Goal: Information Seeking & Learning: Learn about a topic

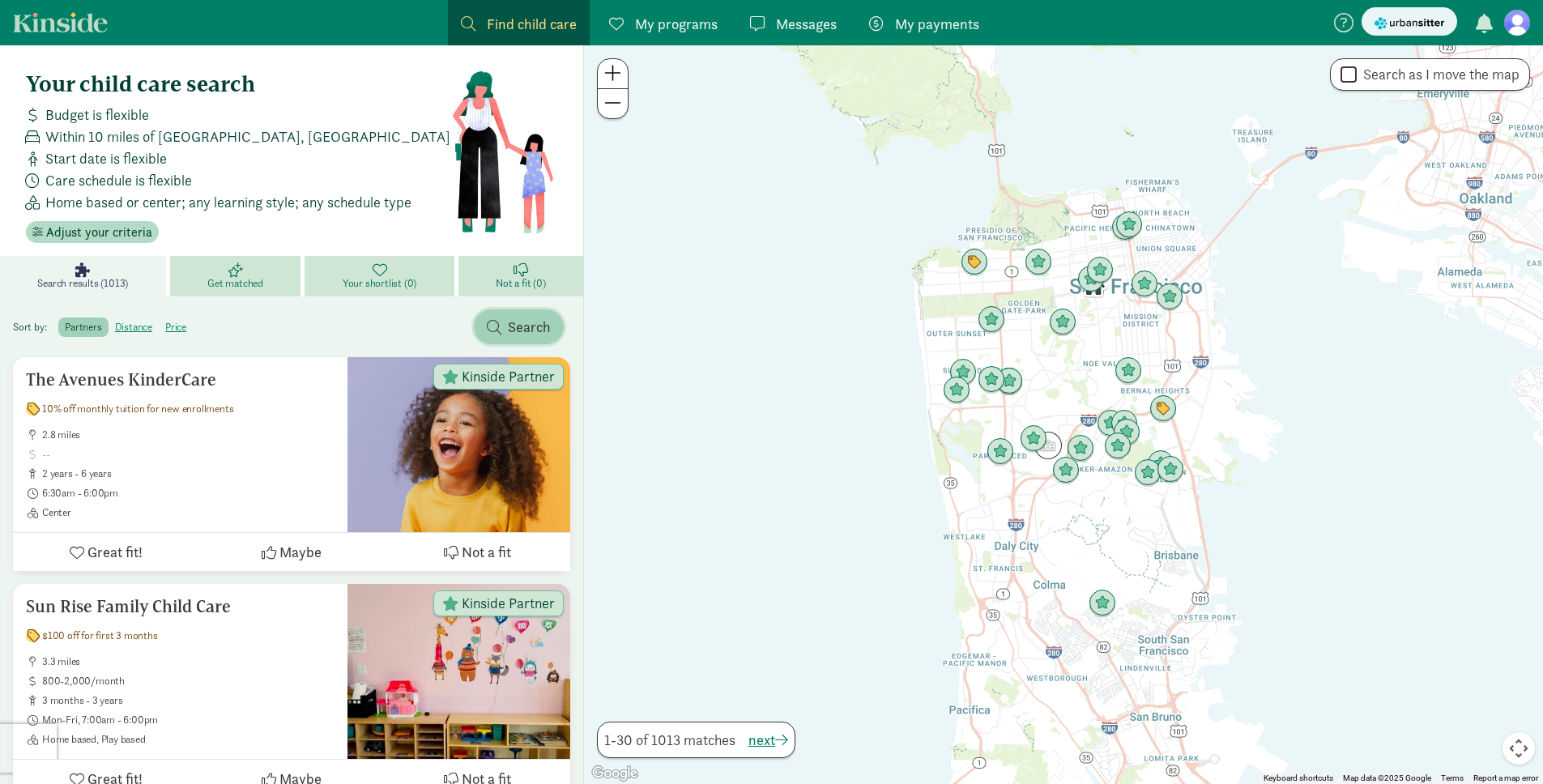
click at [513, 321] on span "Search" at bounding box center [529, 327] width 43 height 22
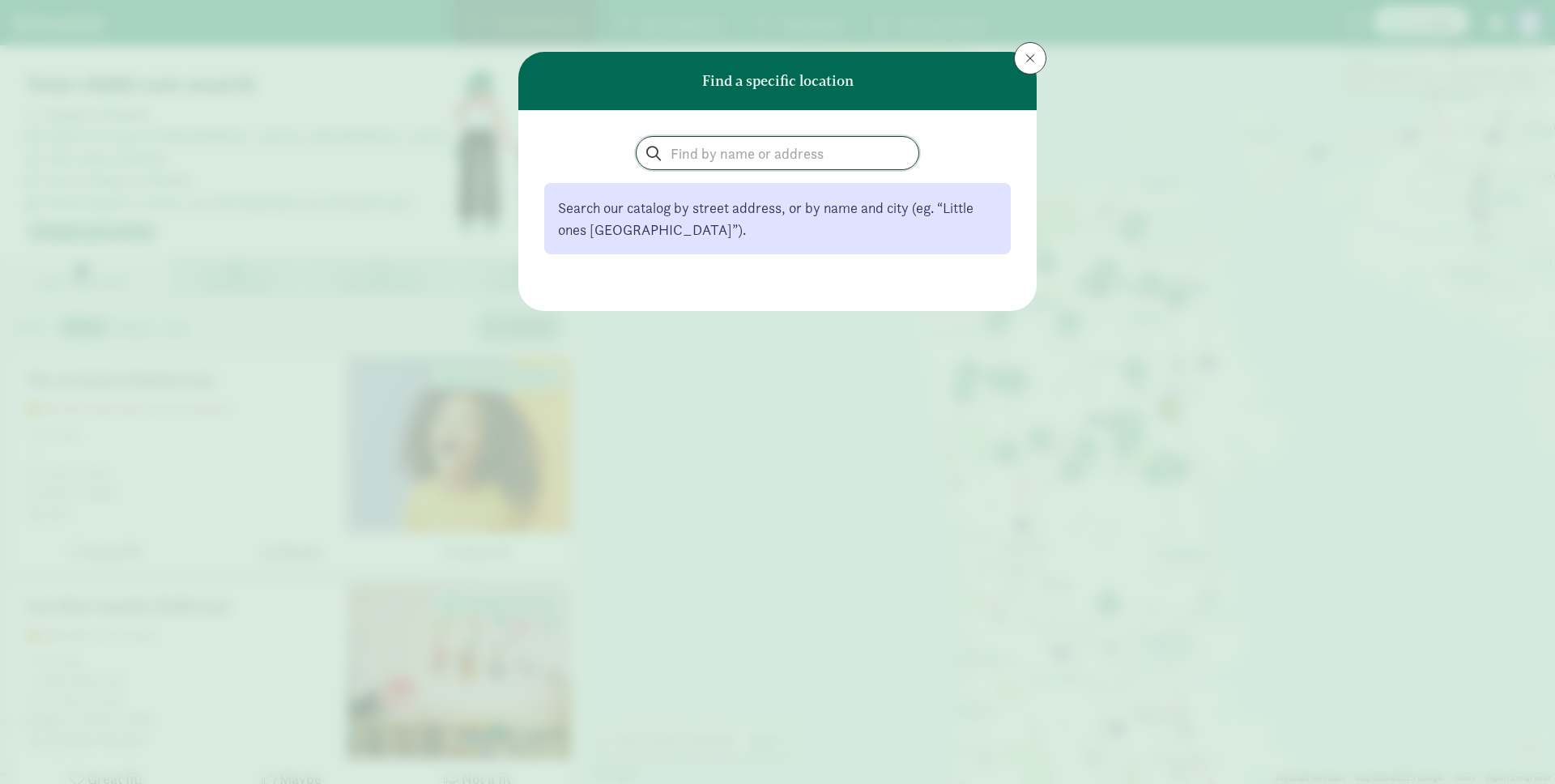
click at [687, 143] on input "search" at bounding box center [777, 153] width 282 height 33
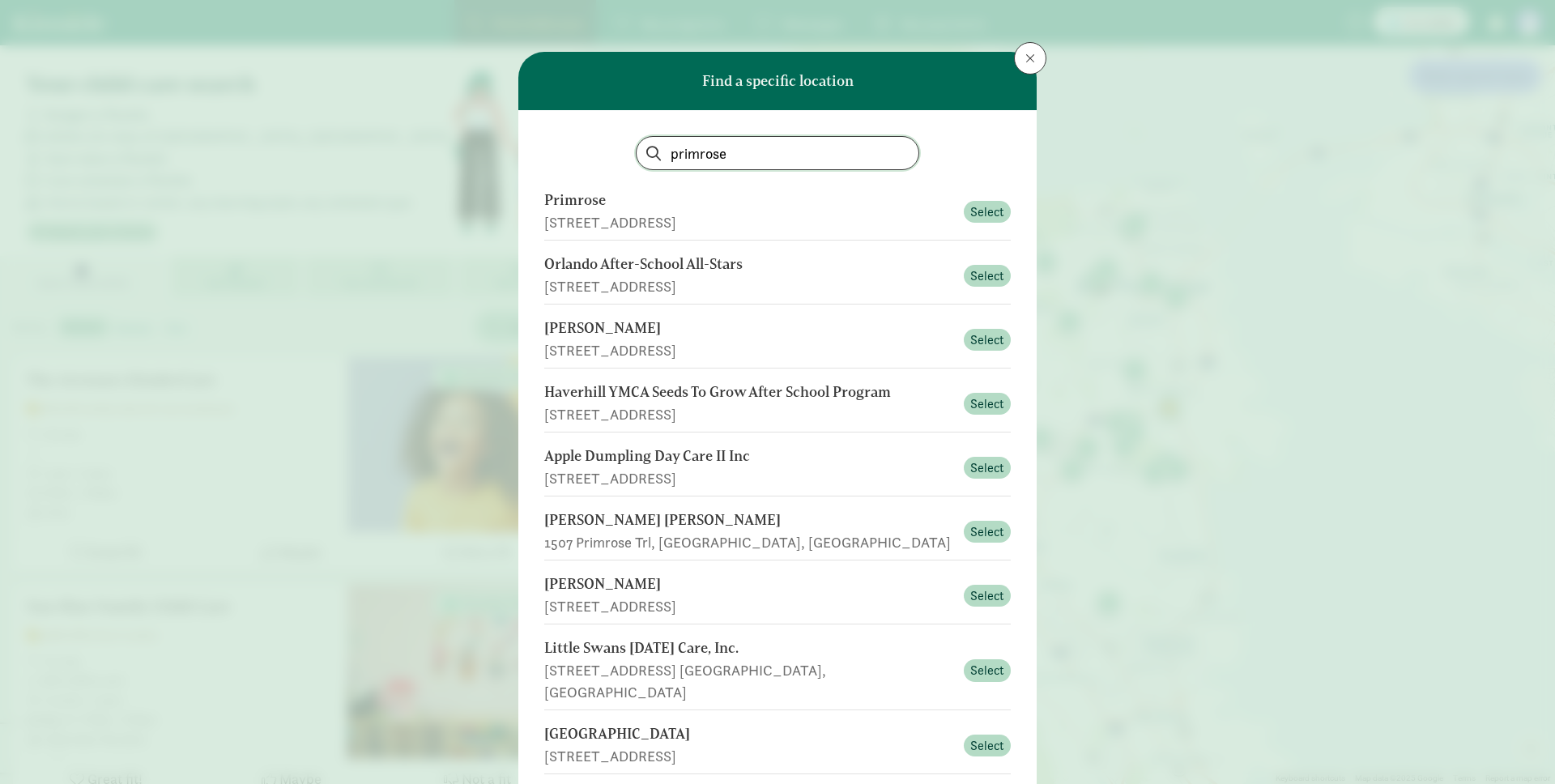
click at [864, 138] on input "primrose" at bounding box center [777, 153] width 282 height 33
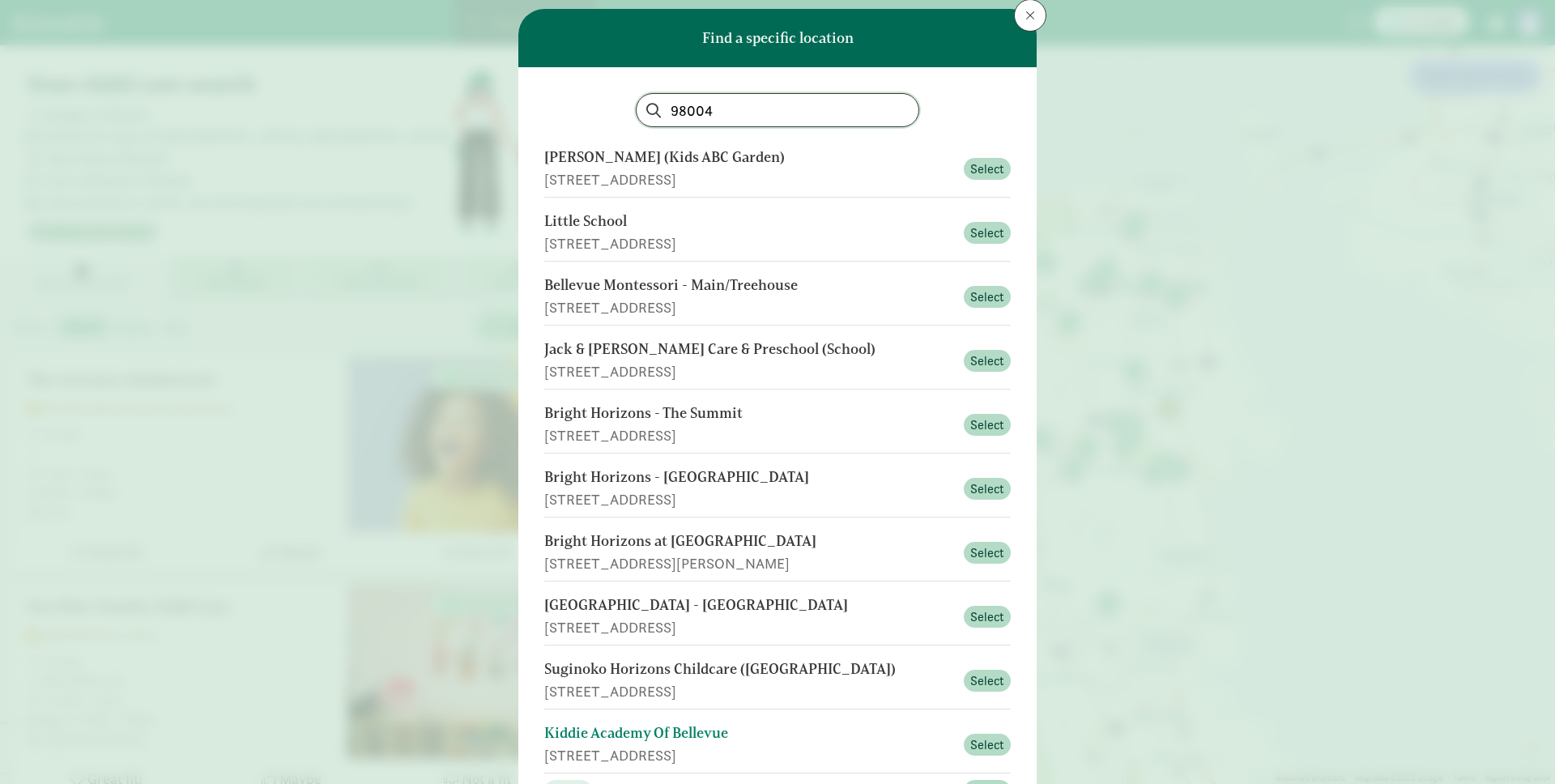
scroll to position [139, 0]
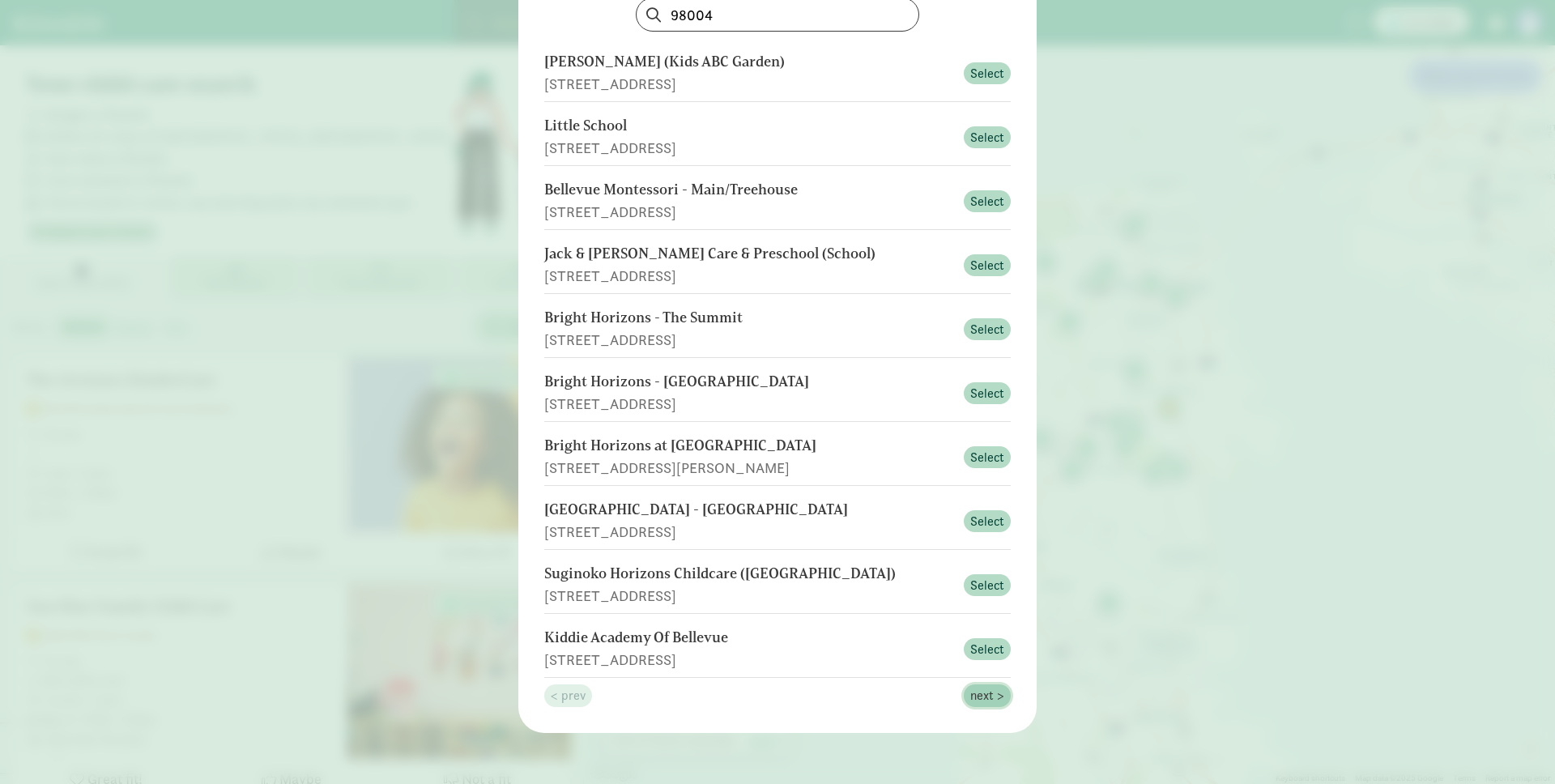
click at [984, 693] on span "next >" at bounding box center [987, 696] width 34 height 19
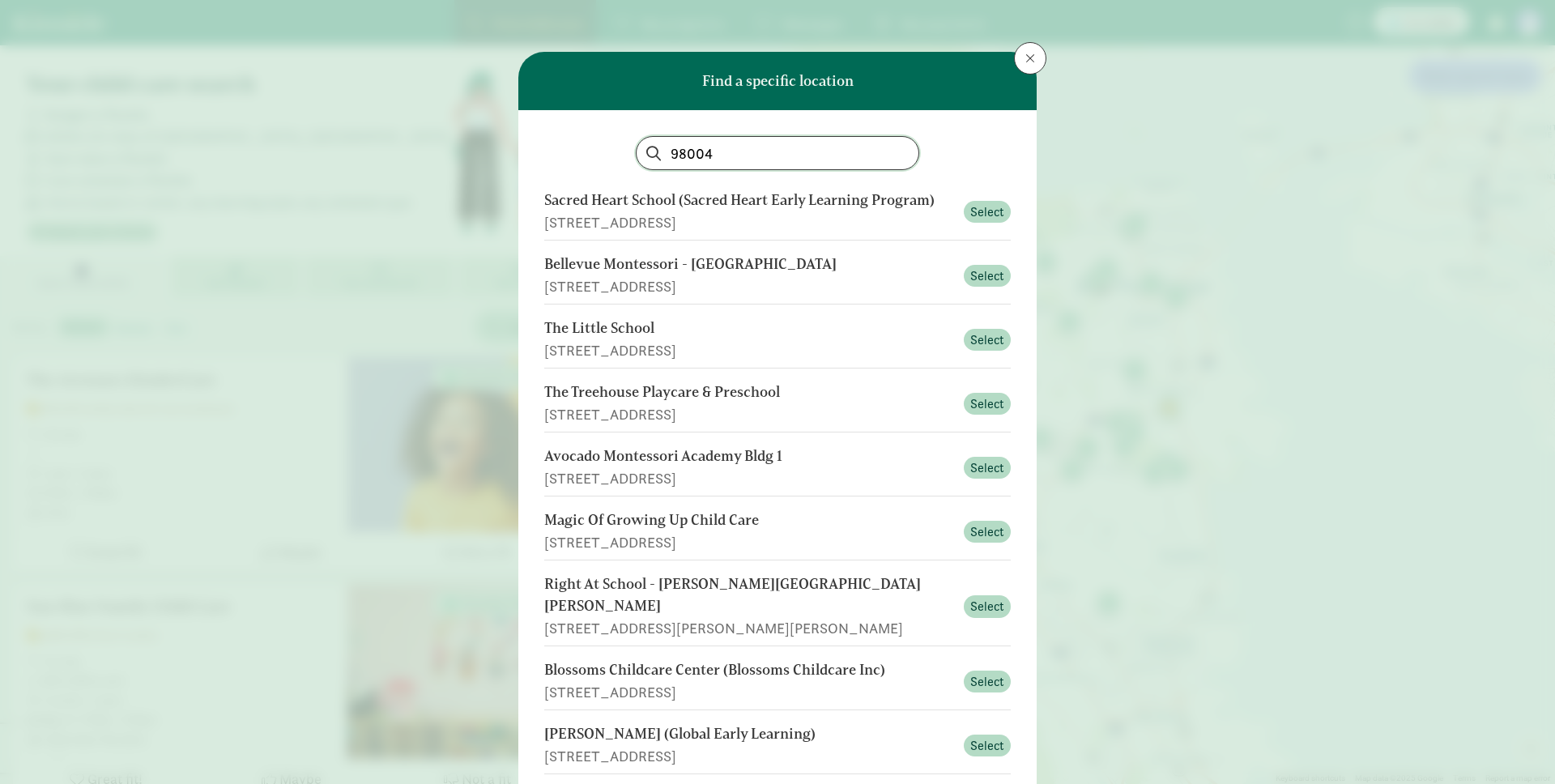
click at [713, 149] on input "98004" at bounding box center [777, 153] width 282 height 33
type input "98006"
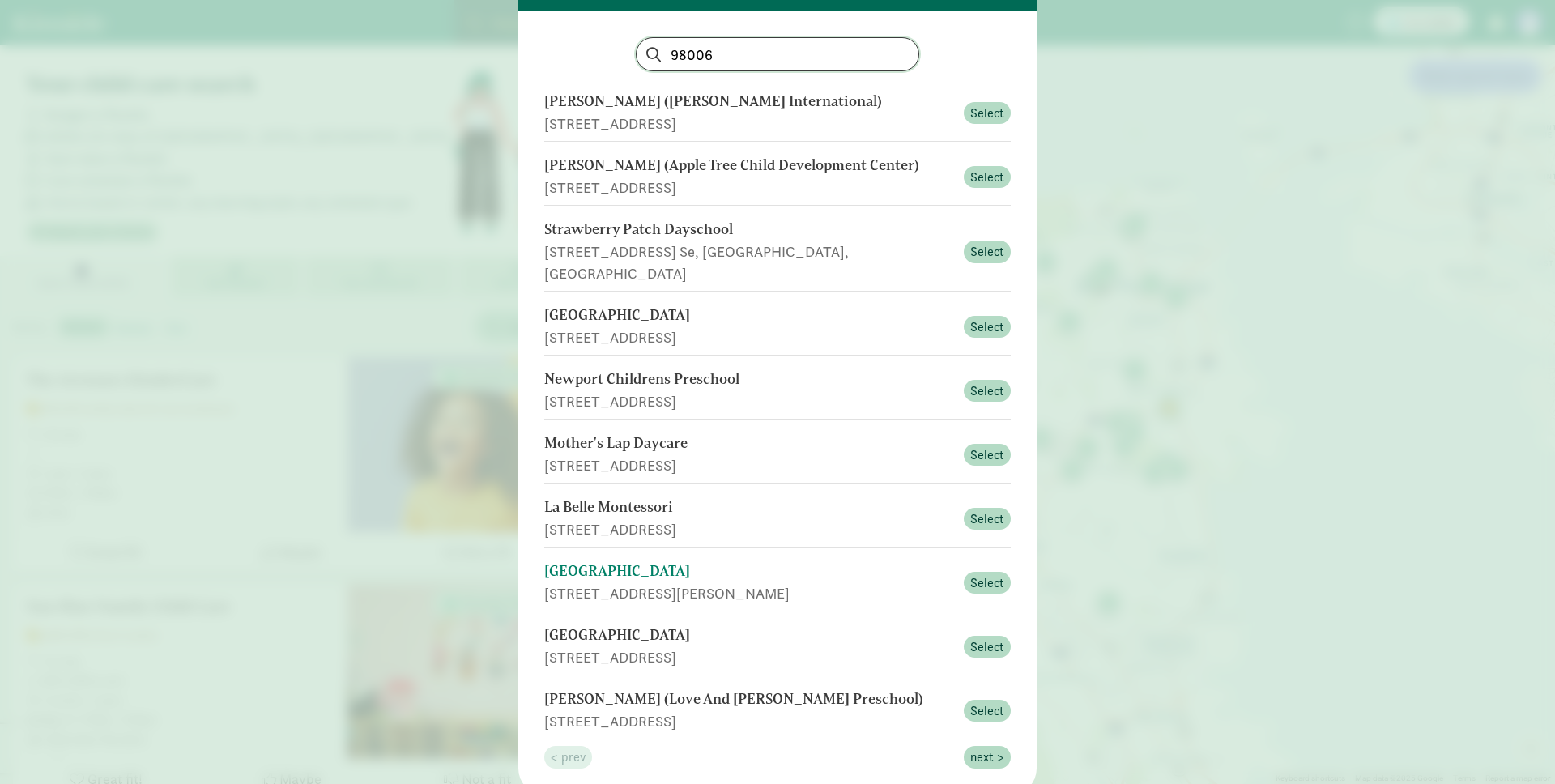
scroll to position [136, 0]
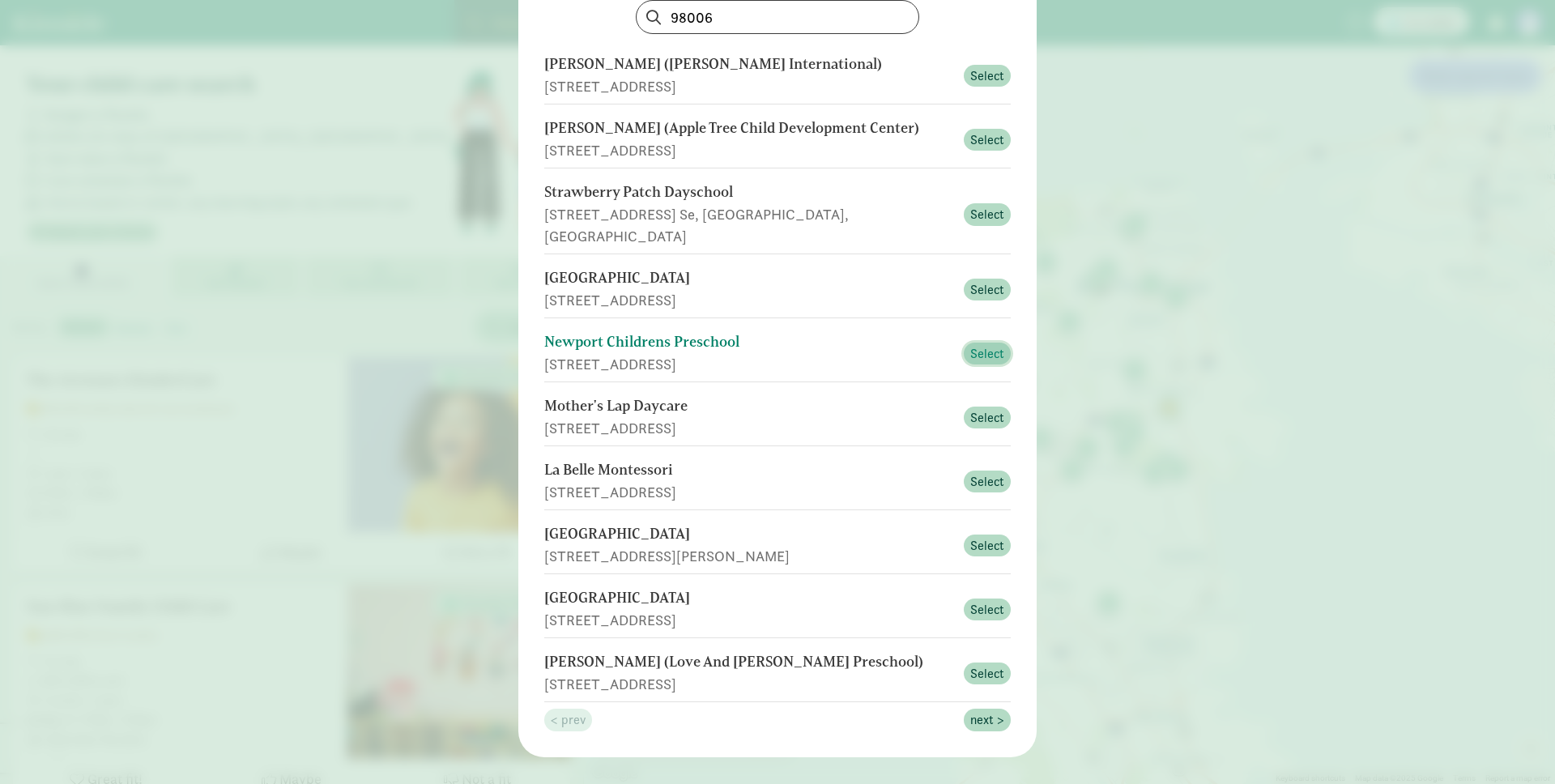
click at [963, 343] on button "Select" at bounding box center [986, 354] width 47 height 23
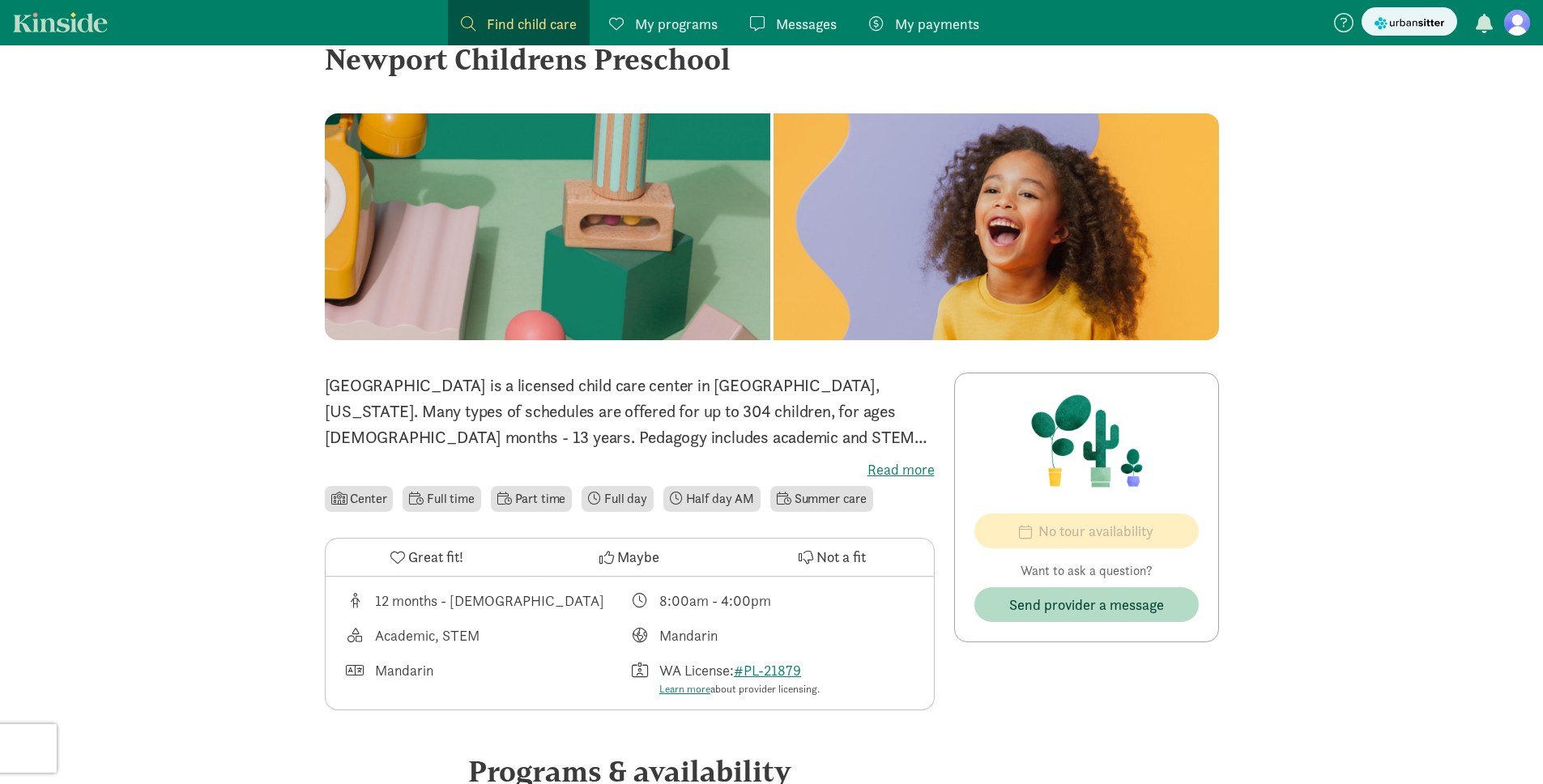
scroll to position [47, 0]
click at [541, 388] on p "[GEOGRAPHIC_DATA] is a licensed child care center in [GEOGRAPHIC_DATA], [US_STA…" at bounding box center [630, 411] width 610 height 78
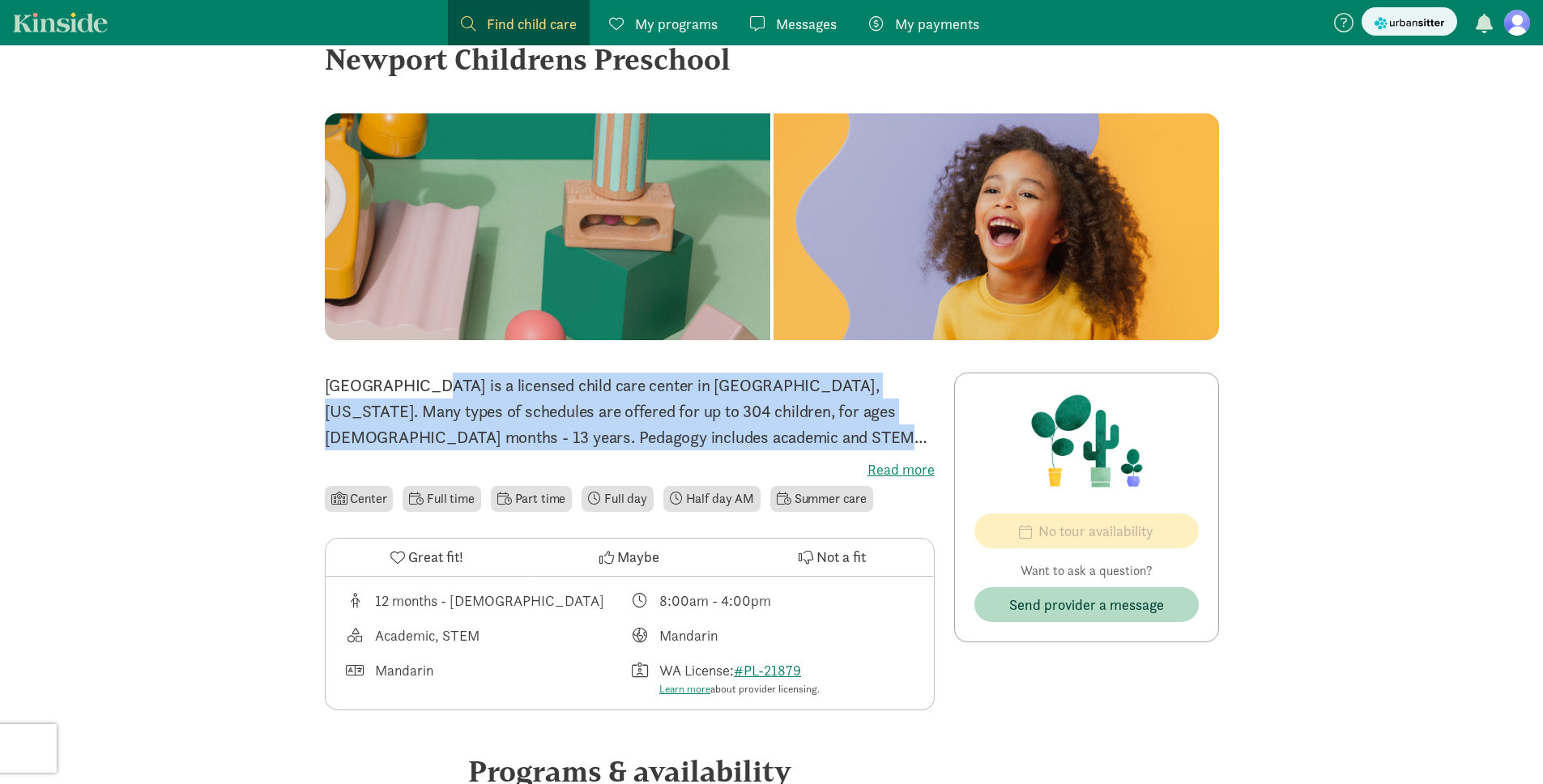
click at [541, 388] on p "Newport Childrens Preschool is a licensed child care center in Bellevue, Washin…" at bounding box center [630, 411] width 610 height 78
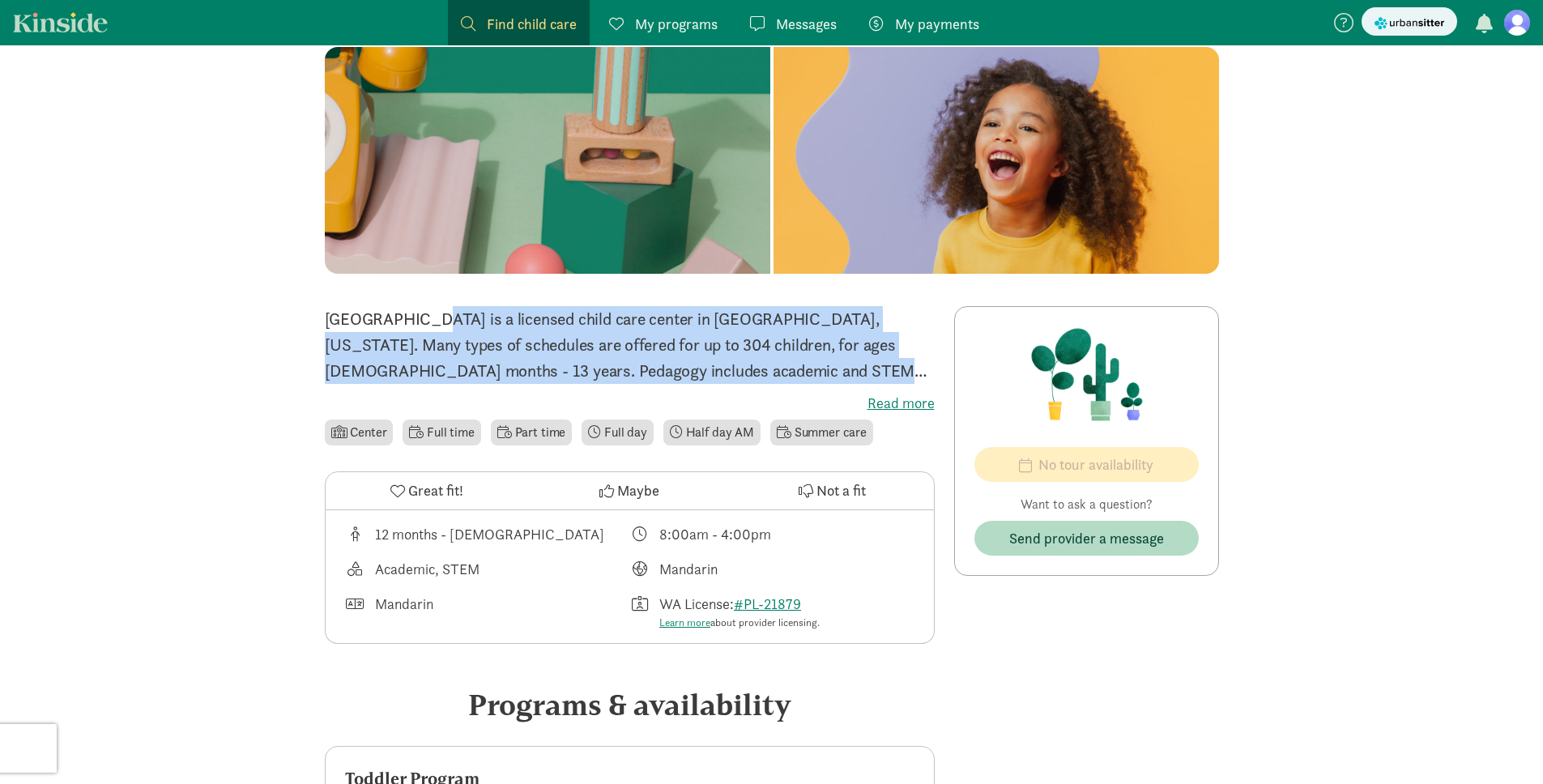
scroll to position [0, 0]
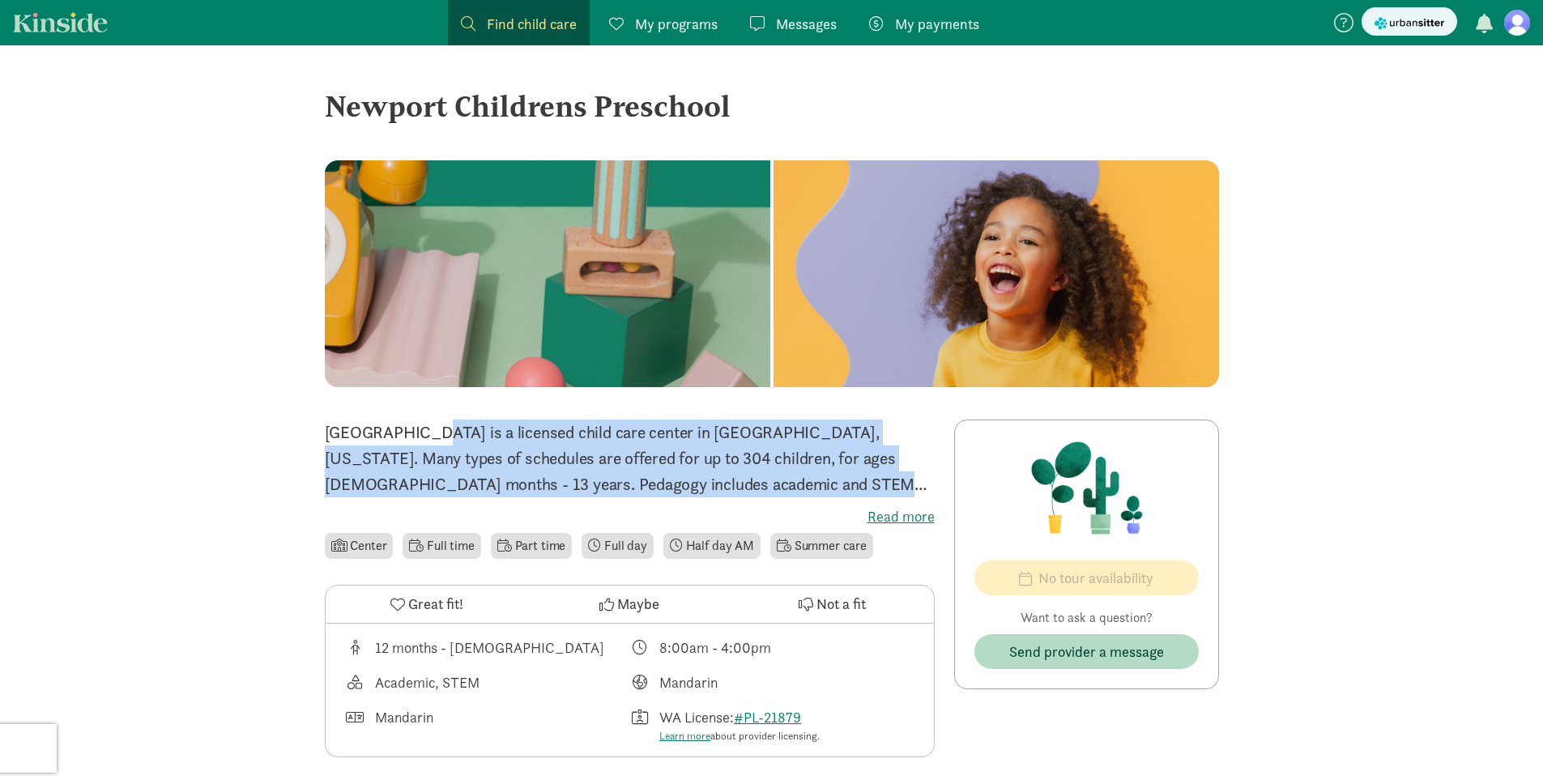
click at [549, 25] on span "Find child care" at bounding box center [532, 24] width 90 height 22
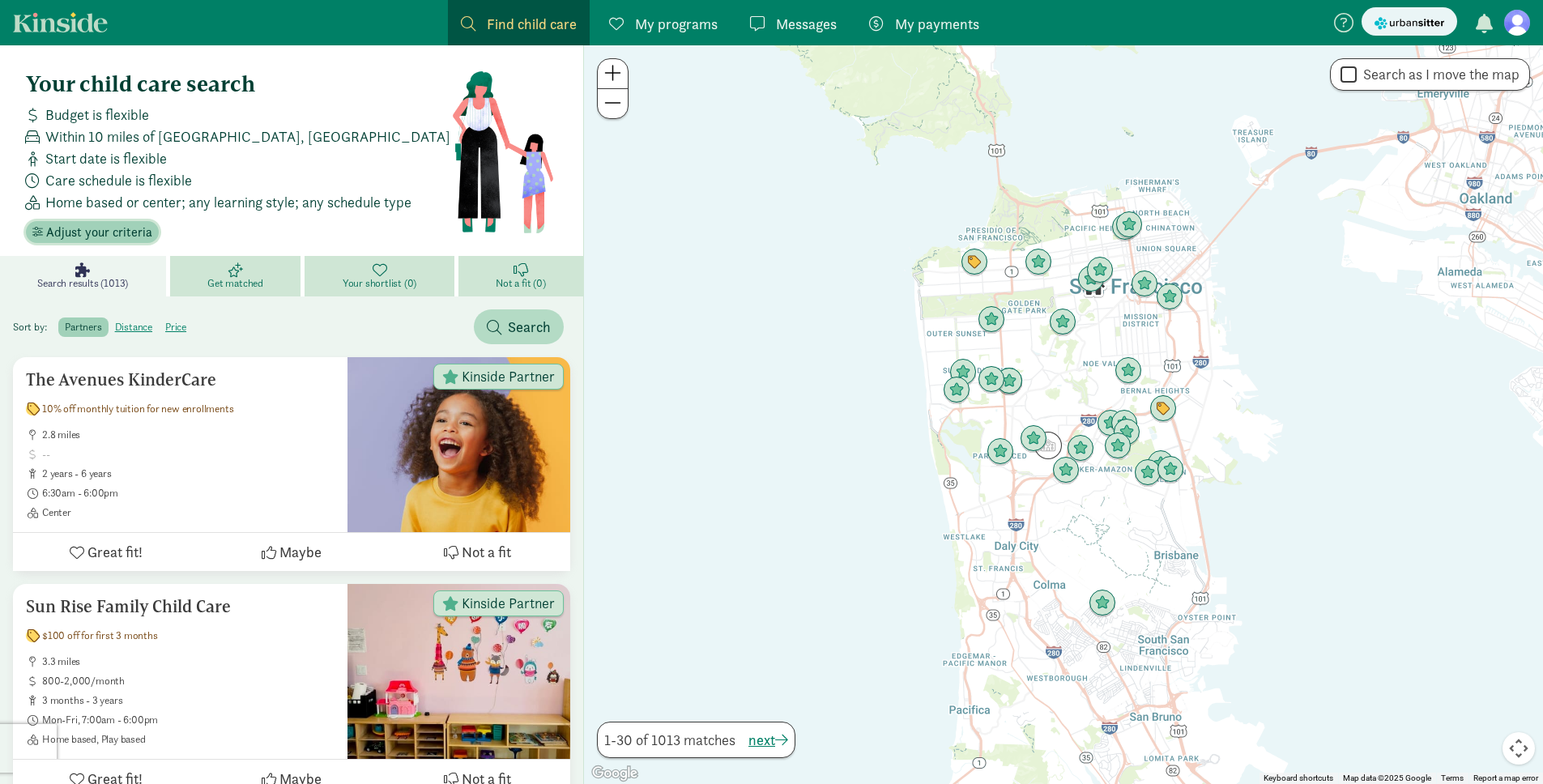
click at [102, 233] on span "Adjust your criteria" at bounding box center [99, 232] width 106 height 19
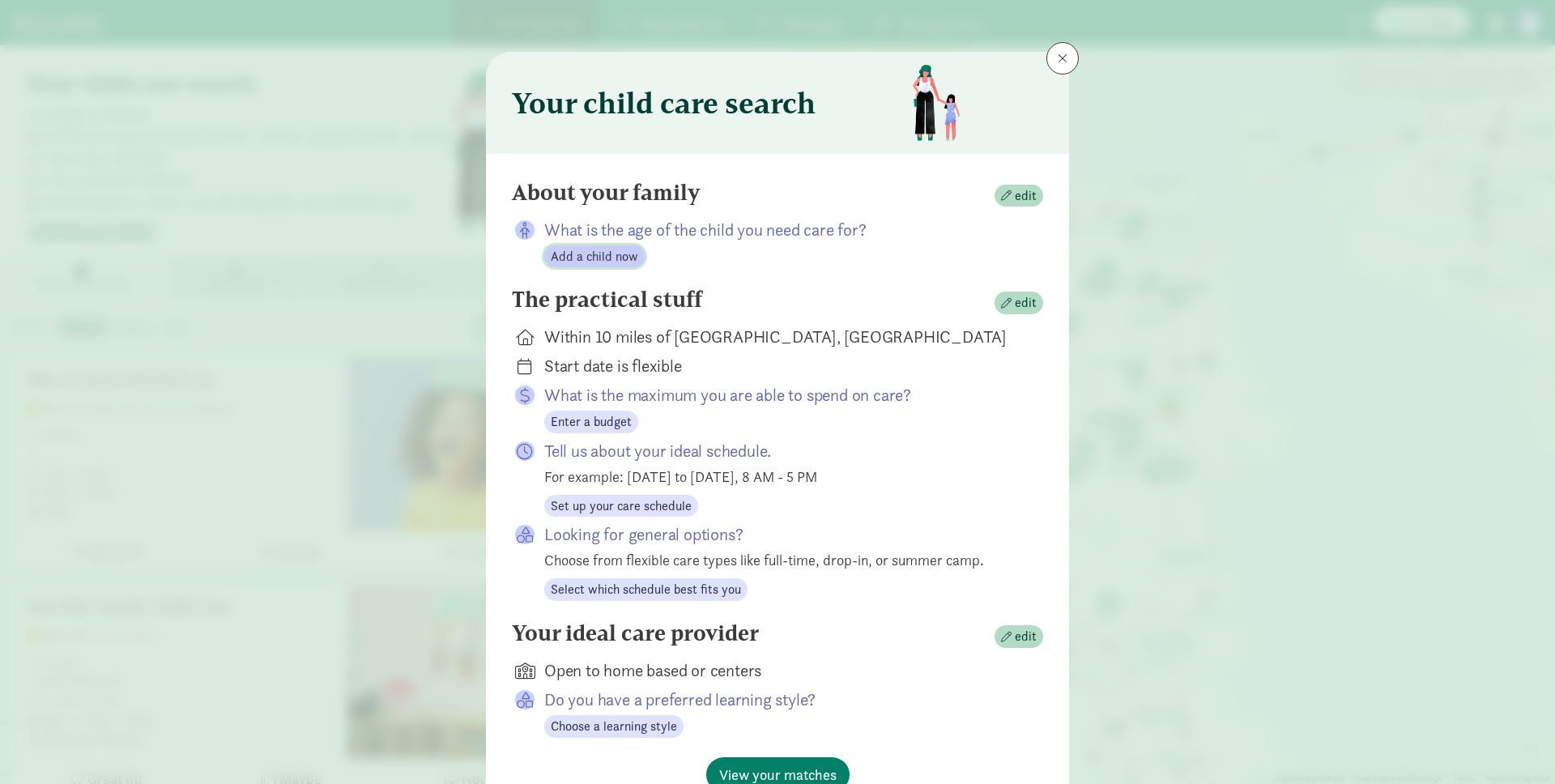
click at [589, 259] on span "Add a child now" at bounding box center [594, 257] width 87 height 19
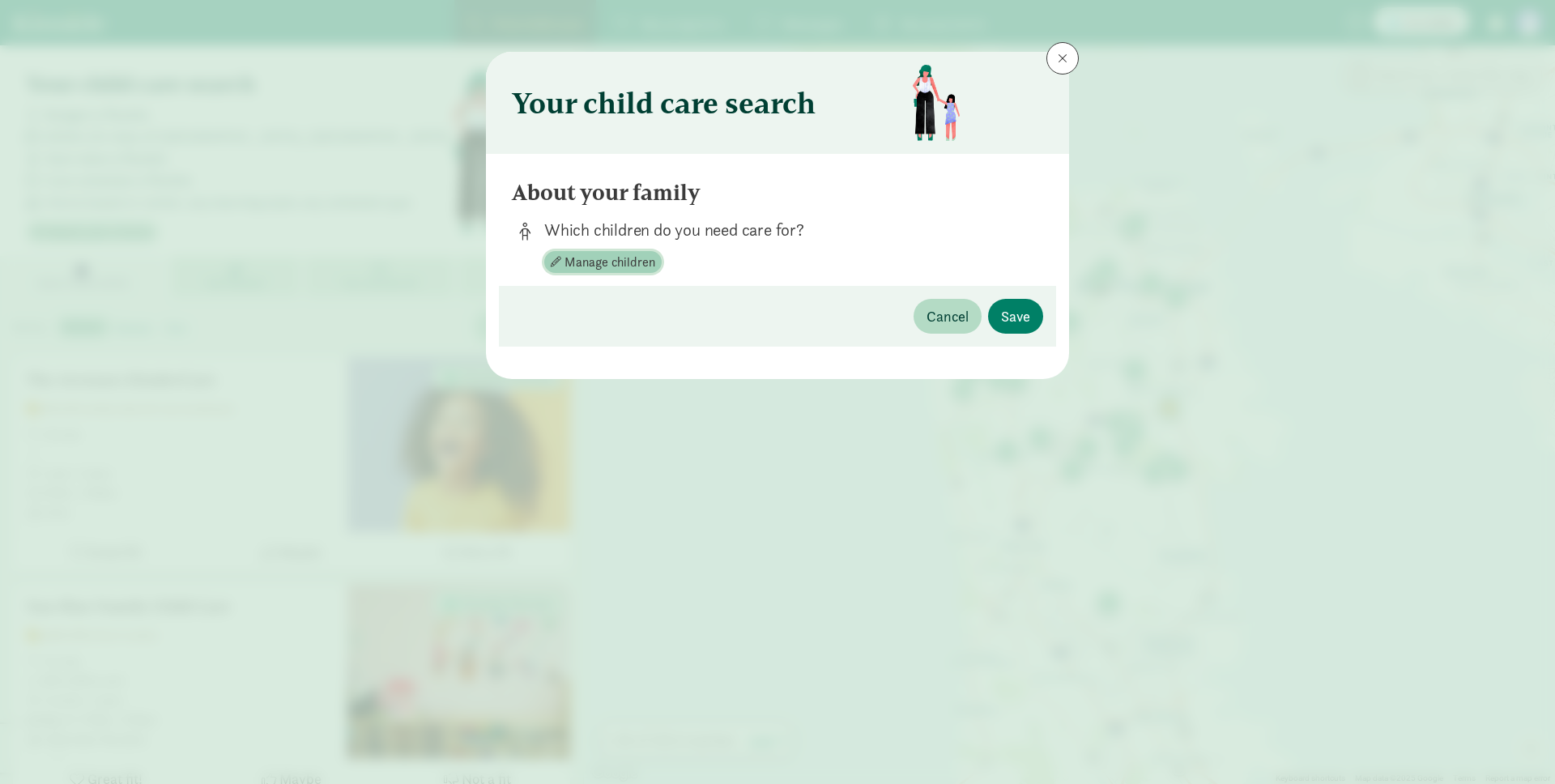
click at [616, 268] on span "Manage children" at bounding box center [609, 262] width 91 height 19
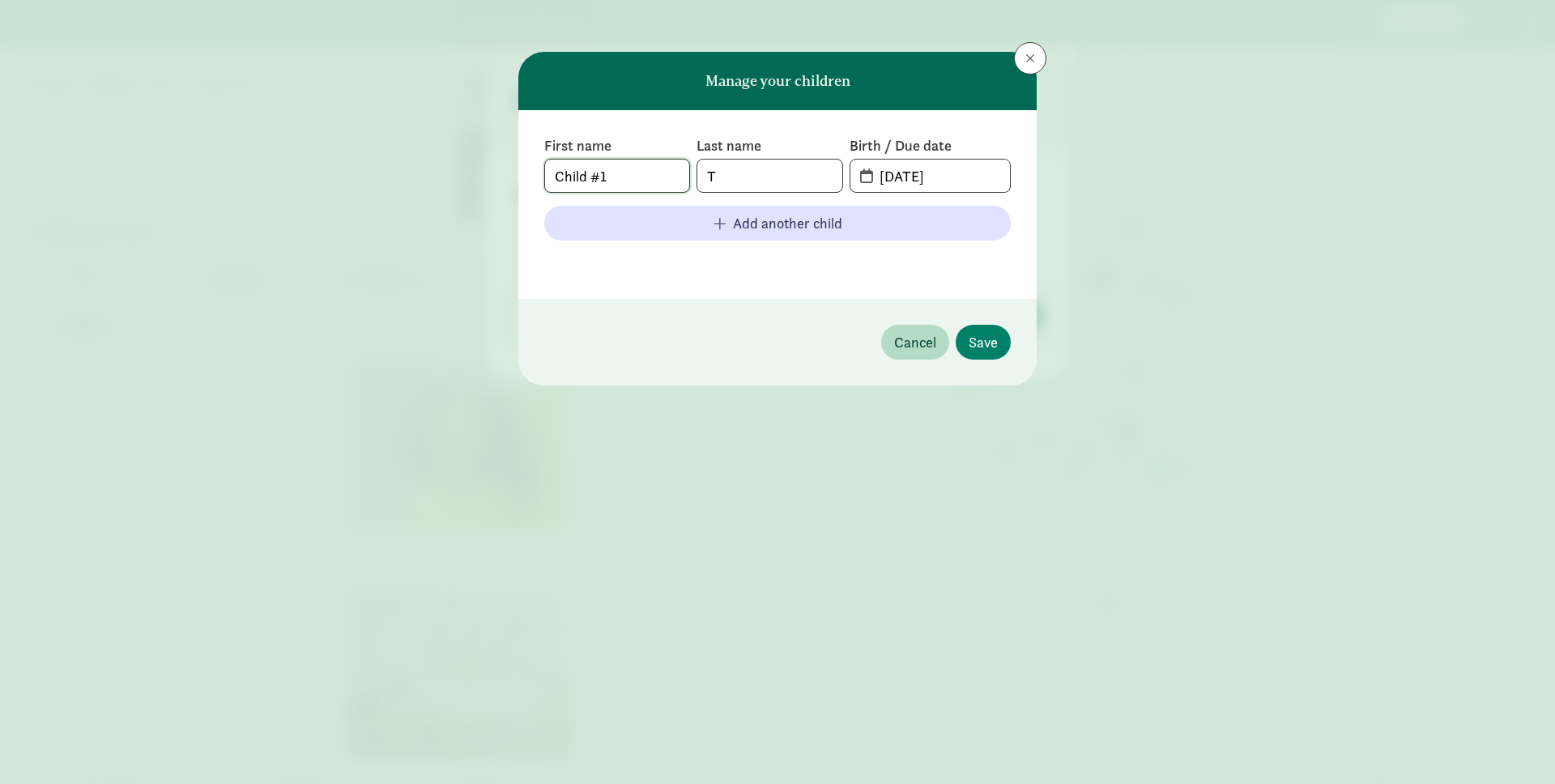
click at [652, 172] on input "Child #1" at bounding box center [616, 176] width 144 height 33
click at [962, 181] on input "08-25-2025" at bounding box center [940, 176] width 140 height 33
click at [889, 178] on input "08-25-2025" at bounding box center [940, 176] width 140 height 33
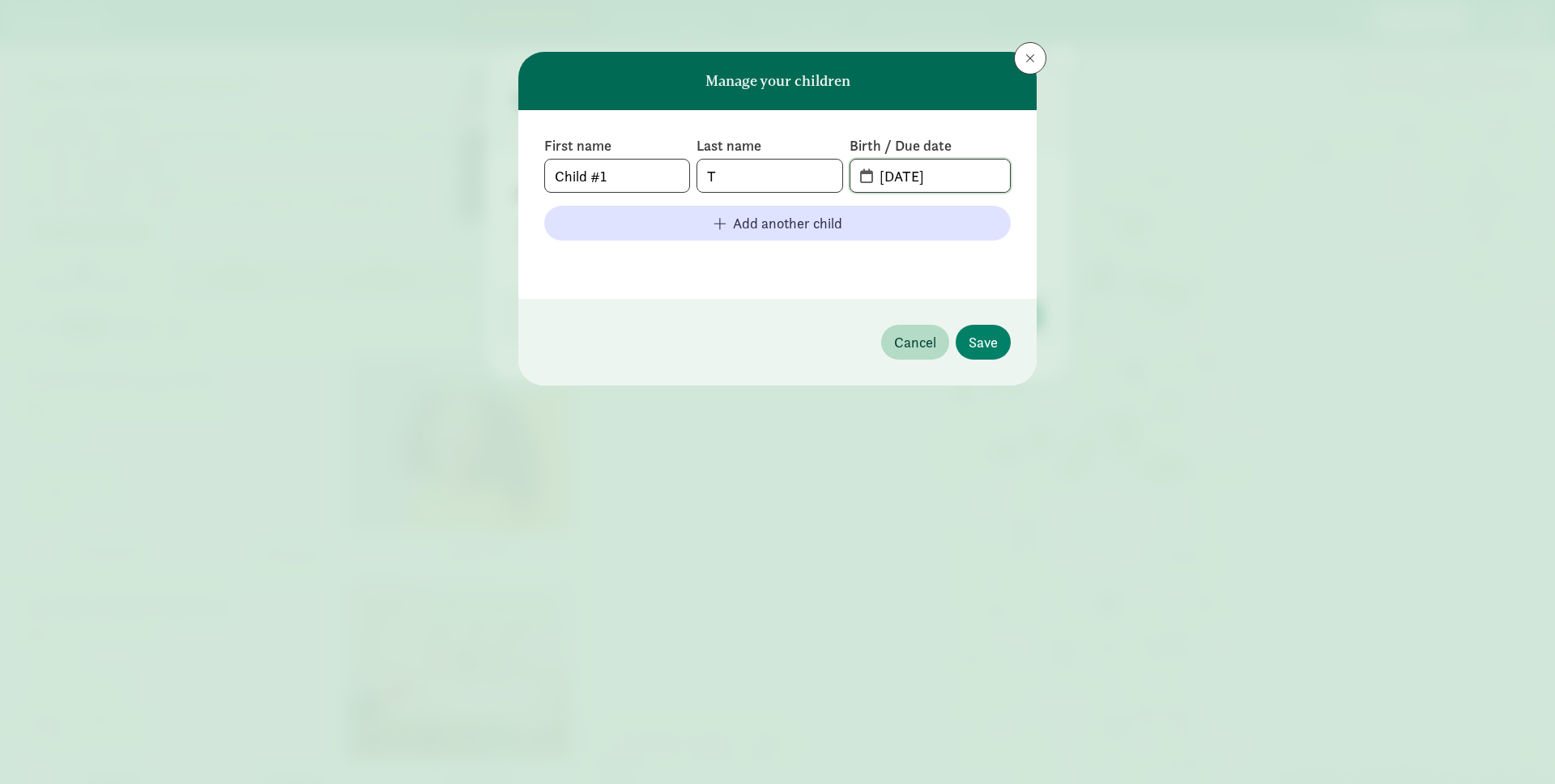
drag, startPoint x: 875, startPoint y: 175, endPoint x: 995, endPoint y: 176, distance: 120.0
click at [995, 176] on input "08-25-2025" at bounding box center [940, 176] width 140 height 33
type input "02-22-2023"
click at [1002, 348] on button "Save" at bounding box center [983, 342] width 55 height 34
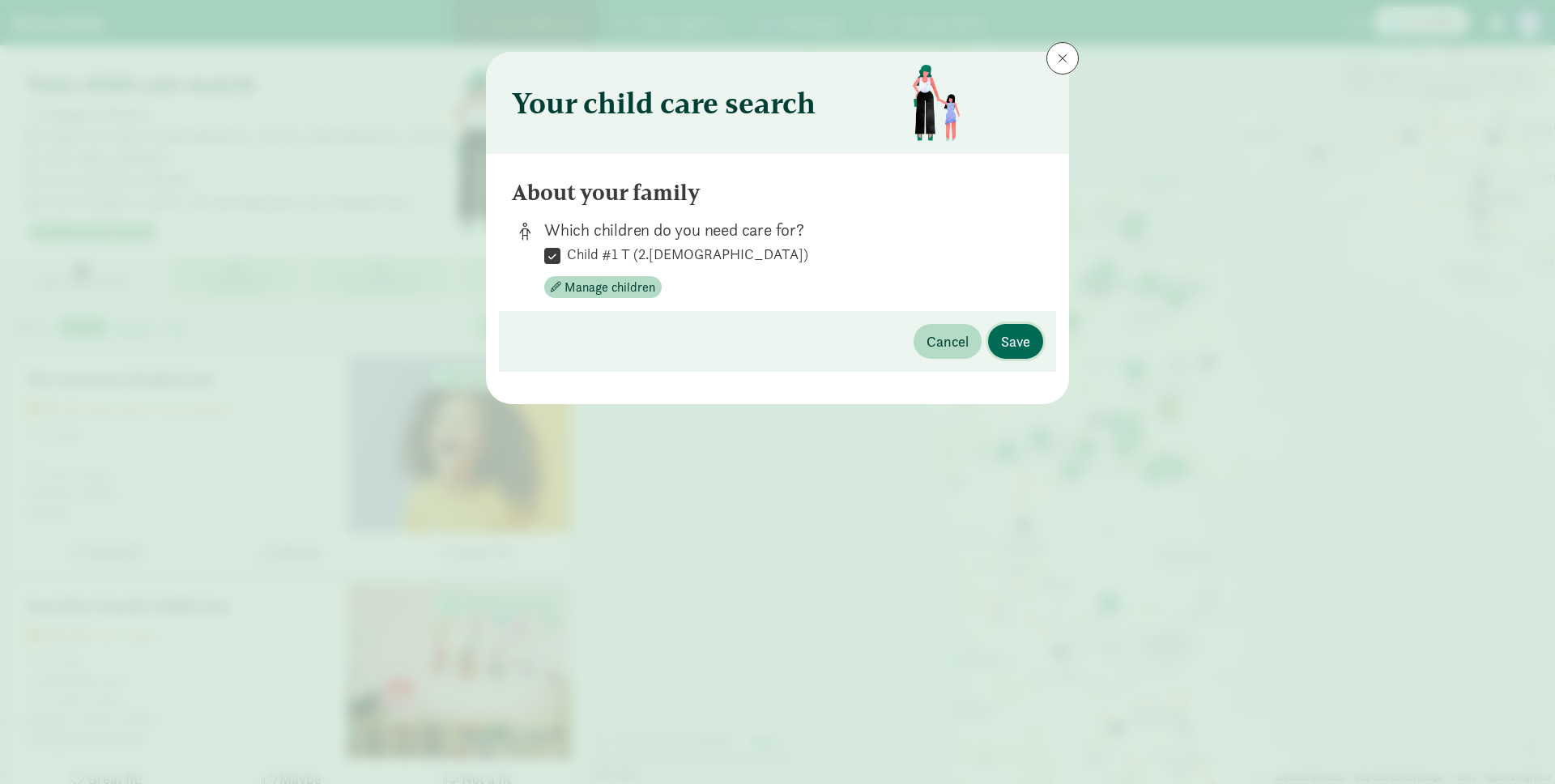
click at [1019, 344] on span "Save" at bounding box center [1015, 341] width 29 height 22
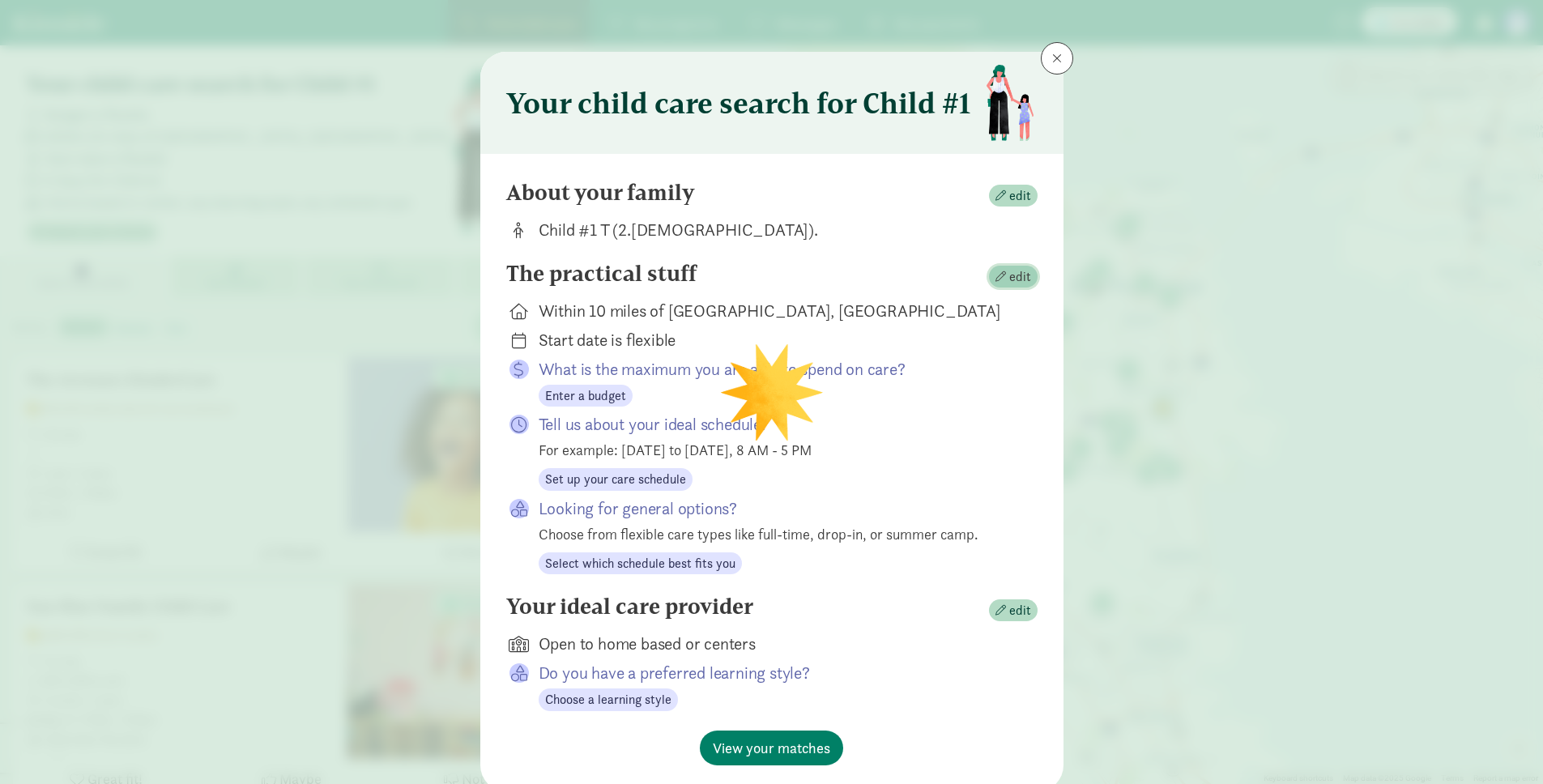
click at [1024, 278] on span "edit" at bounding box center [1020, 277] width 22 height 19
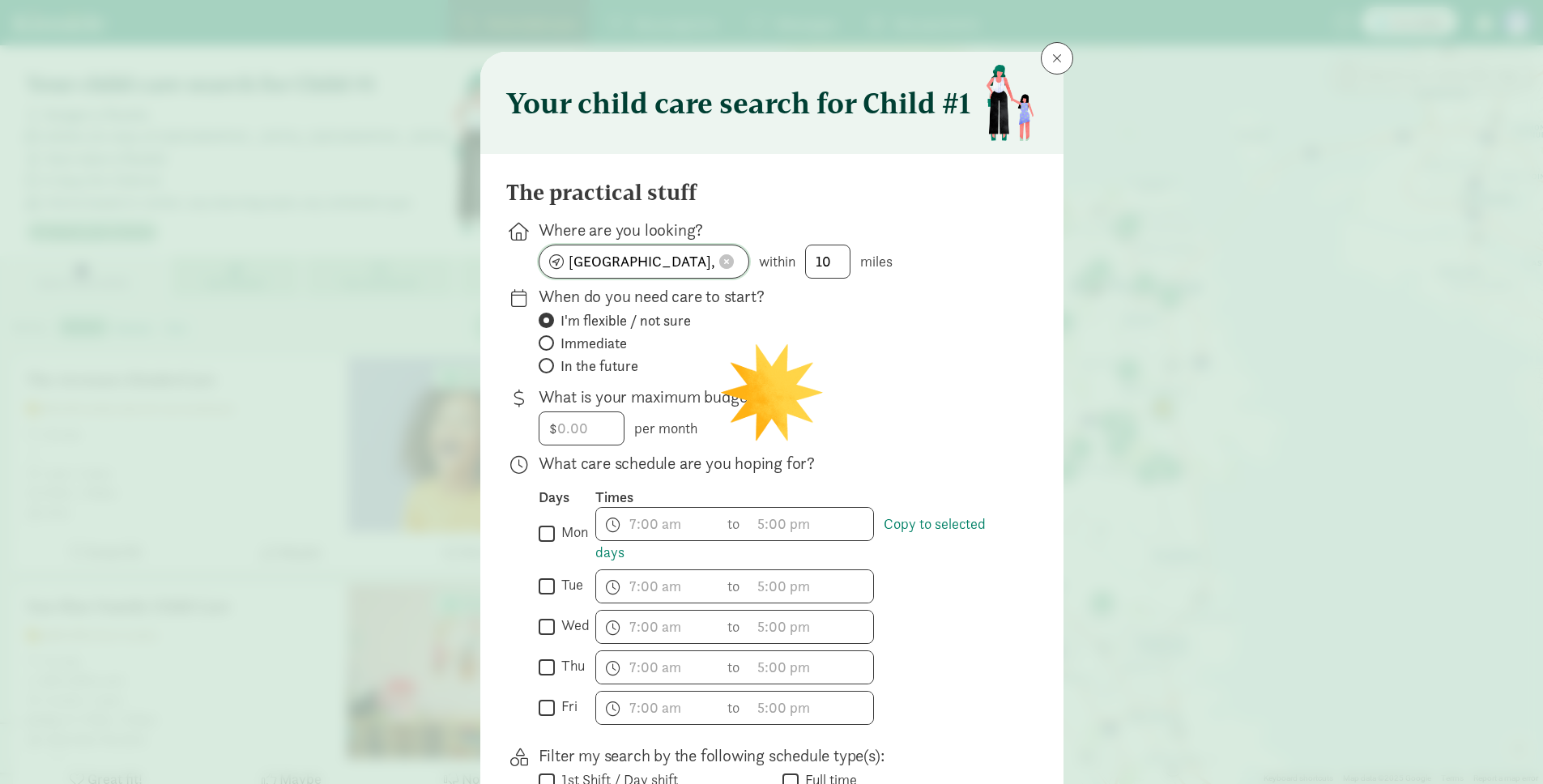
click at [671, 260] on input "San Francisco, CA" at bounding box center [644, 261] width 209 height 33
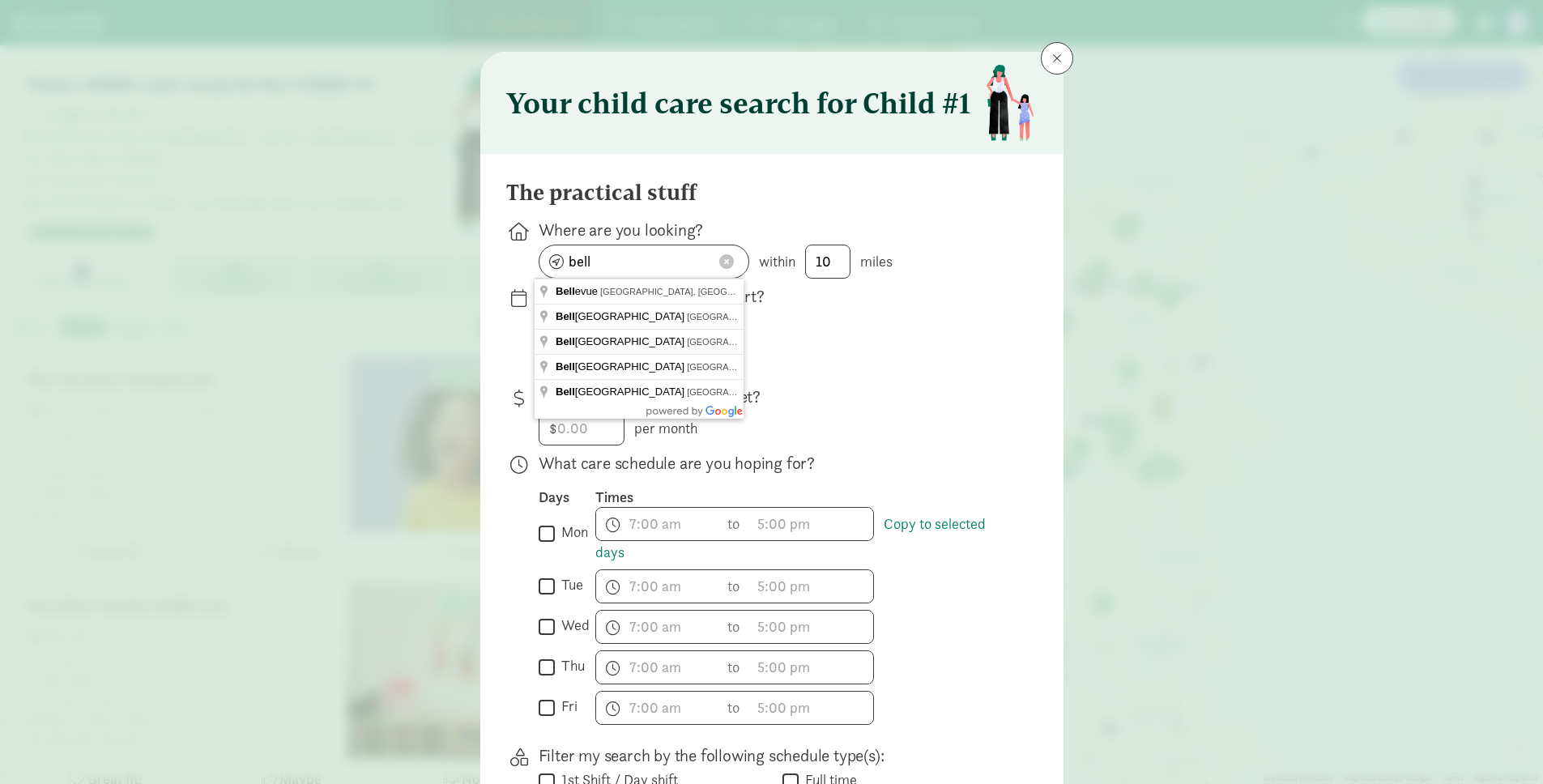
type input "Bellevue, WA, USA"
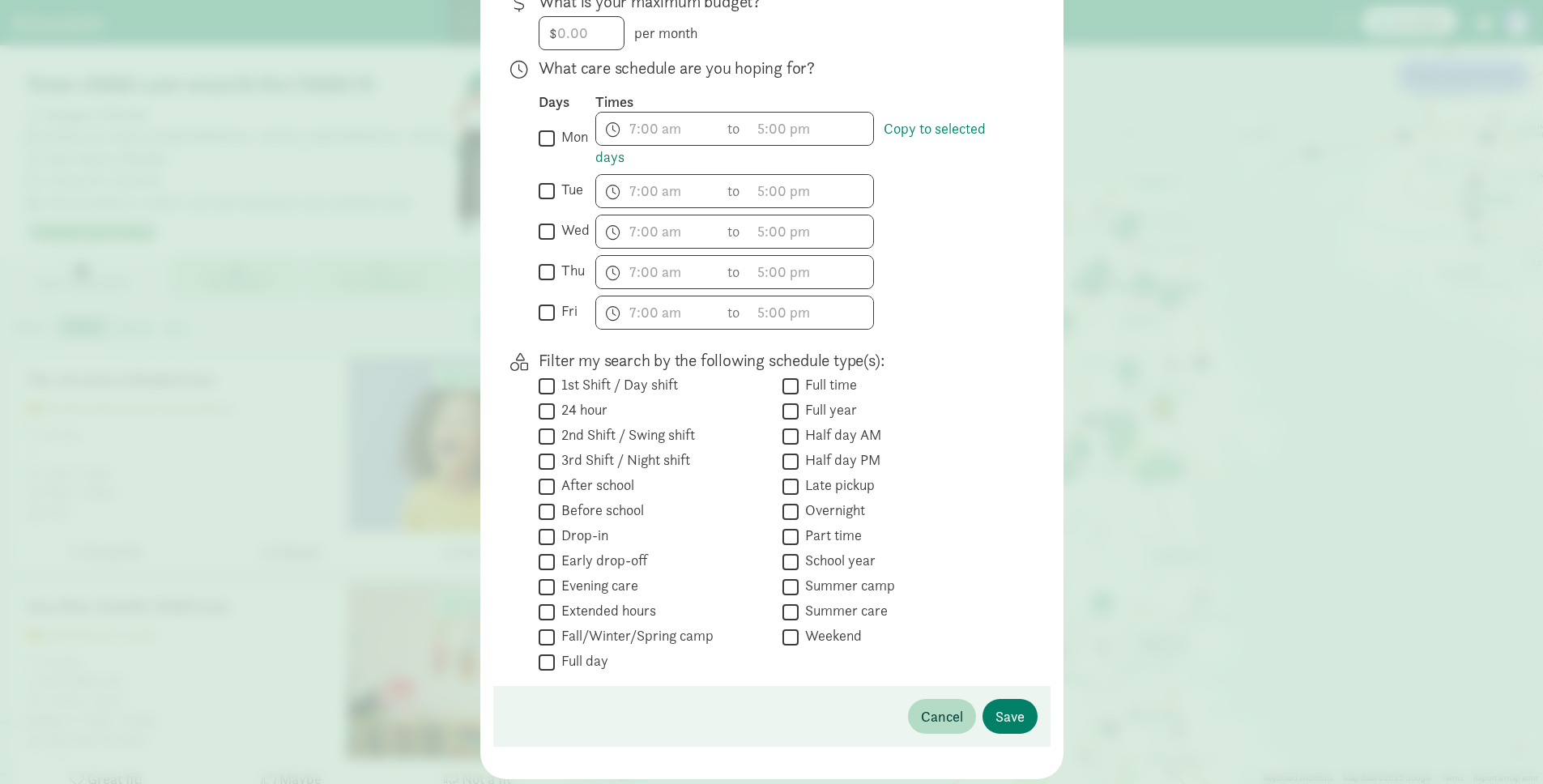
scroll to position [396, 0]
click at [1012, 717] on span "Save" at bounding box center [1010, 716] width 29 height 22
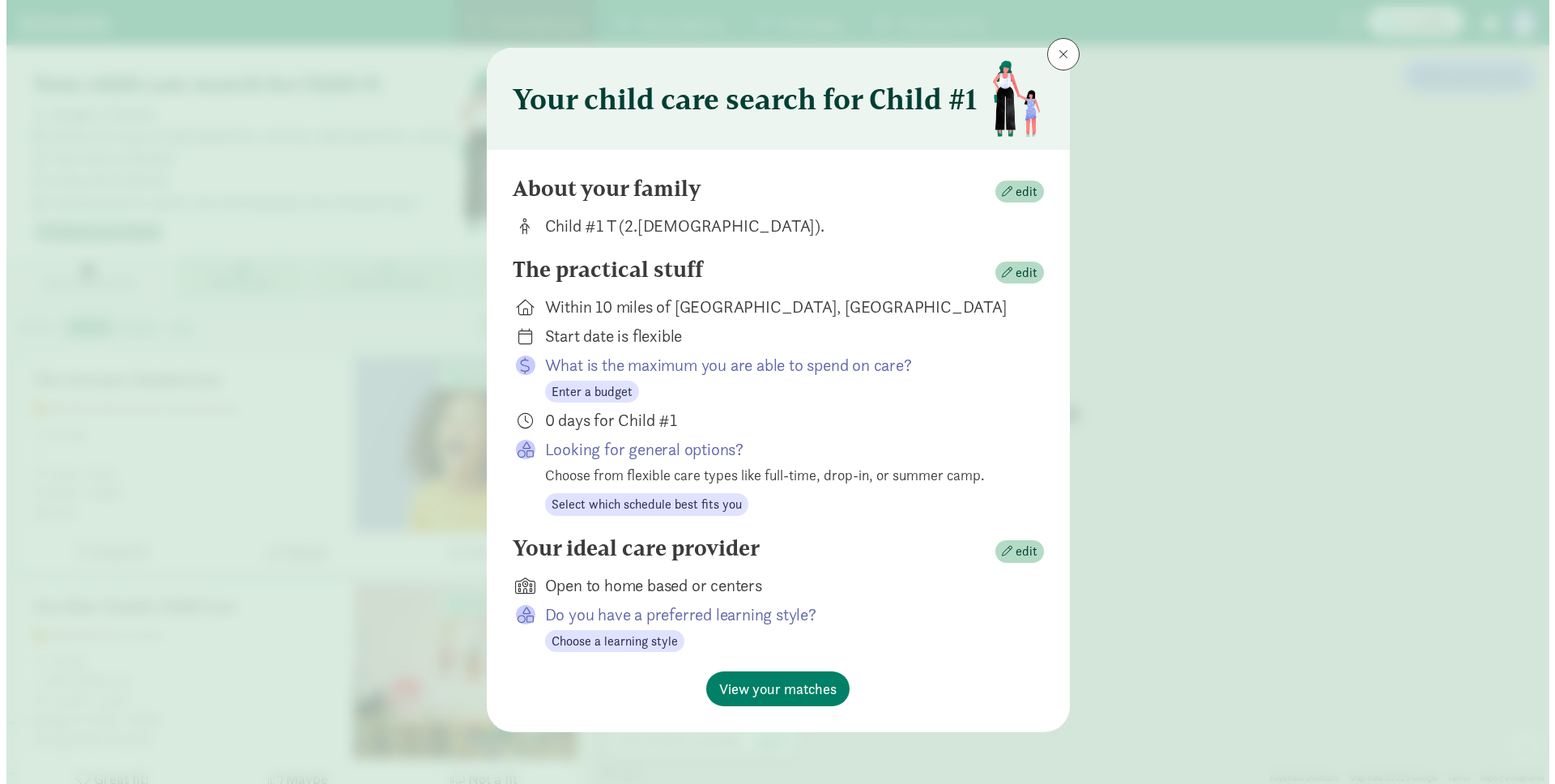
scroll to position [4, 0]
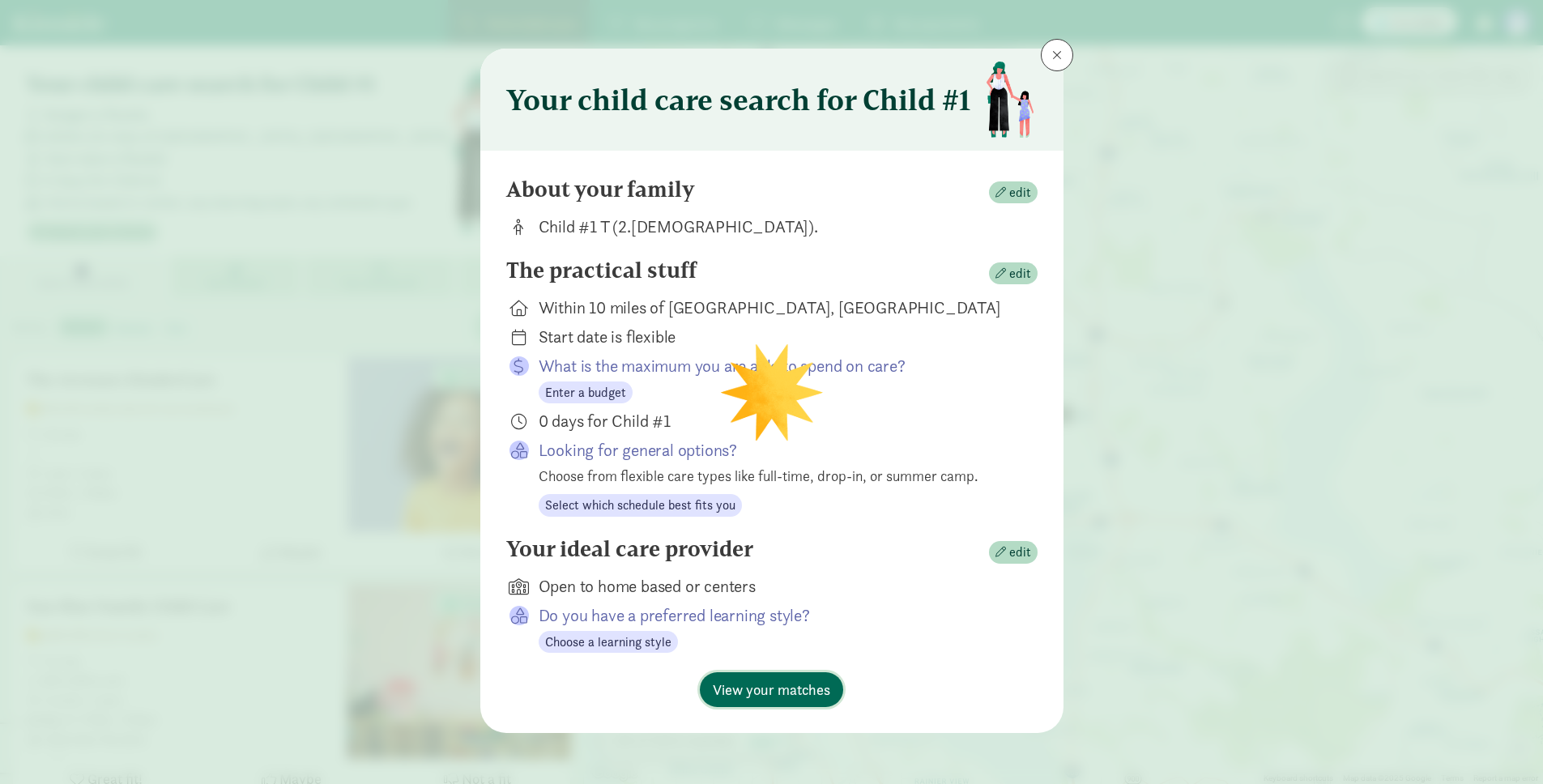
click at [805, 700] on button "View your matches" at bounding box center [771, 689] width 143 height 34
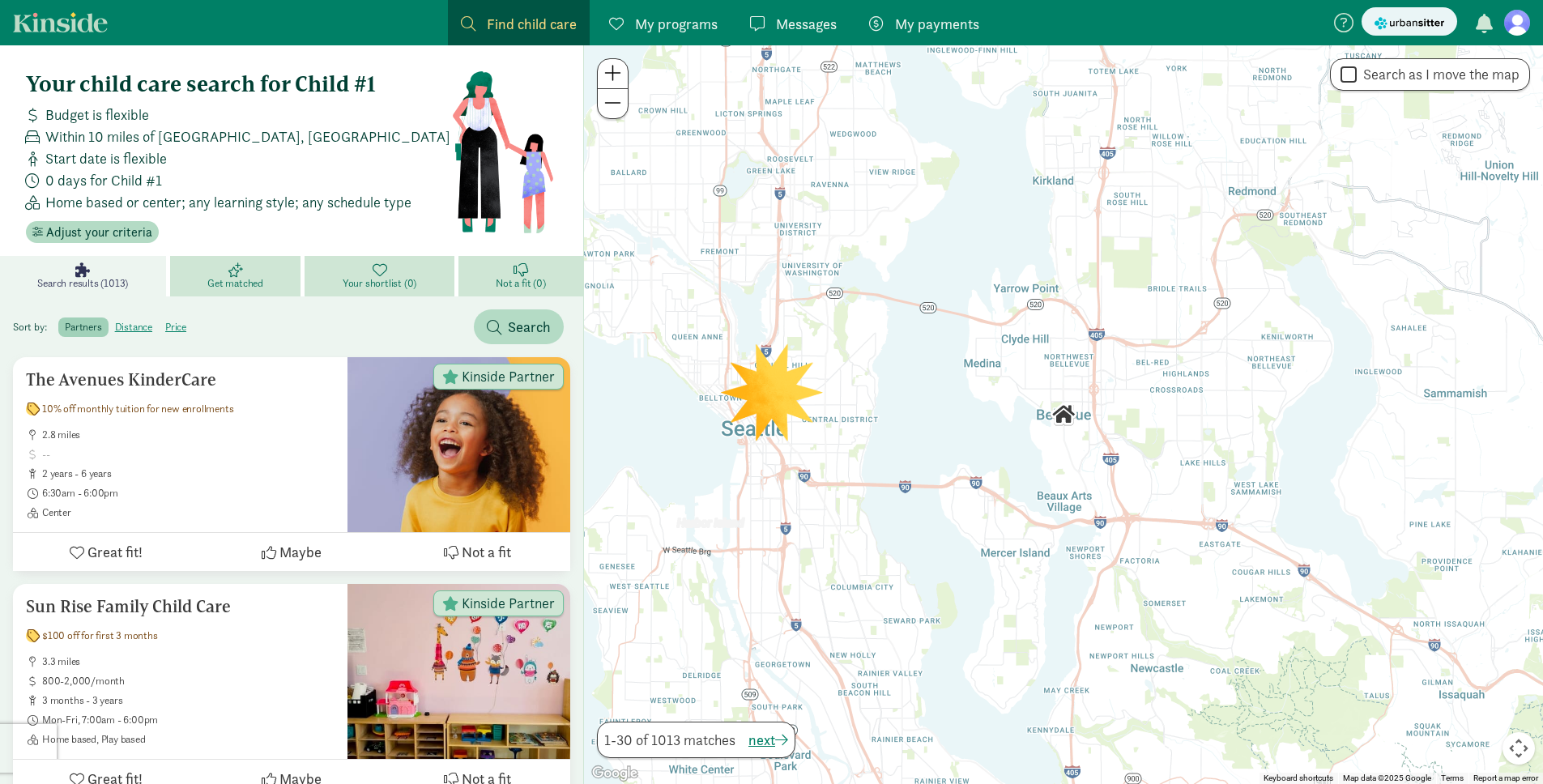
click at [767, 376] on div at bounding box center [1063, 414] width 959 height 738
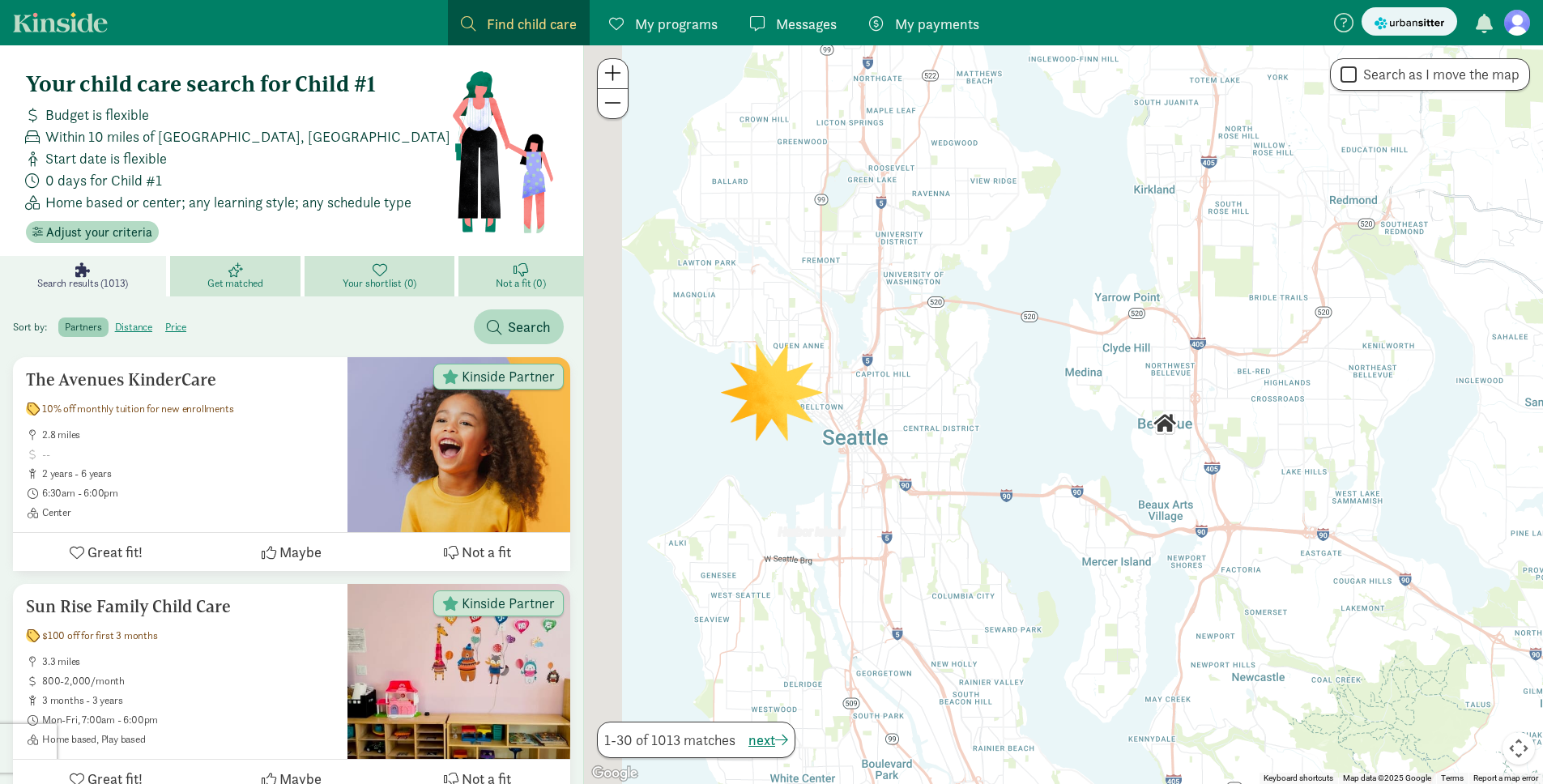
drag, startPoint x: 763, startPoint y: 408, endPoint x: 906, endPoint y: 422, distance: 143.7
click at [906, 422] on div at bounding box center [1063, 414] width 959 height 738
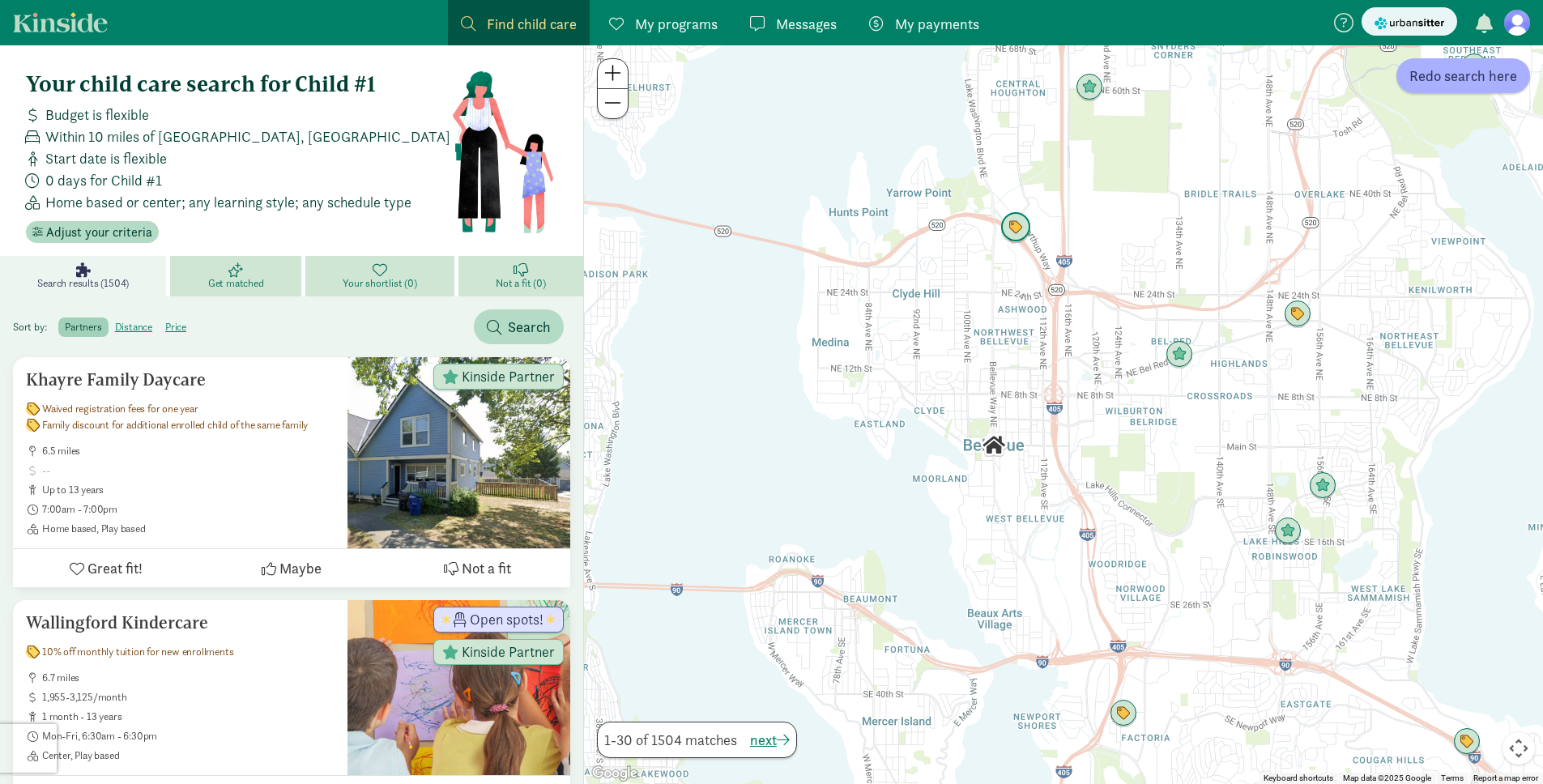
click at [1023, 234] on img "Click to see details" at bounding box center [1016, 227] width 31 height 31
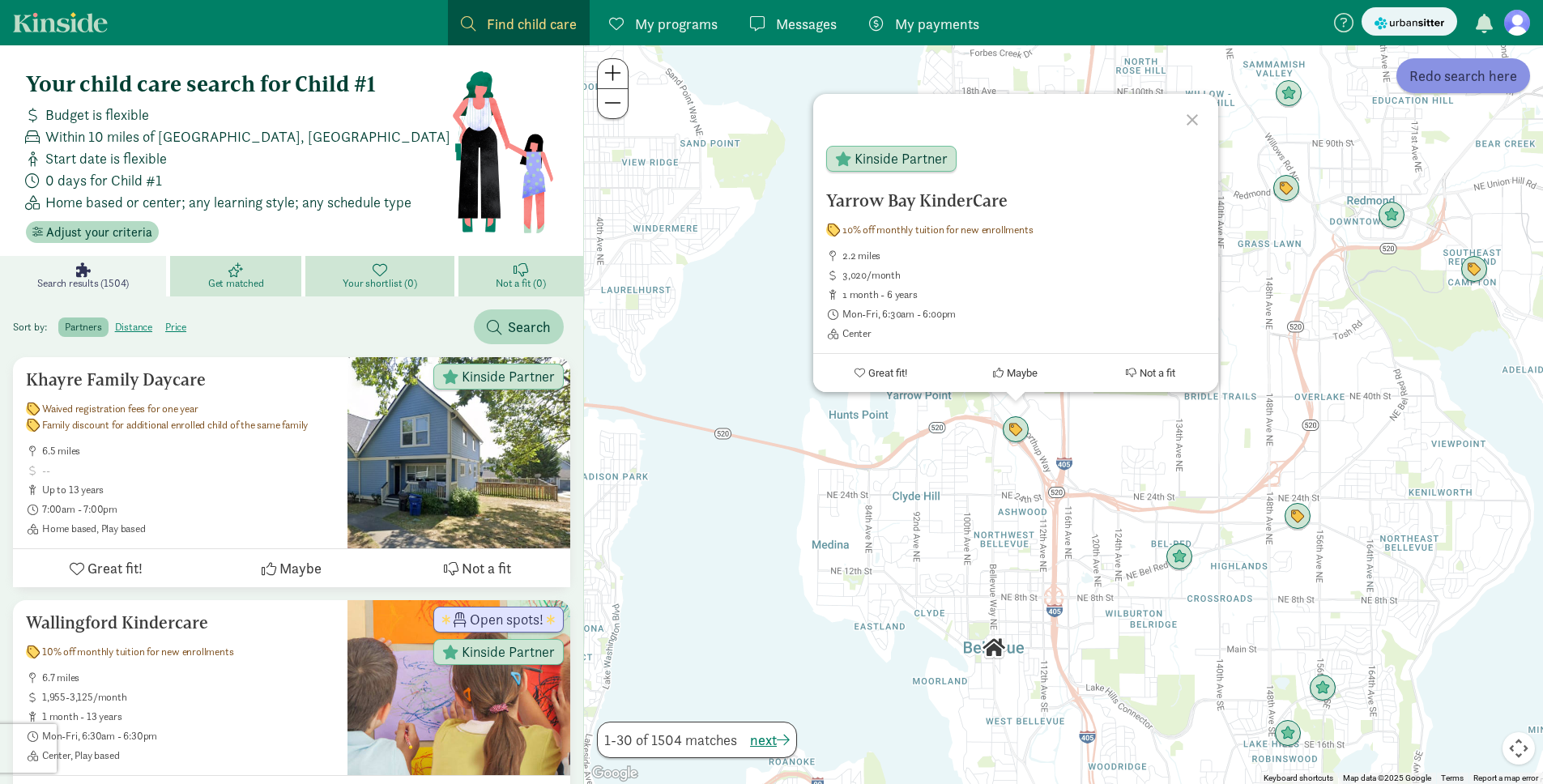
click at [1438, 86] on span "Redo search here" at bounding box center [1464, 75] width 108 height 22
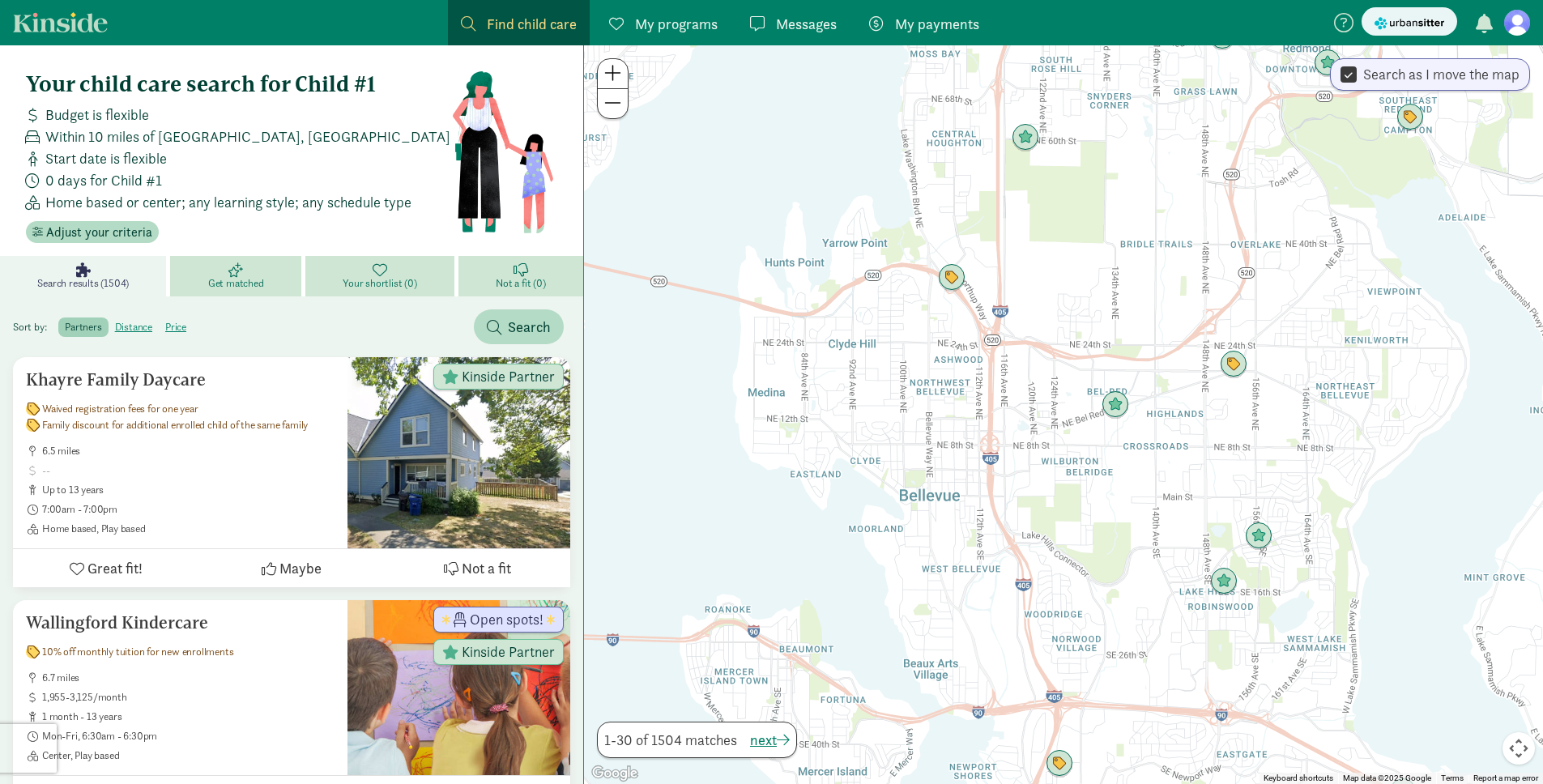
drag, startPoint x: 979, startPoint y: 562, endPoint x: 887, endPoint y: 366, distance: 216.5
click at [887, 366] on div "To navigate, press the arrow keys." at bounding box center [1063, 414] width 959 height 738
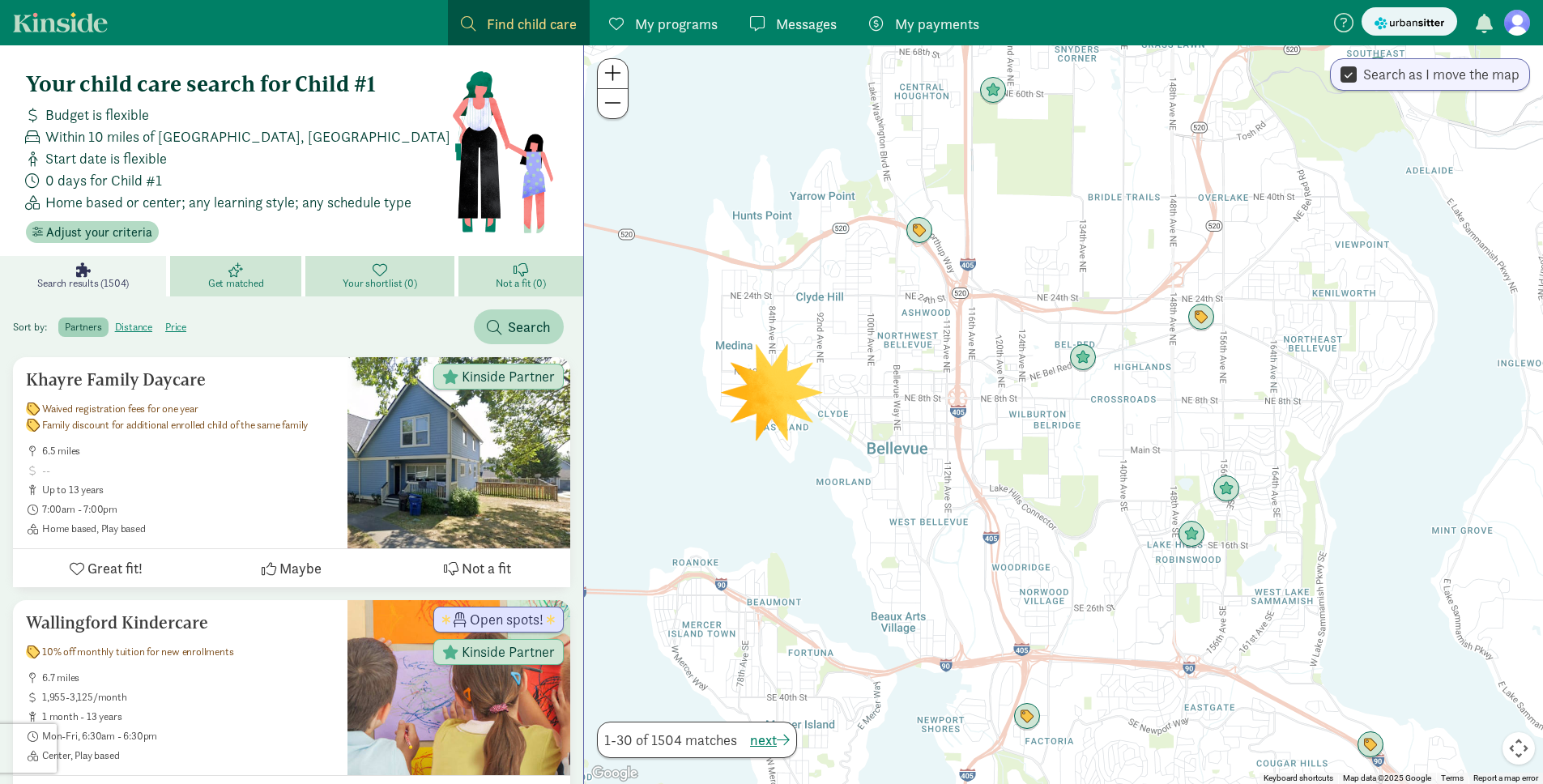
click at [774, 396] on div at bounding box center [1063, 414] width 959 height 738
click at [743, 394] on div at bounding box center [1063, 414] width 959 height 738
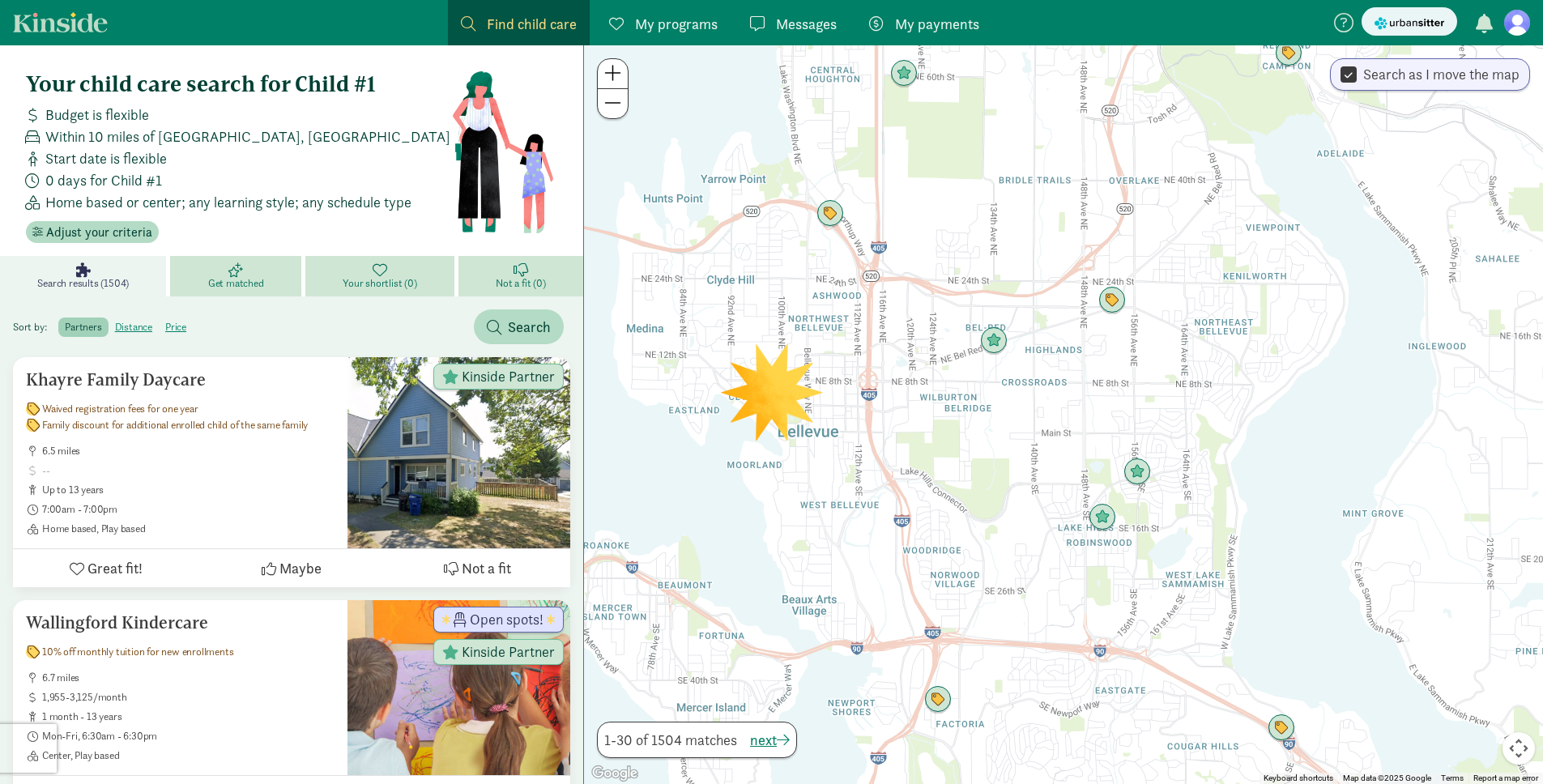
drag, startPoint x: 772, startPoint y: 396, endPoint x: 682, endPoint y: 376, distance: 92.2
click at [677, 375] on div at bounding box center [1063, 414] width 959 height 738
click at [512, 622] on span "Open spots!" at bounding box center [506, 619] width 73 height 15
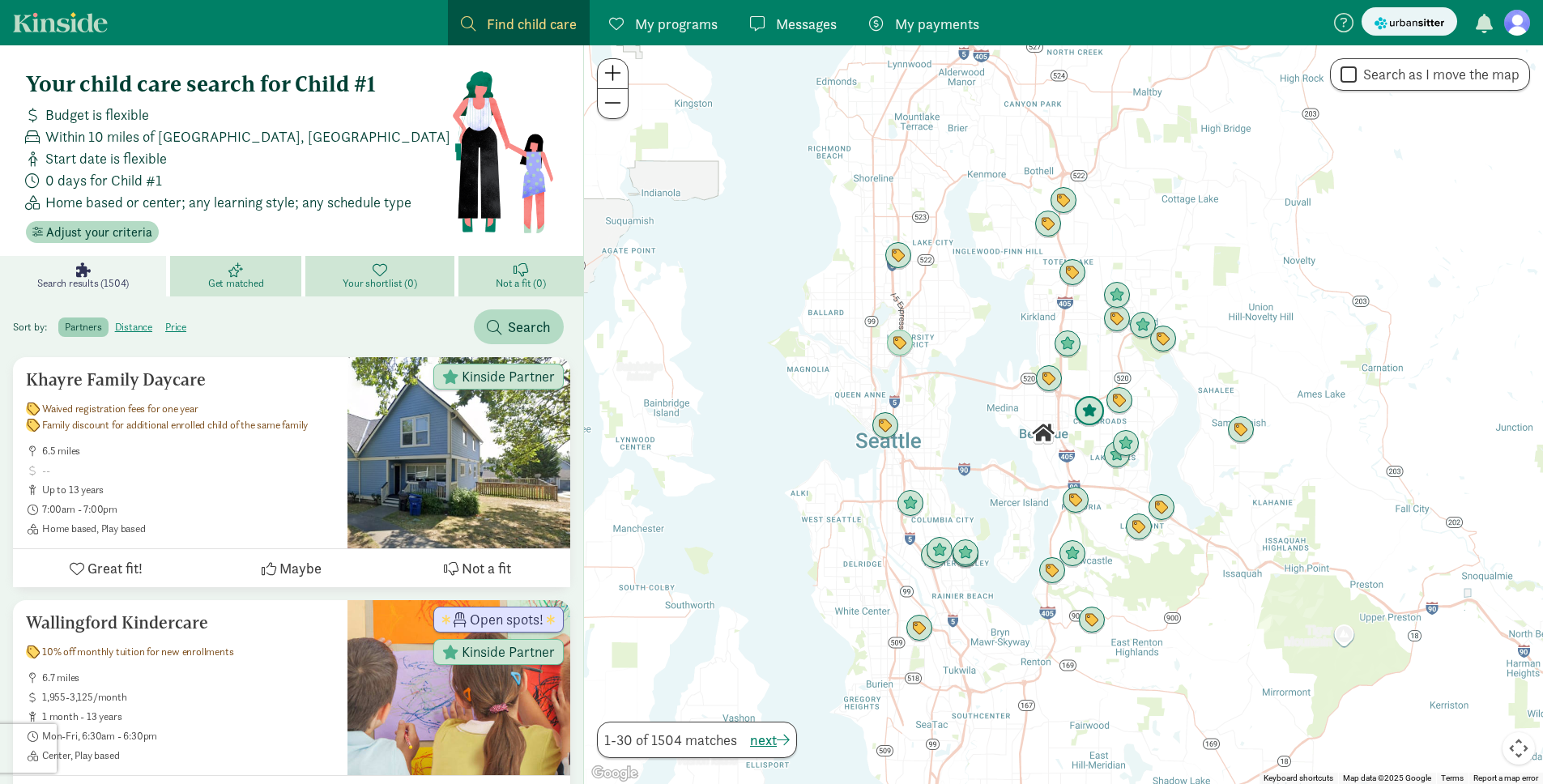
click at [1088, 414] on img "Click to see details" at bounding box center [1089, 411] width 31 height 31
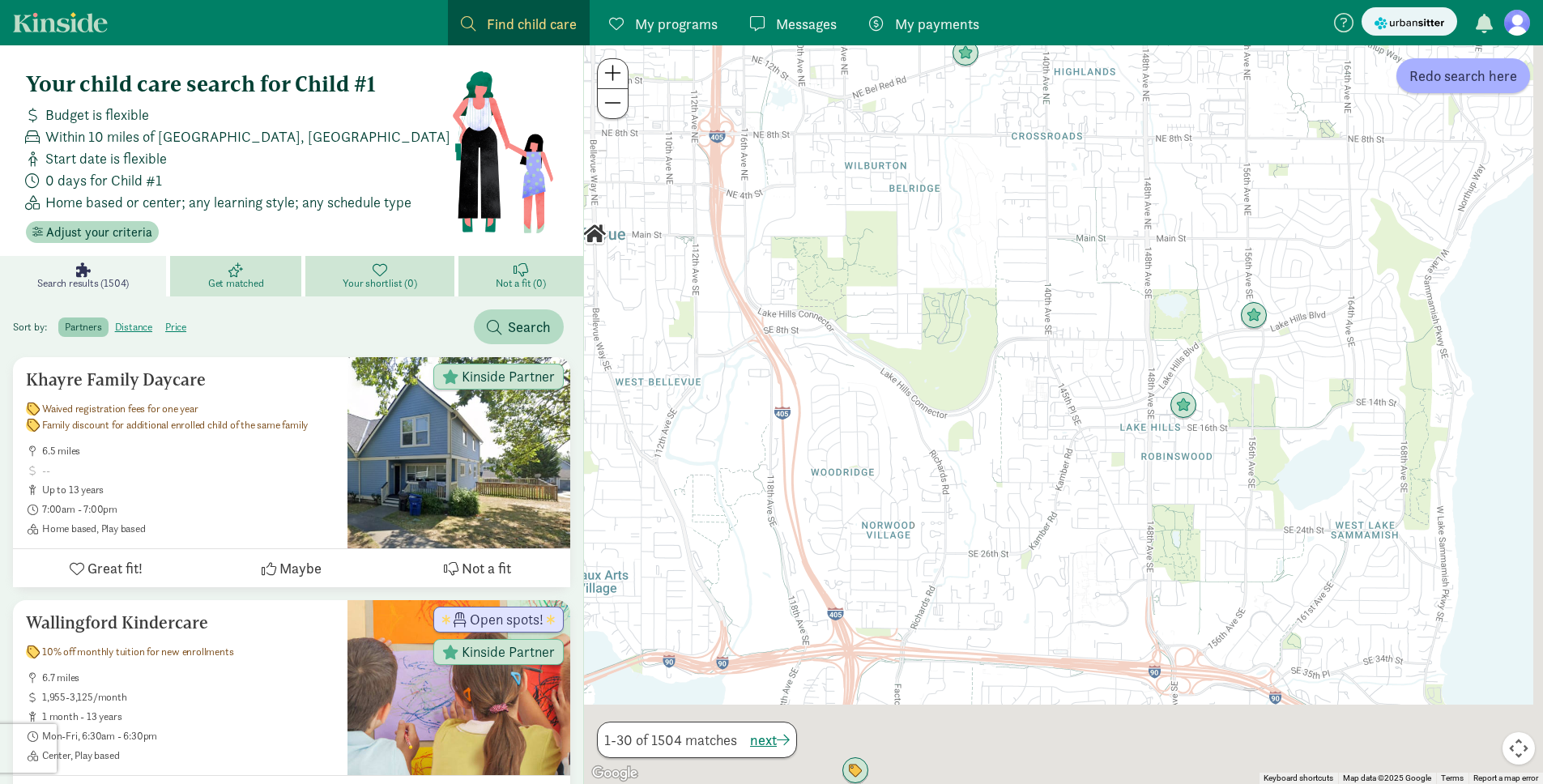
drag, startPoint x: 1209, startPoint y: 555, endPoint x: 1032, endPoint y: 330, distance: 286.3
click at [1032, 330] on div at bounding box center [1063, 414] width 959 height 738
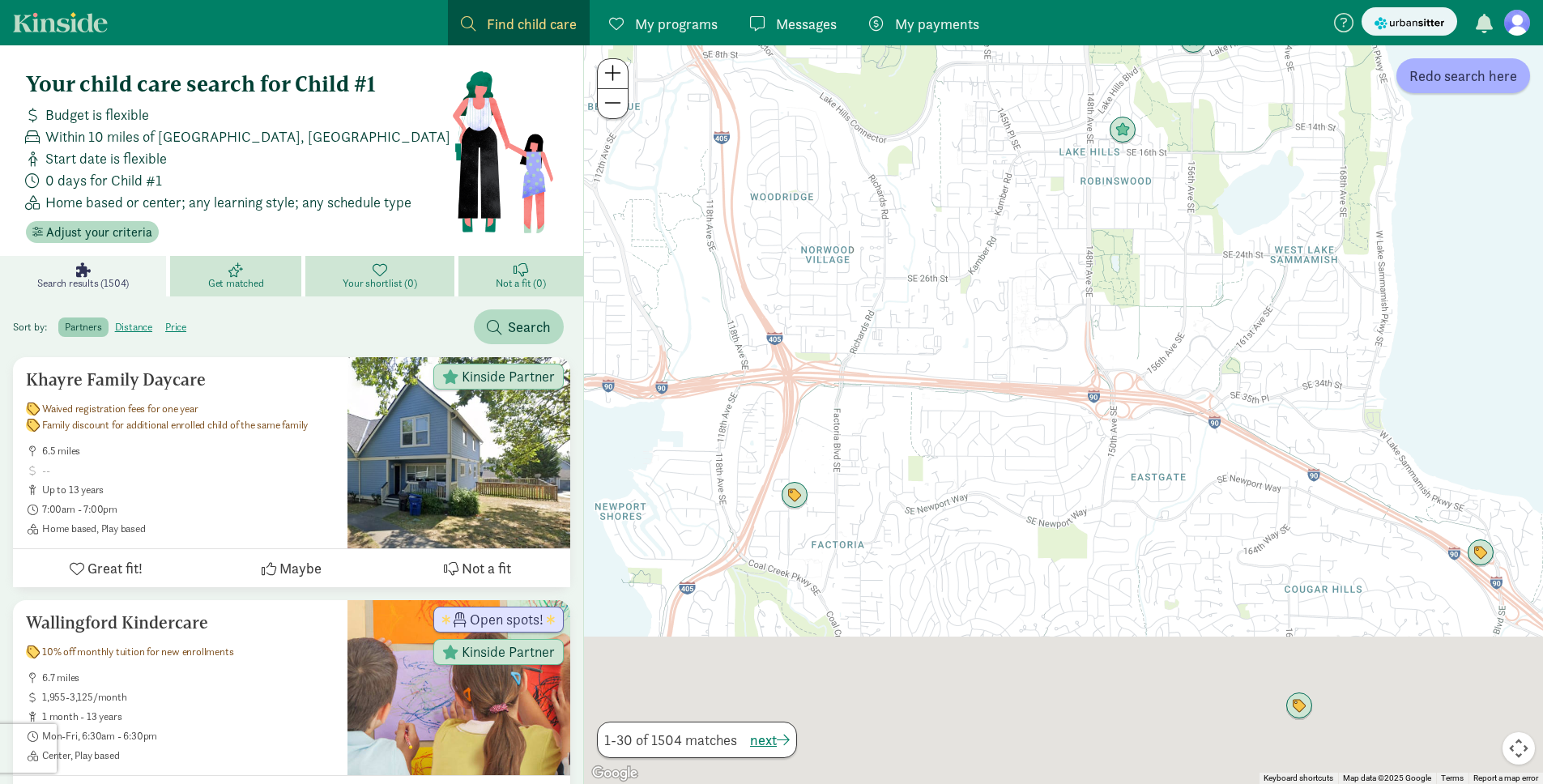
drag, startPoint x: 1150, startPoint y: 532, endPoint x: 1112, endPoint y: 324, distance: 211.4
click at [1136, 306] on div at bounding box center [1063, 414] width 959 height 738
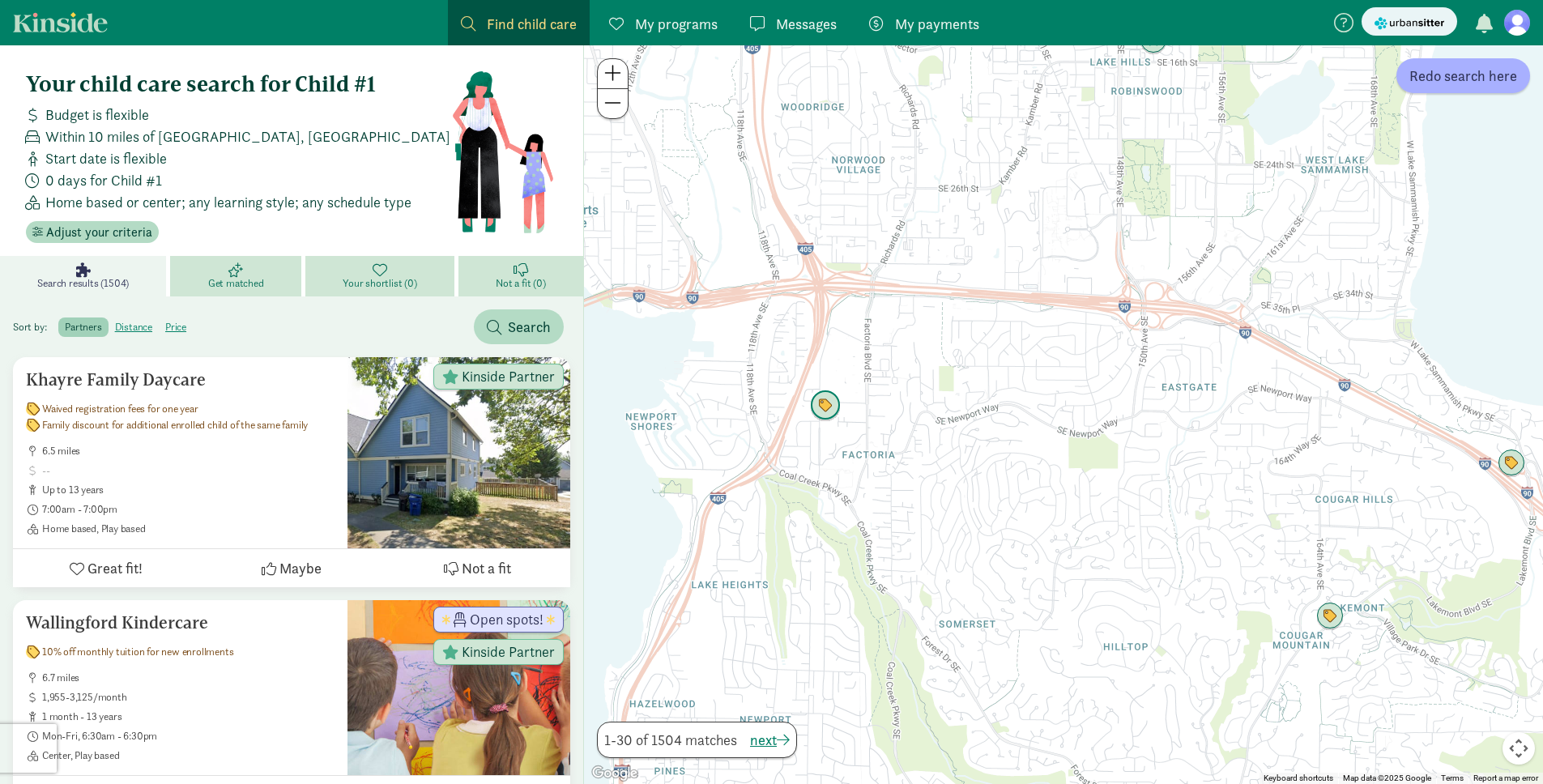
click at [822, 408] on img "Click to see details" at bounding box center [825, 405] width 31 height 31
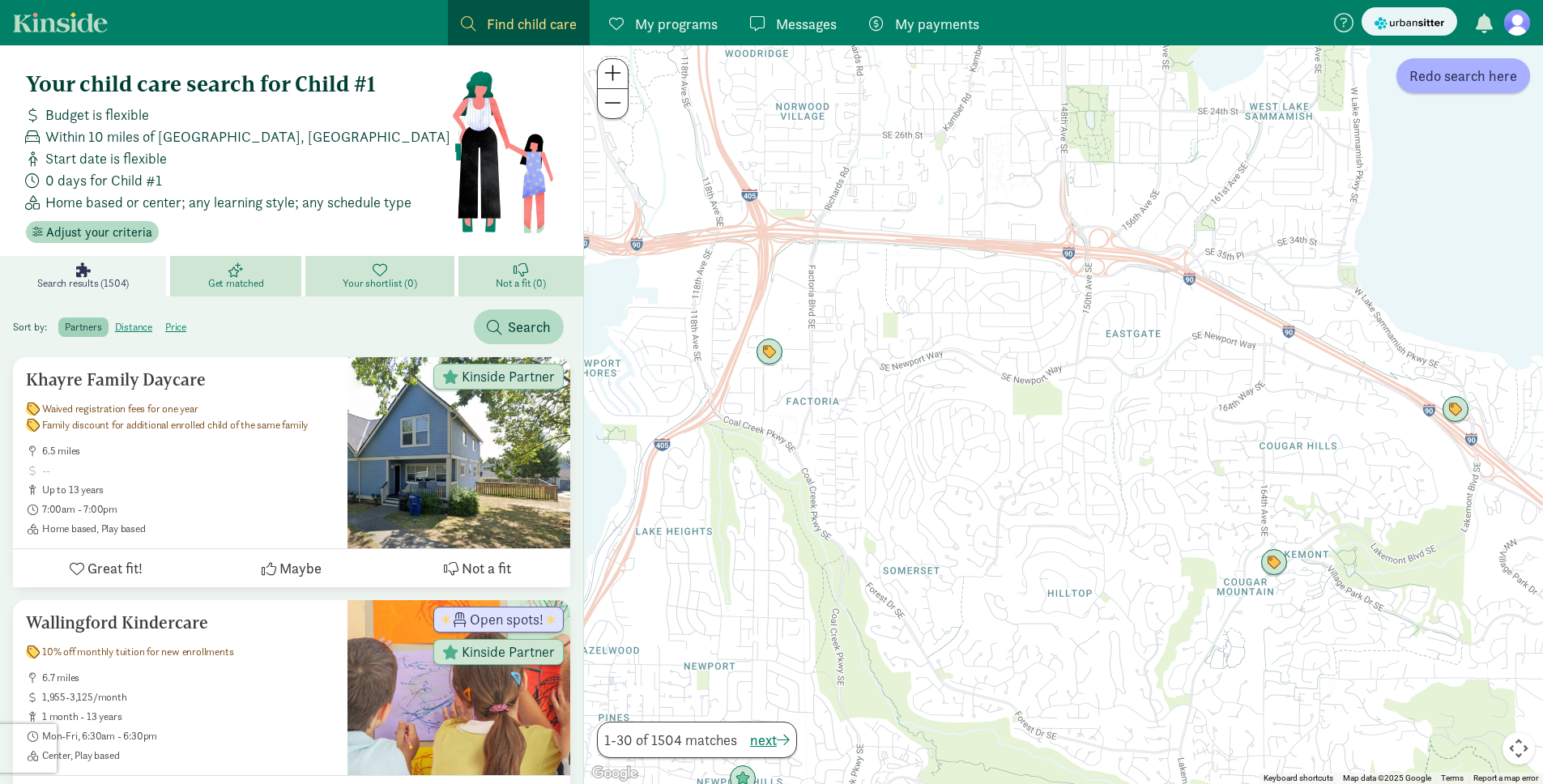
drag, startPoint x: 1116, startPoint y: 564, endPoint x: 1048, endPoint y: 486, distance: 103.5
click at [1048, 486] on div "To navigate, press the arrow keys." at bounding box center [1063, 414] width 959 height 738
click at [1260, 562] on img "Click to see details" at bounding box center [1272, 562] width 31 height 31
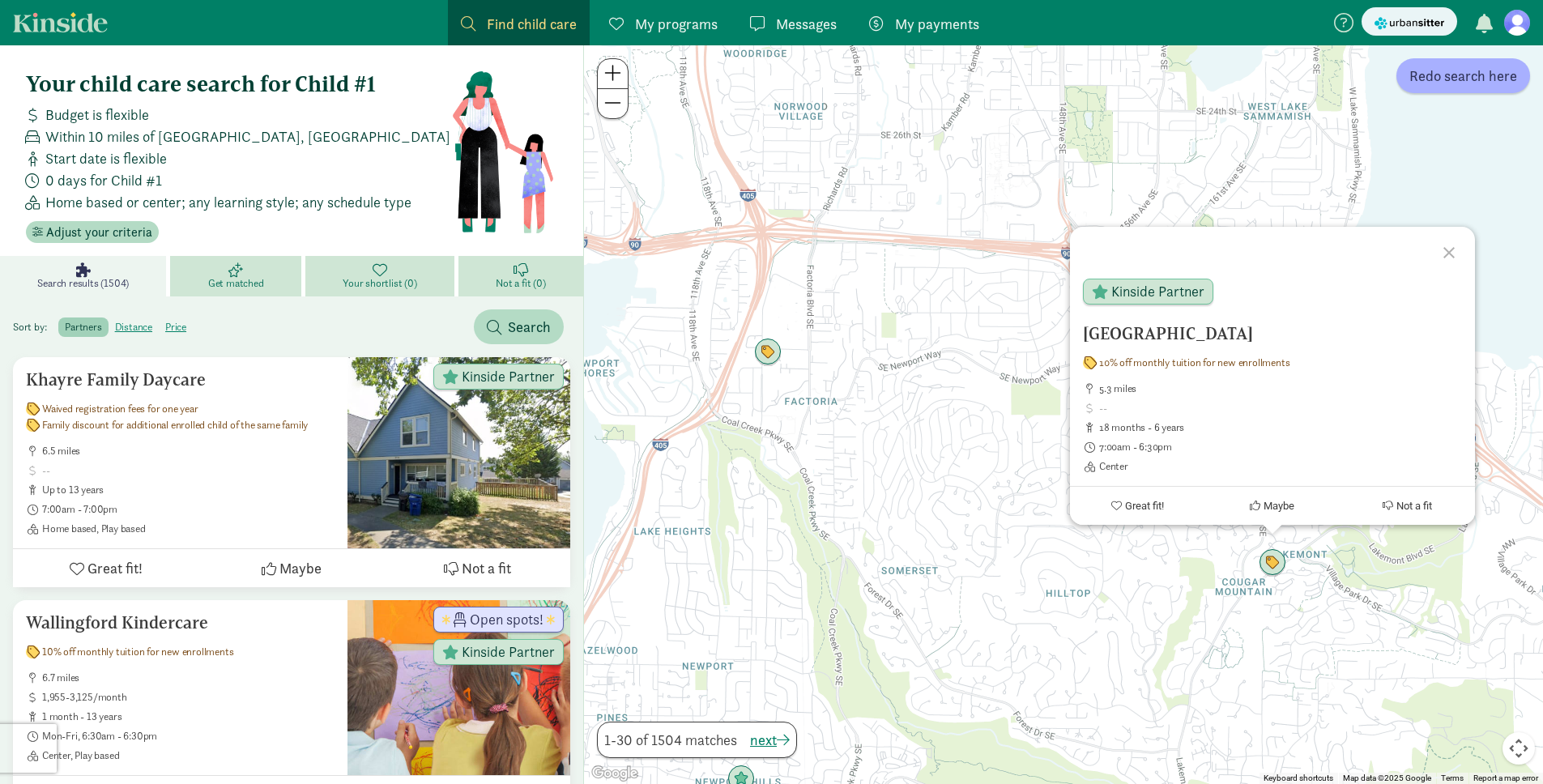
click at [1040, 542] on div "Lakemont Academy 10% off monthly tuition for new enrollments 5.3 miles 18 month…" at bounding box center [1063, 414] width 959 height 738
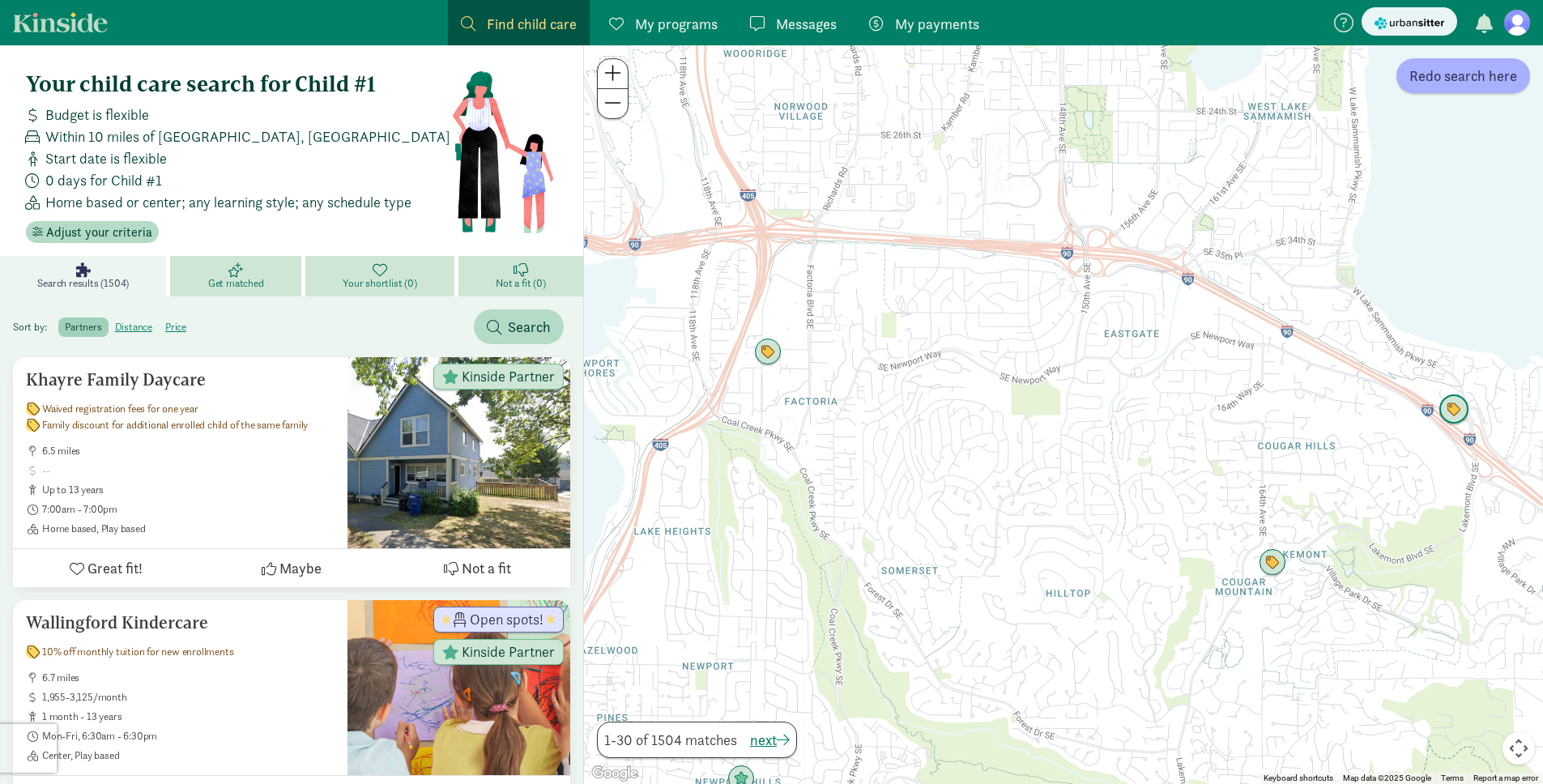
click at [1454, 415] on img "Click to see details" at bounding box center [1454, 410] width 31 height 31
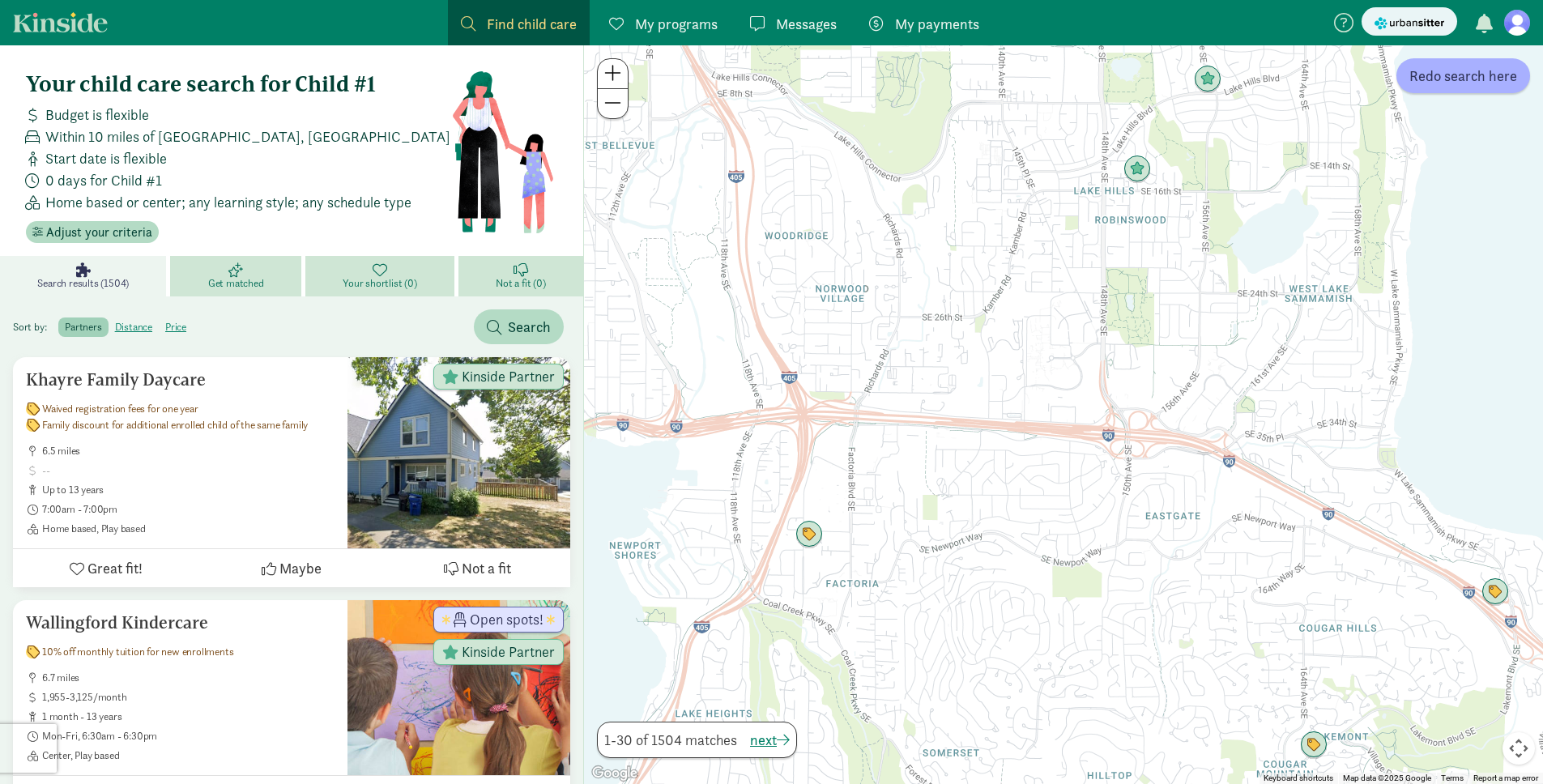
drag, startPoint x: 923, startPoint y: 389, endPoint x: 1136, endPoint y: 562, distance: 274.4
click at [1135, 562] on div "To navigate, press the arrow keys." at bounding box center [1063, 414] width 959 height 738
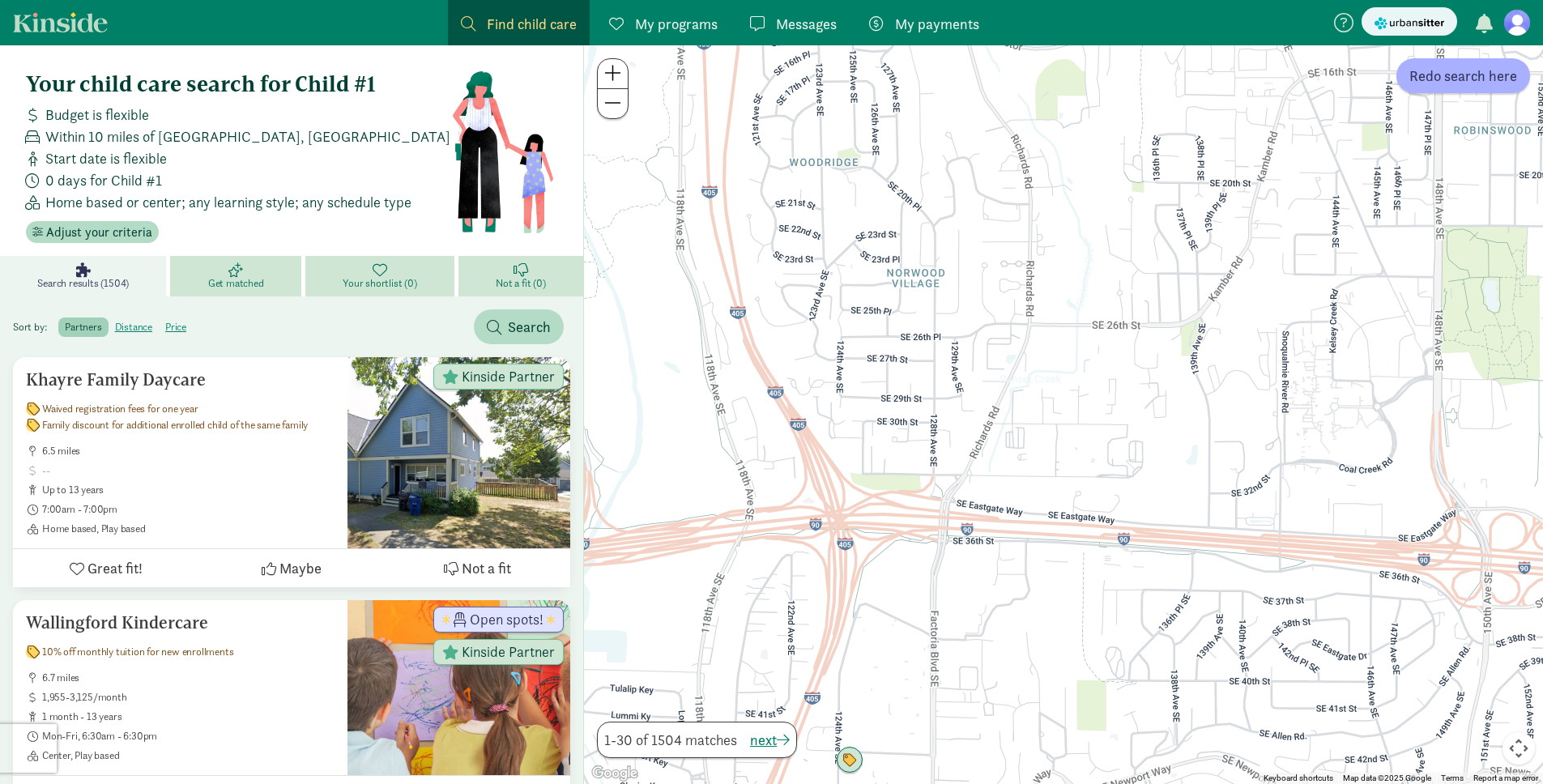
click at [673, 24] on span "My programs" at bounding box center [677, 24] width 83 height 22
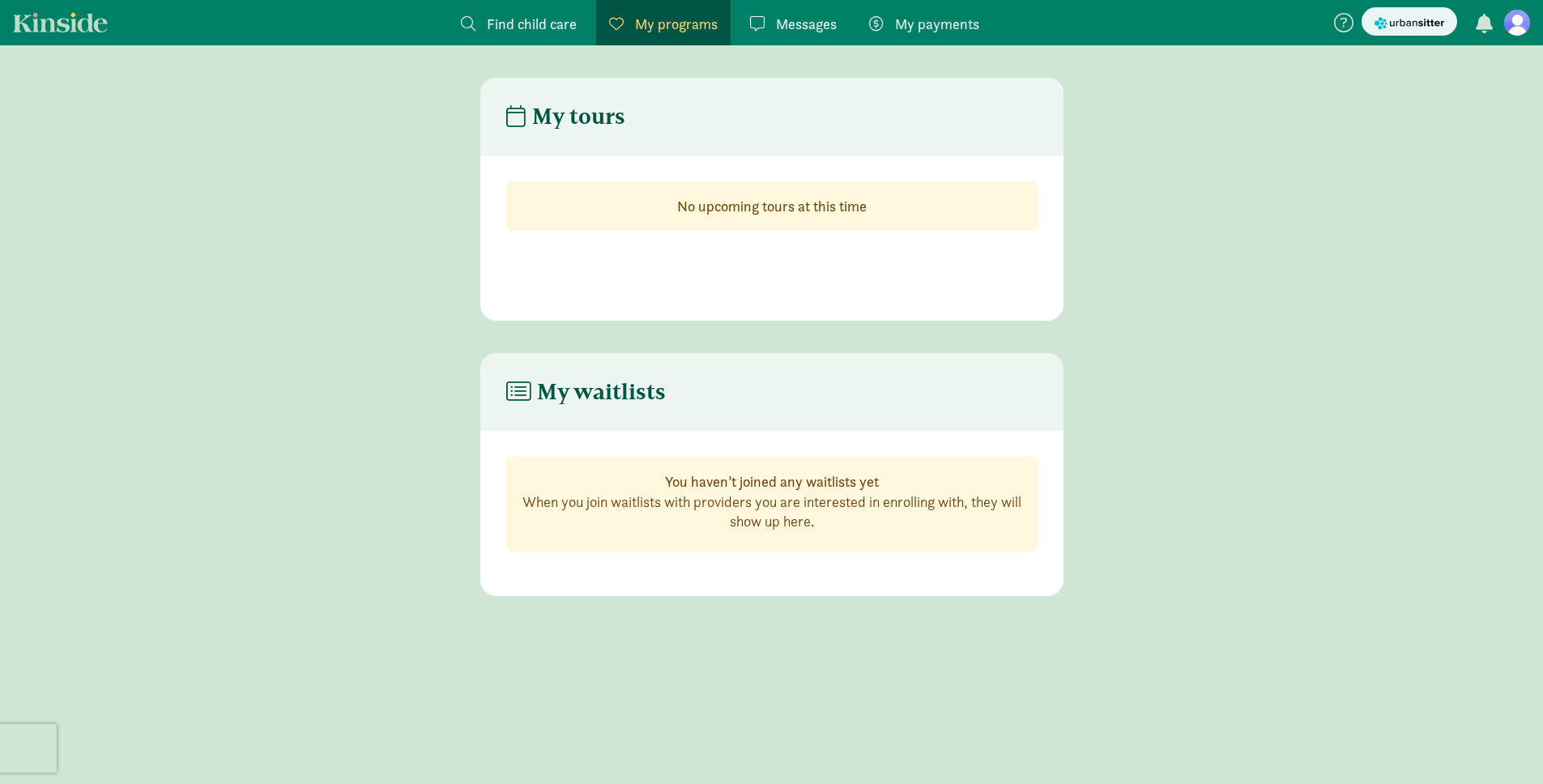
click at [552, 26] on span "Find child care" at bounding box center [532, 24] width 90 height 22
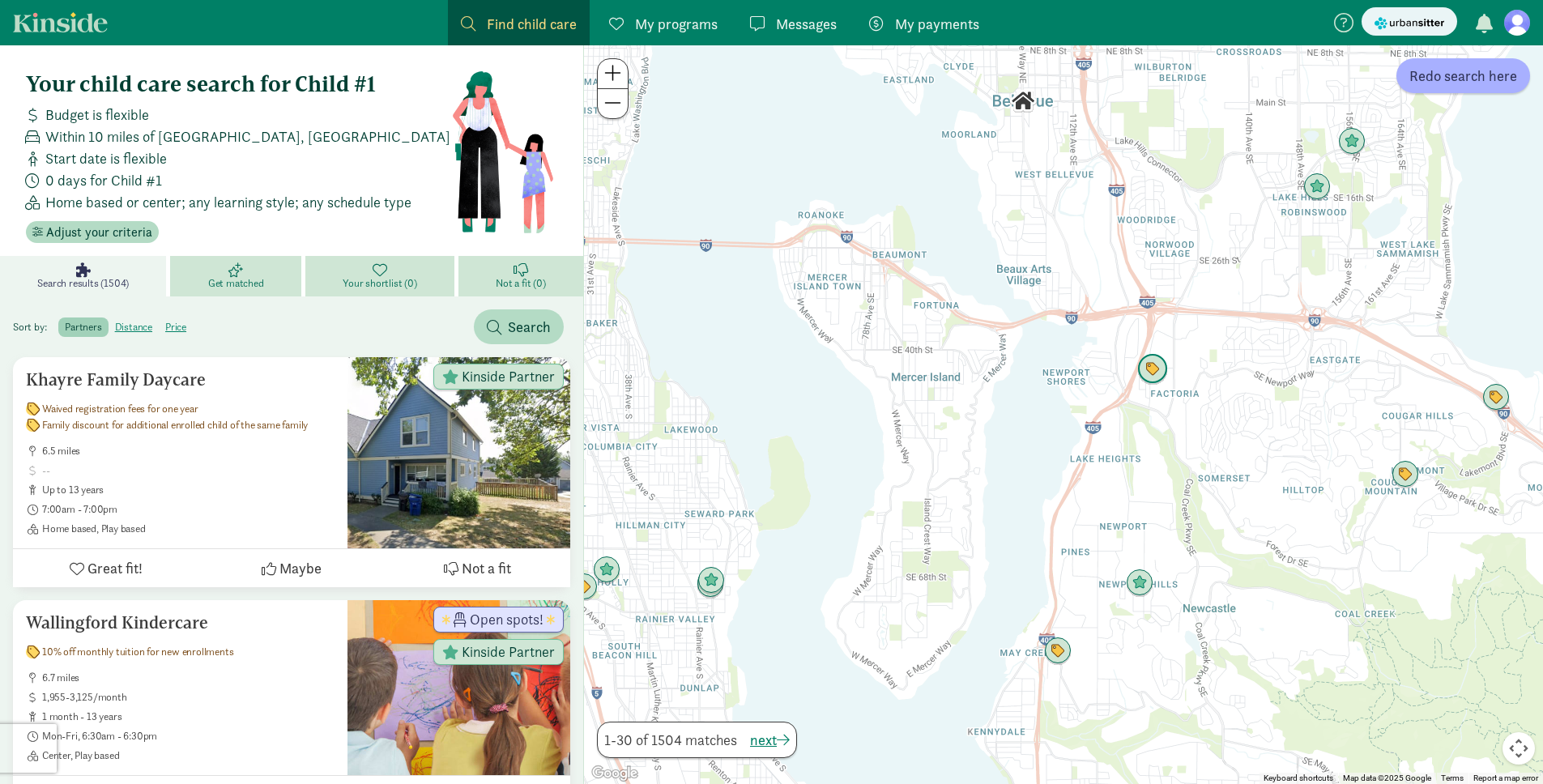
click at [1166, 368] on img "Click to see details" at bounding box center [1153, 369] width 31 height 31
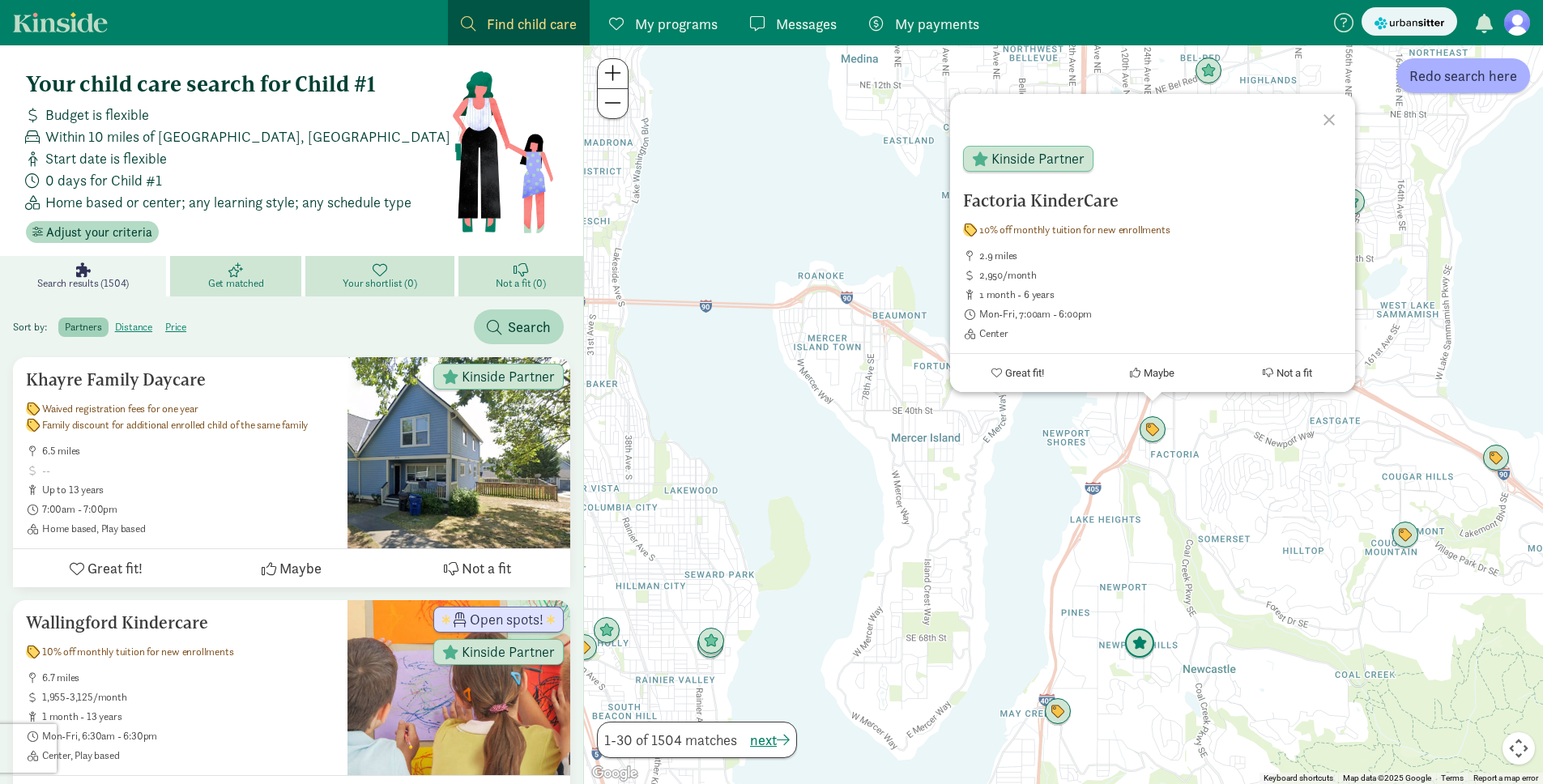
click at [1133, 640] on img "Click to see details" at bounding box center [1139, 644] width 31 height 31
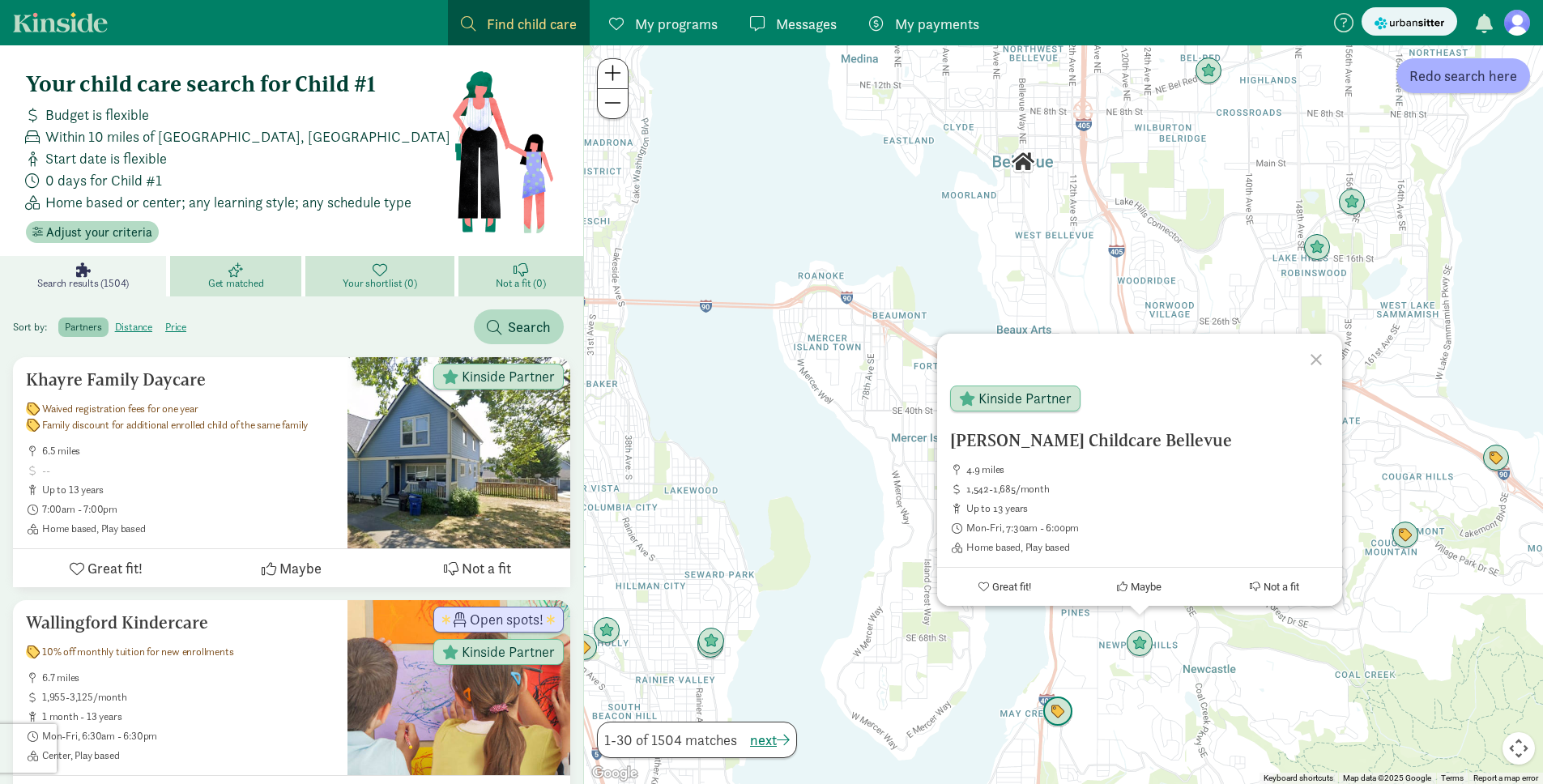
click at [1059, 714] on img "Click to see details" at bounding box center [1057, 712] width 31 height 31
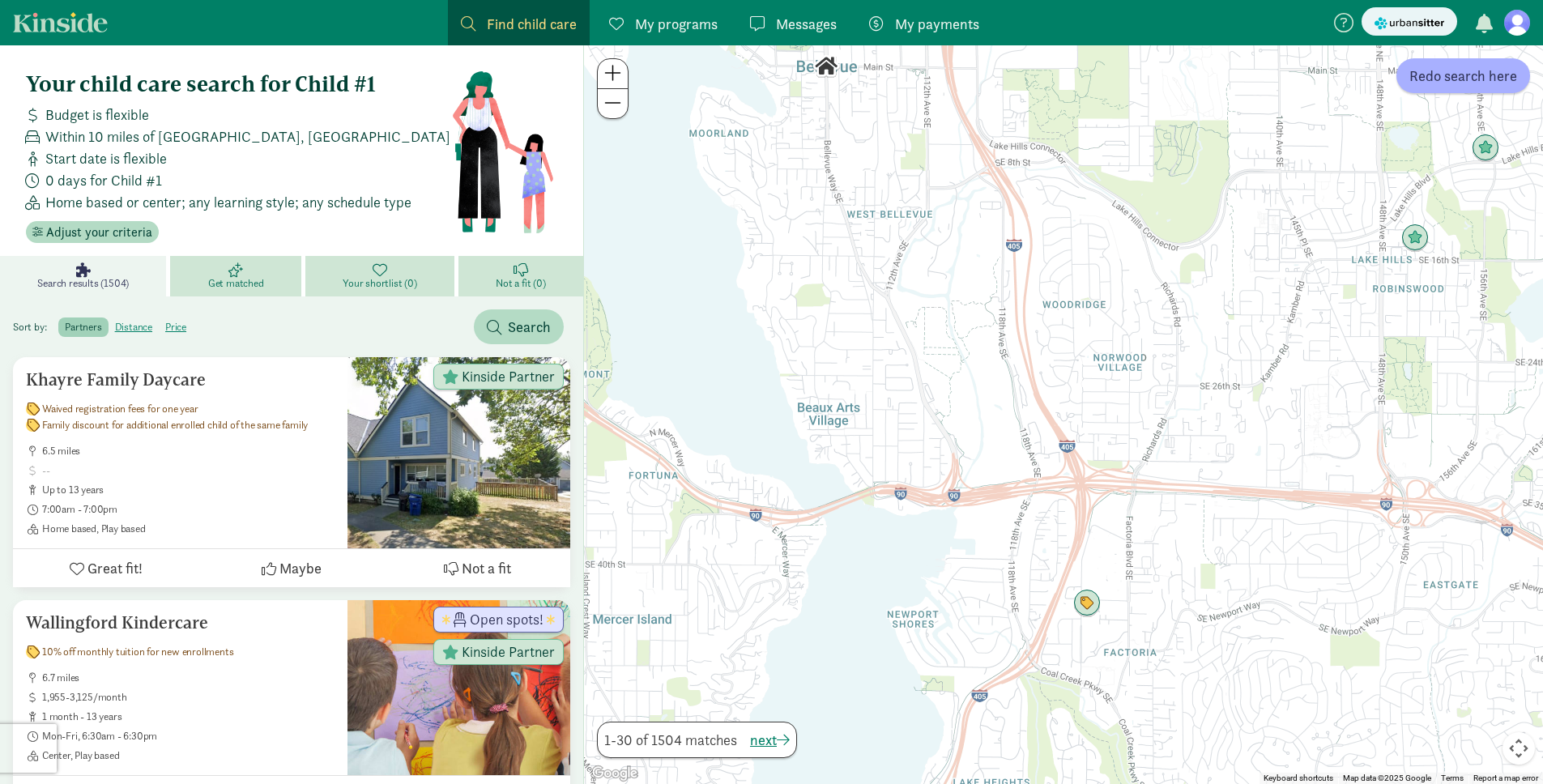
drag, startPoint x: 1215, startPoint y: 395, endPoint x: 890, endPoint y: 456, distance: 330.7
click at [890, 456] on div at bounding box center [1063, 414] width 959 height 738
click at [1501, 71] on span "Redo search here" at bounding box center [1464, 75] width 108 height 22
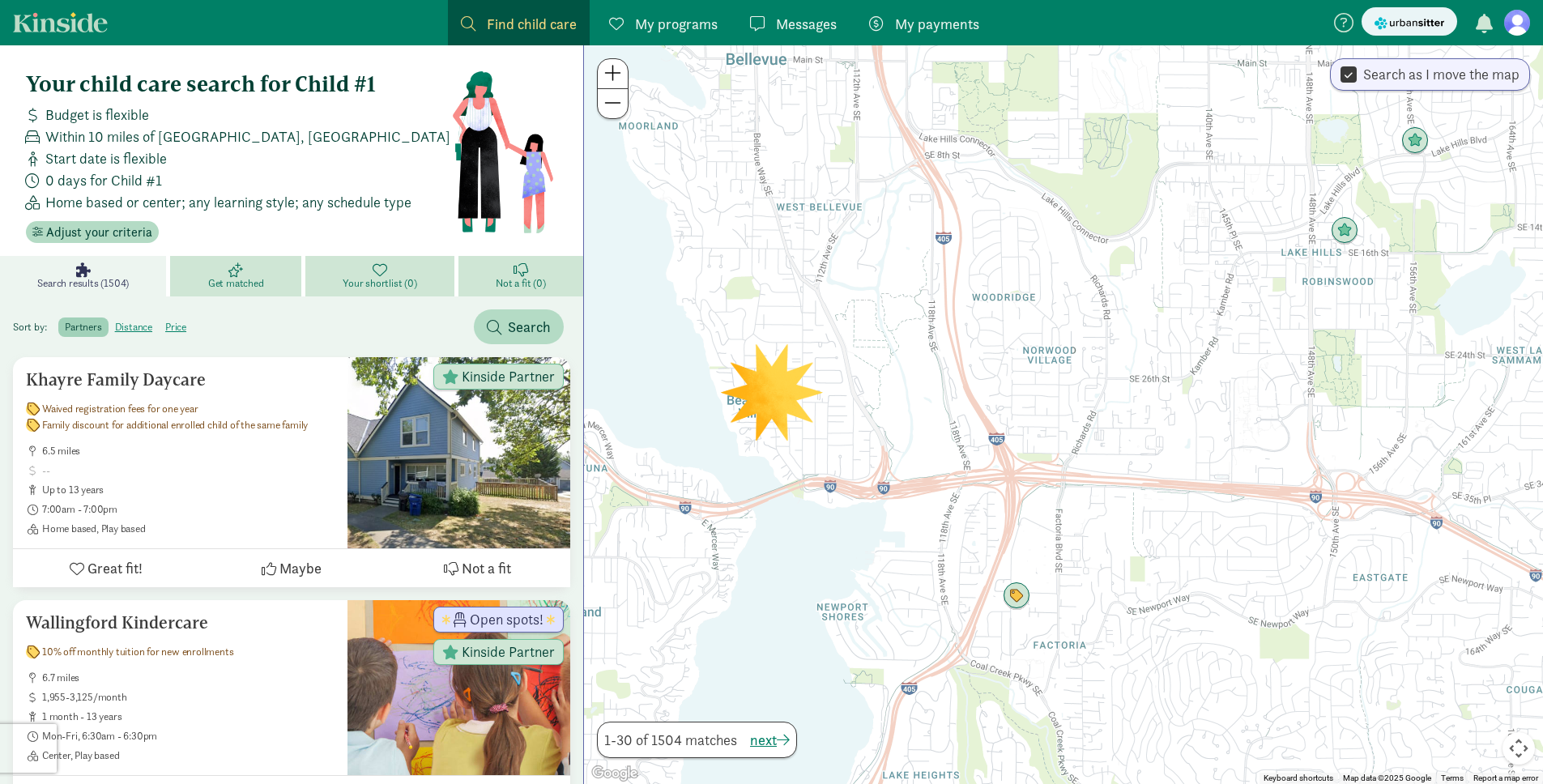
drag, startPoint x: 775, startPoint y: 393, endPoint x: 702, endPoint y: 386, distance: 73.3
click at [702, 386] on div at bounding box center [1063, 414] width 959 height 738
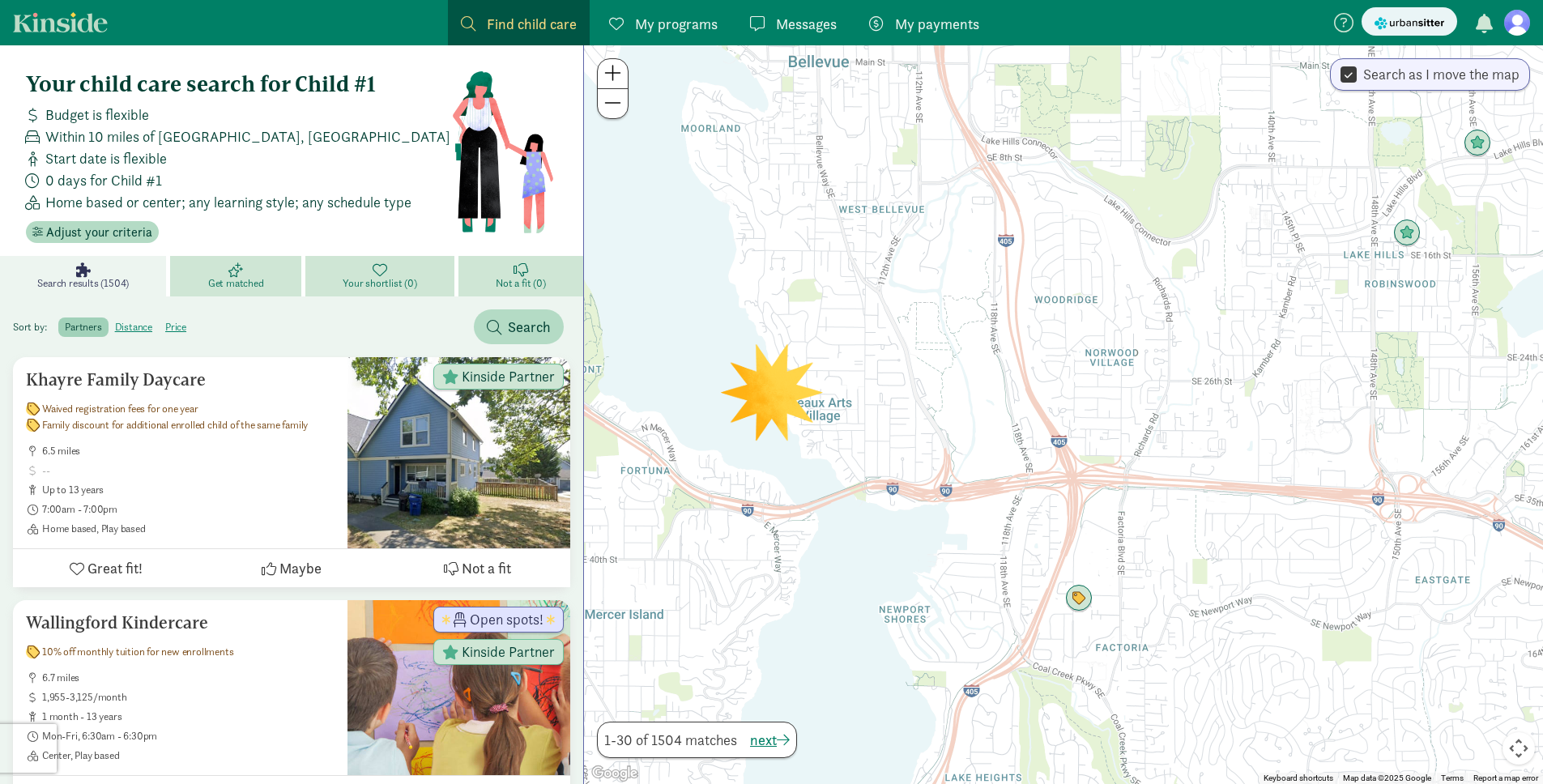
drag, startPoint x: 801, startPoint y: 383, endPoint x: 877, endPoint y: 386, distance: 76.1
click at [877, 386] on div at bounding box center [1063, 414] width 959 height 738
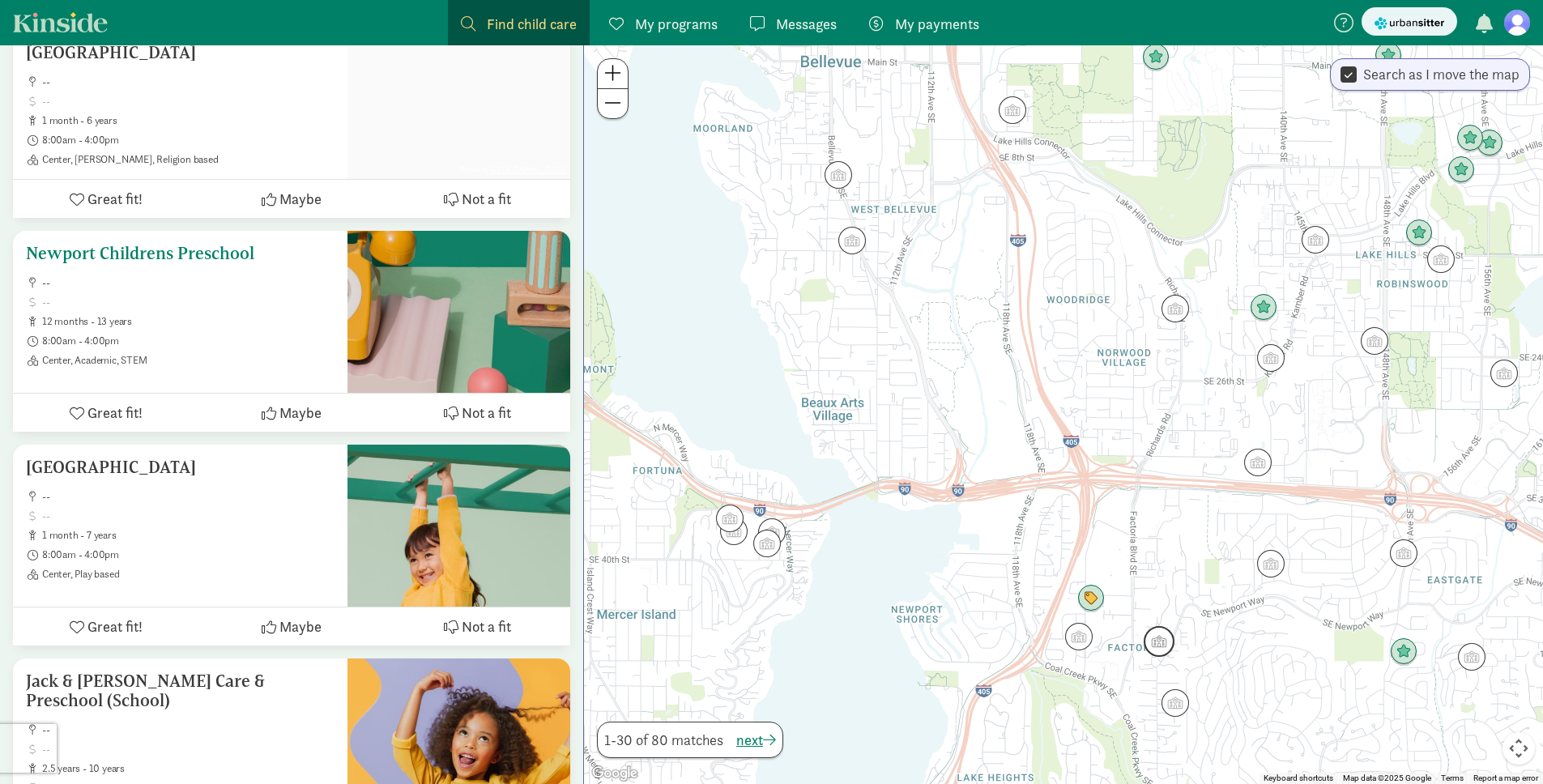
scroll to position [2718, 0]
click at [183, 245] on h5 "Newport Childrens Preschool" at bounding box center [179, 253] width 308 height 19
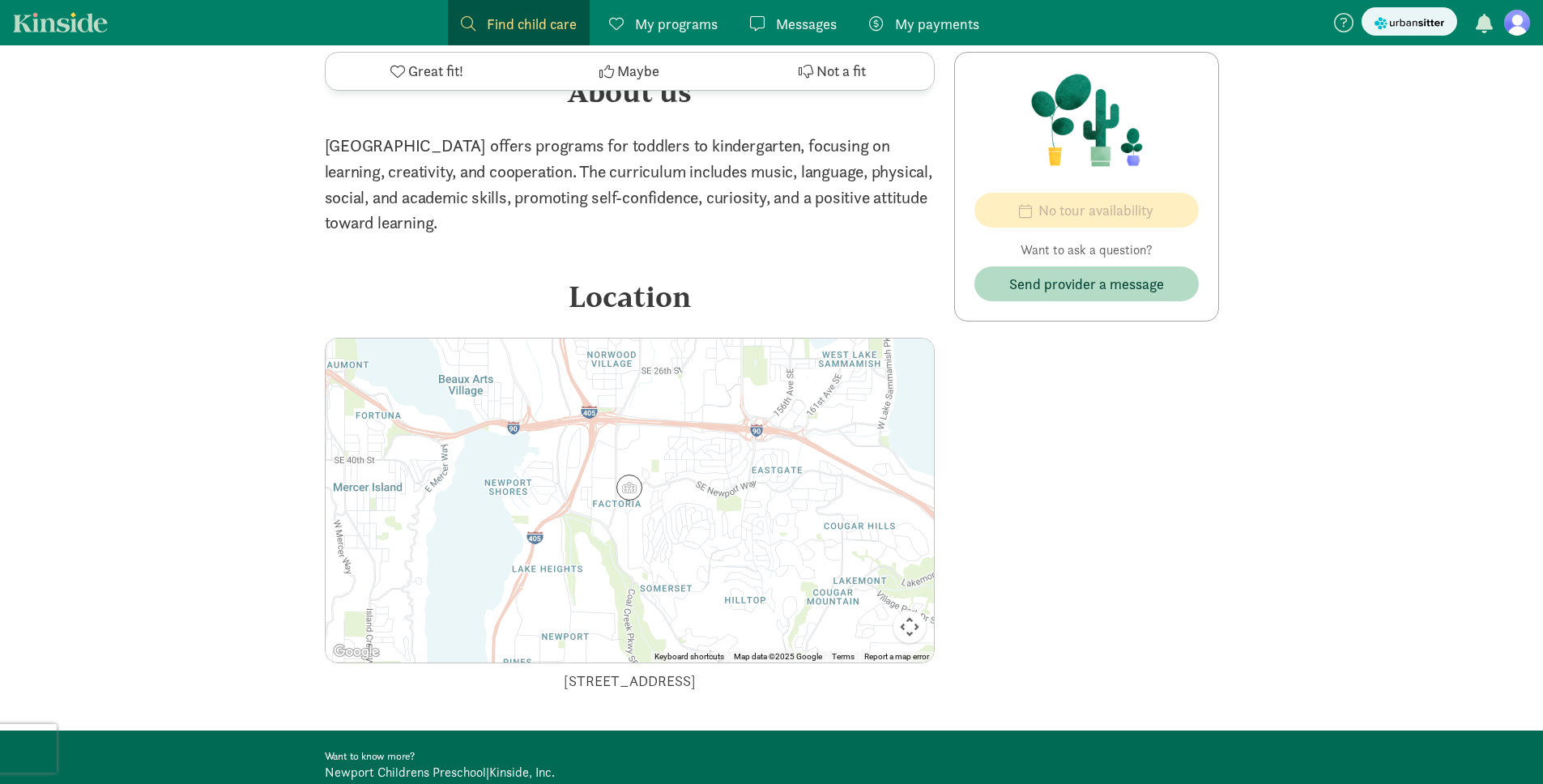
scroll to position [1408, 0]
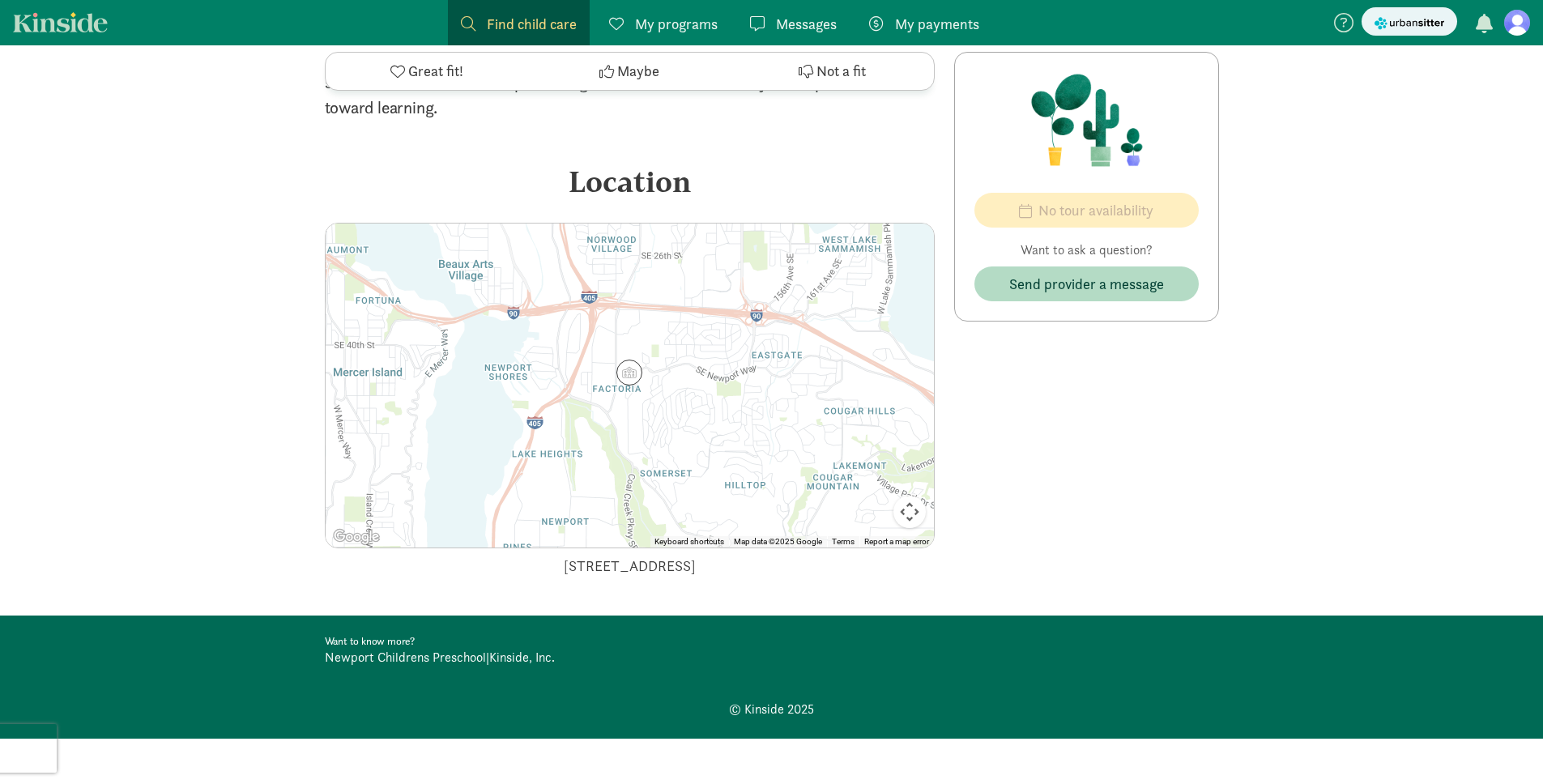
click at [629, 366] on img at bounding box center [629, 372] width 26 height 26
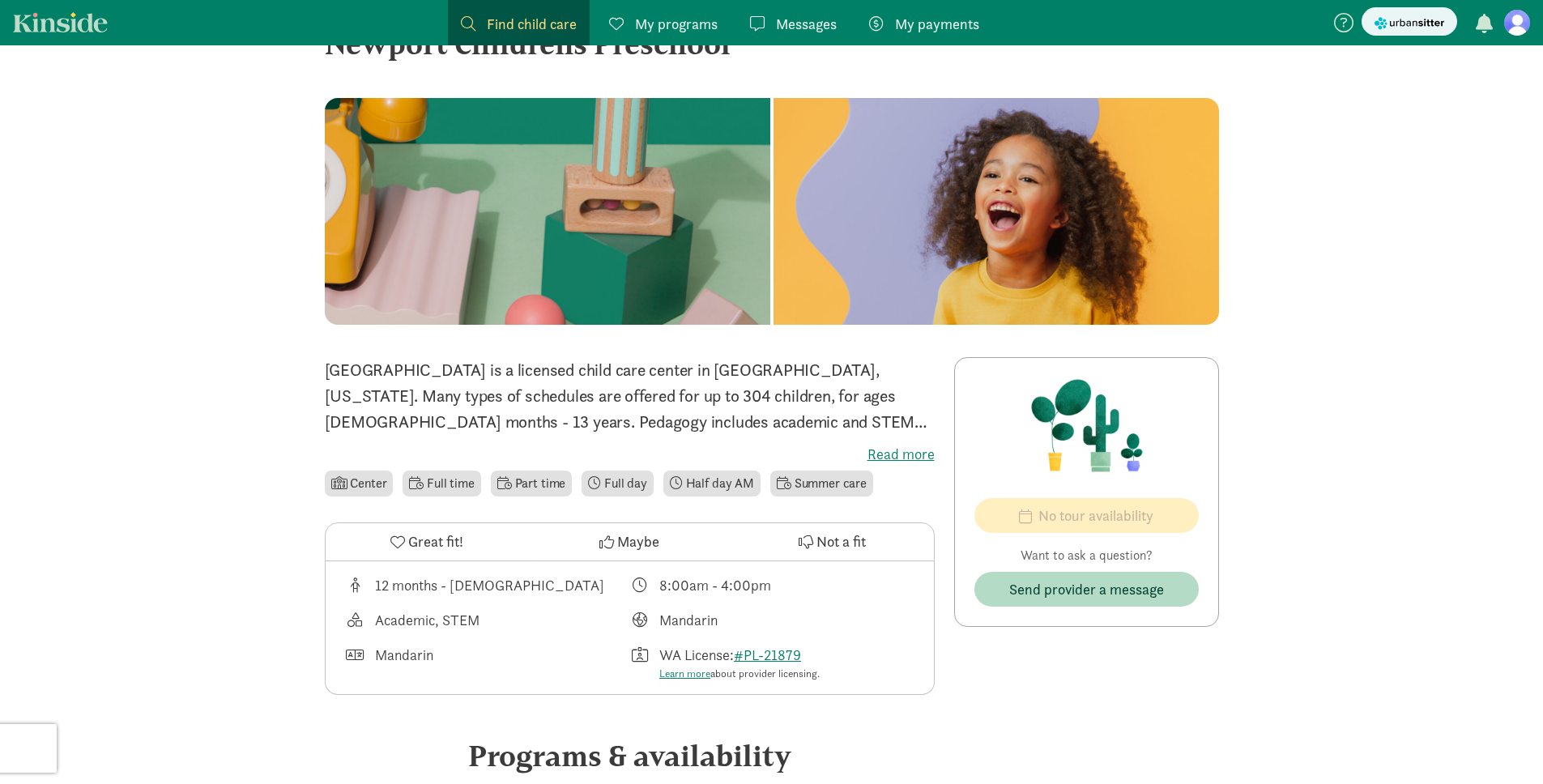
scroll to position [0, 0]
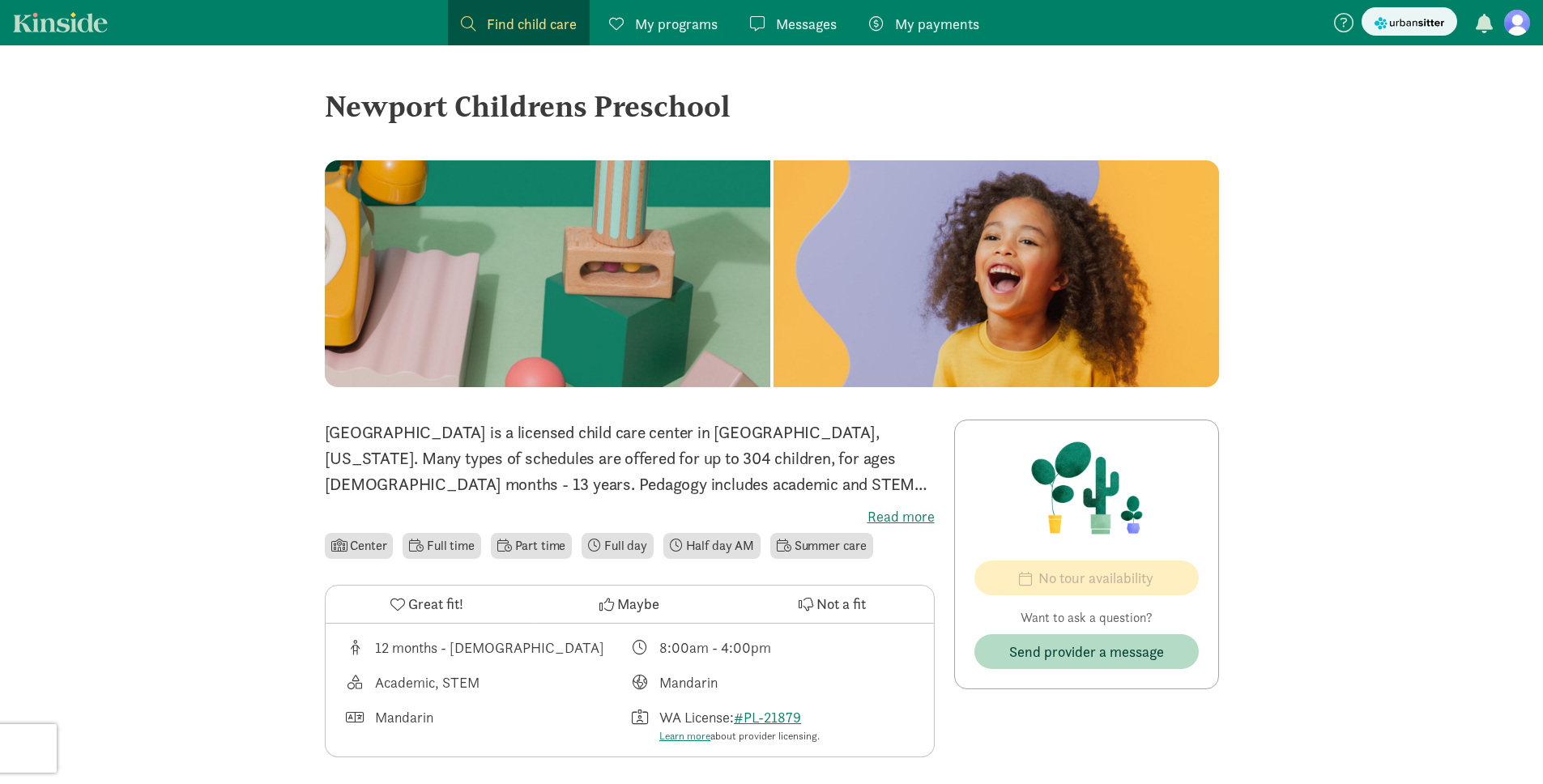
click at [662, 452] on p "Newport Childrens Preschool is a licensed child care center in Bellevue, Washin…" at bounding box center [630, 458] width 610 height 78
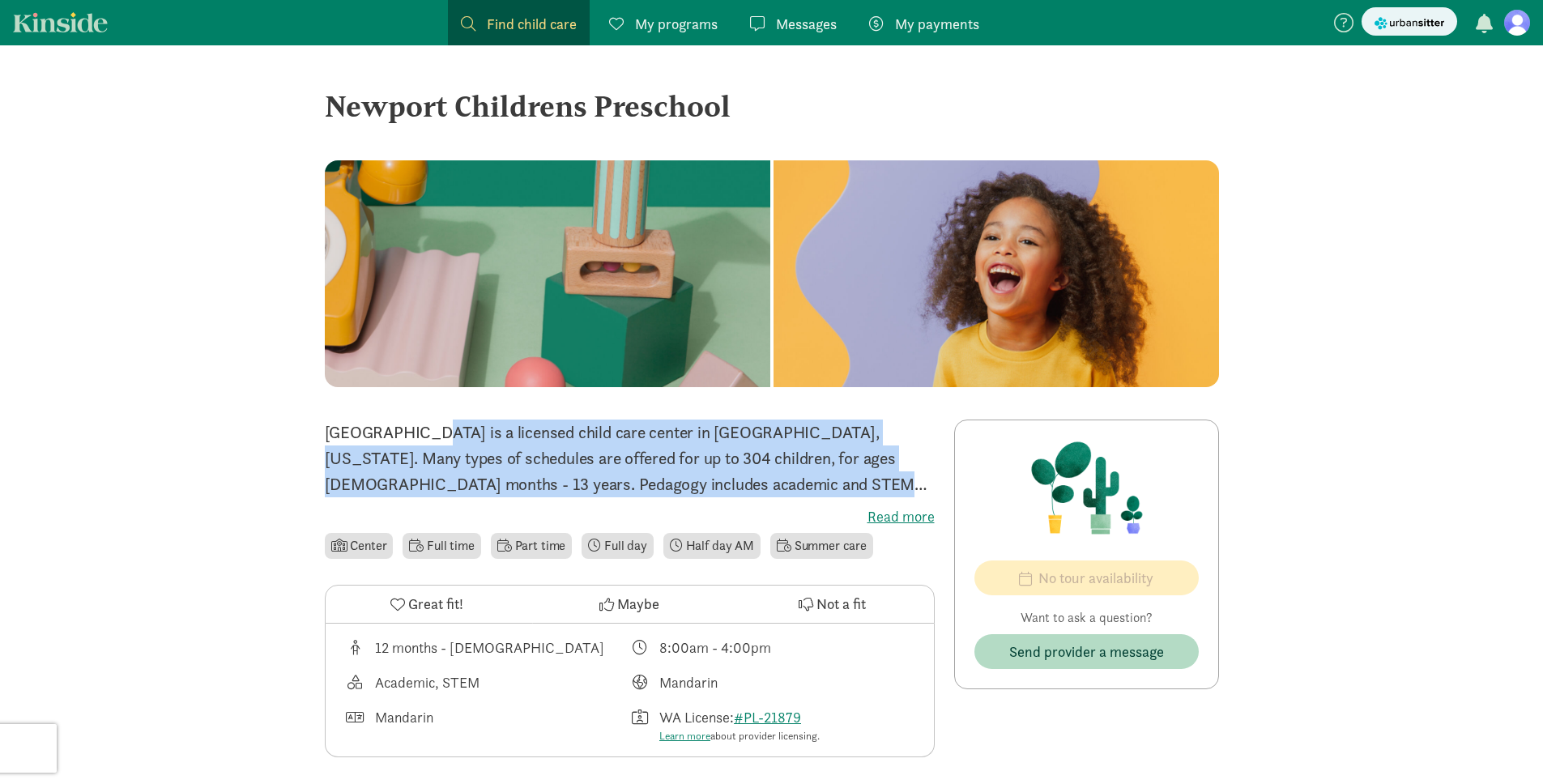
click at [662, 452] on p "Newport Childrens Preschool is a licensed child care center in Bellevue, Washin…" at bounding box center [630, 458] width 610 height 78
click at [669, 483] on p "Newport Childrens Preschool is a licensed child care center in Bellevue, Washin…" at bounding box center [630, 458] width 610 height 78
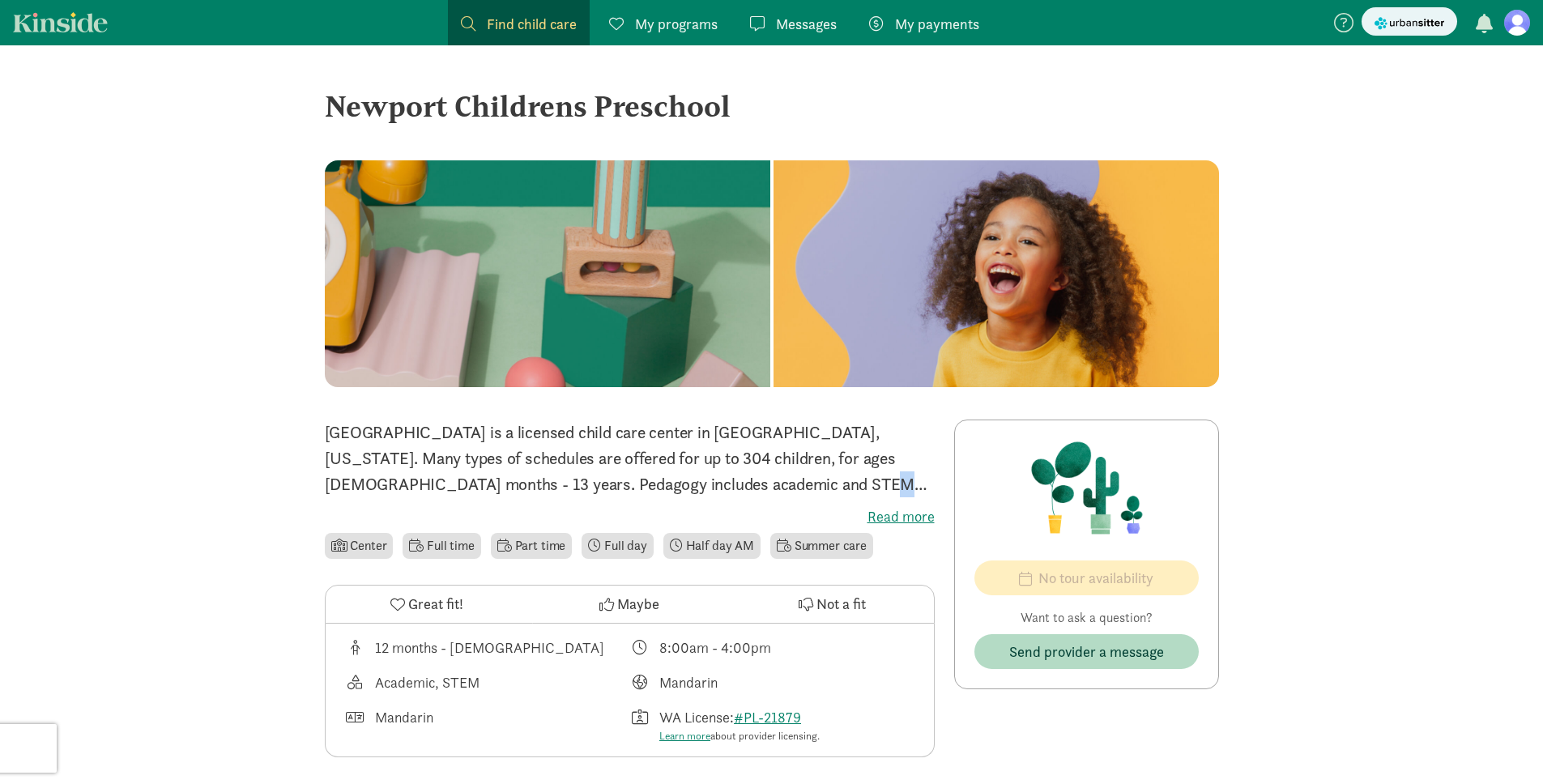
click at [669, 483] on p "Newport Childrens Preschool is a licensed child care center in Bellevue, Washin…" at bounding box center [630, 458] width 610 height 78
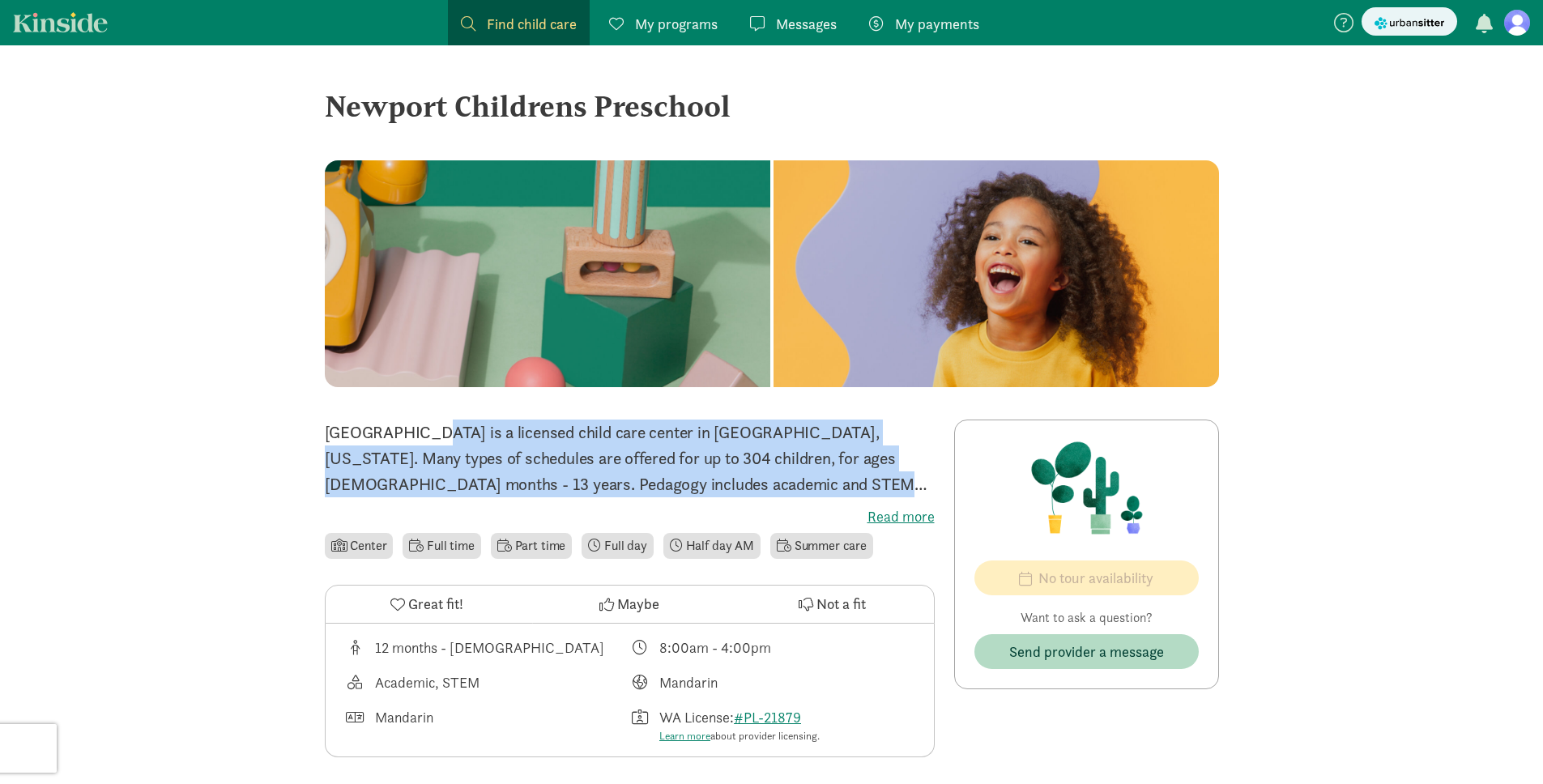
click at [669, 483] on p "Newport Childrens Preschool is a licensed child care center in Bellevue, Washin…" at bounding box center [630, 458] width 610 height 78
click at [730, 483] on p "Newport Childrens Preschool is a licensed child care center in Bellevue, Washin…" at bounding box center [630, 458] width 610 height 78
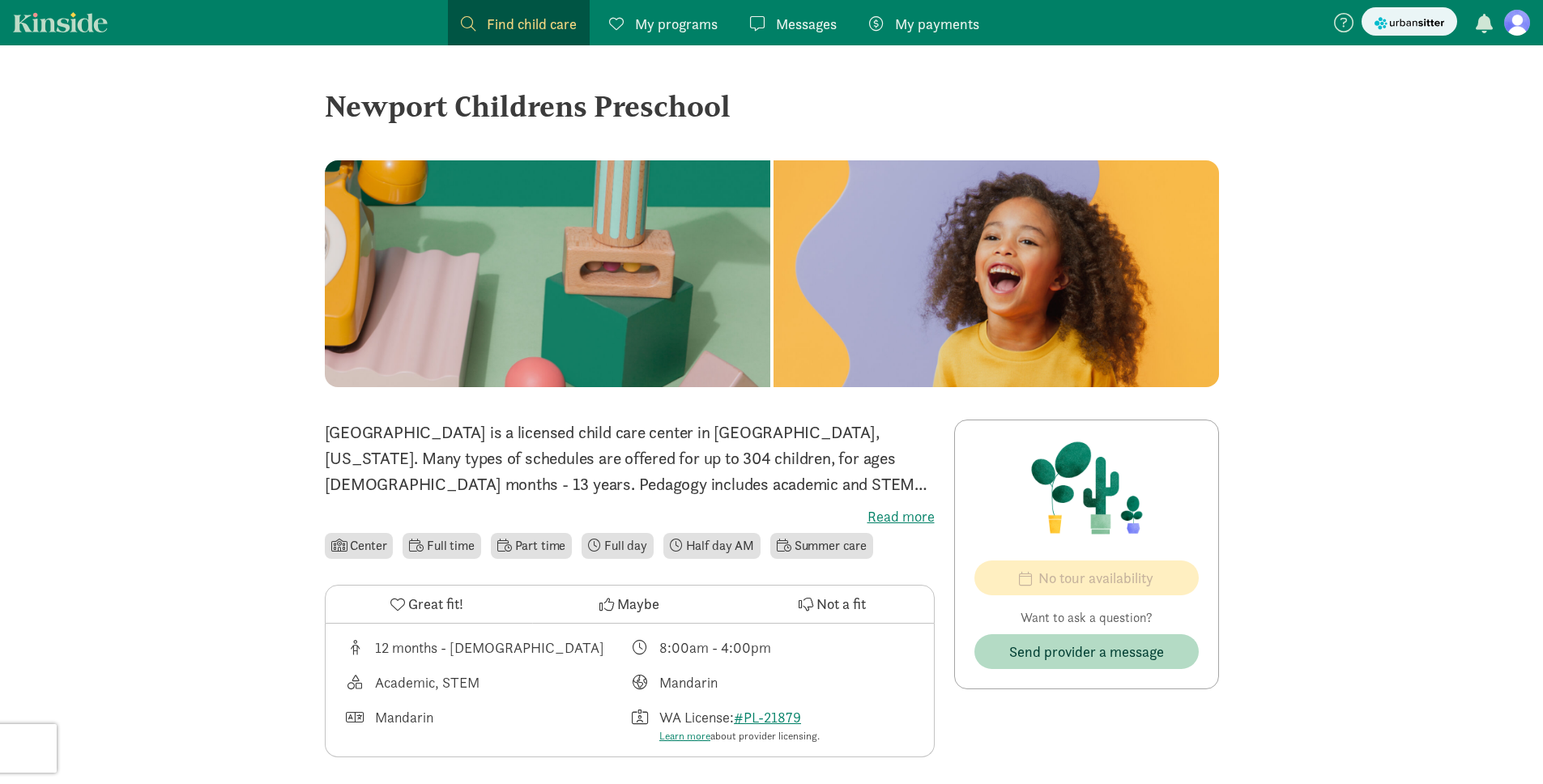
click at [730, 483] on p "Newport Childrens Preschool is a licensed child care center in Bellevue, Washin…" at bounding box center [630, 458] width 610 height 78
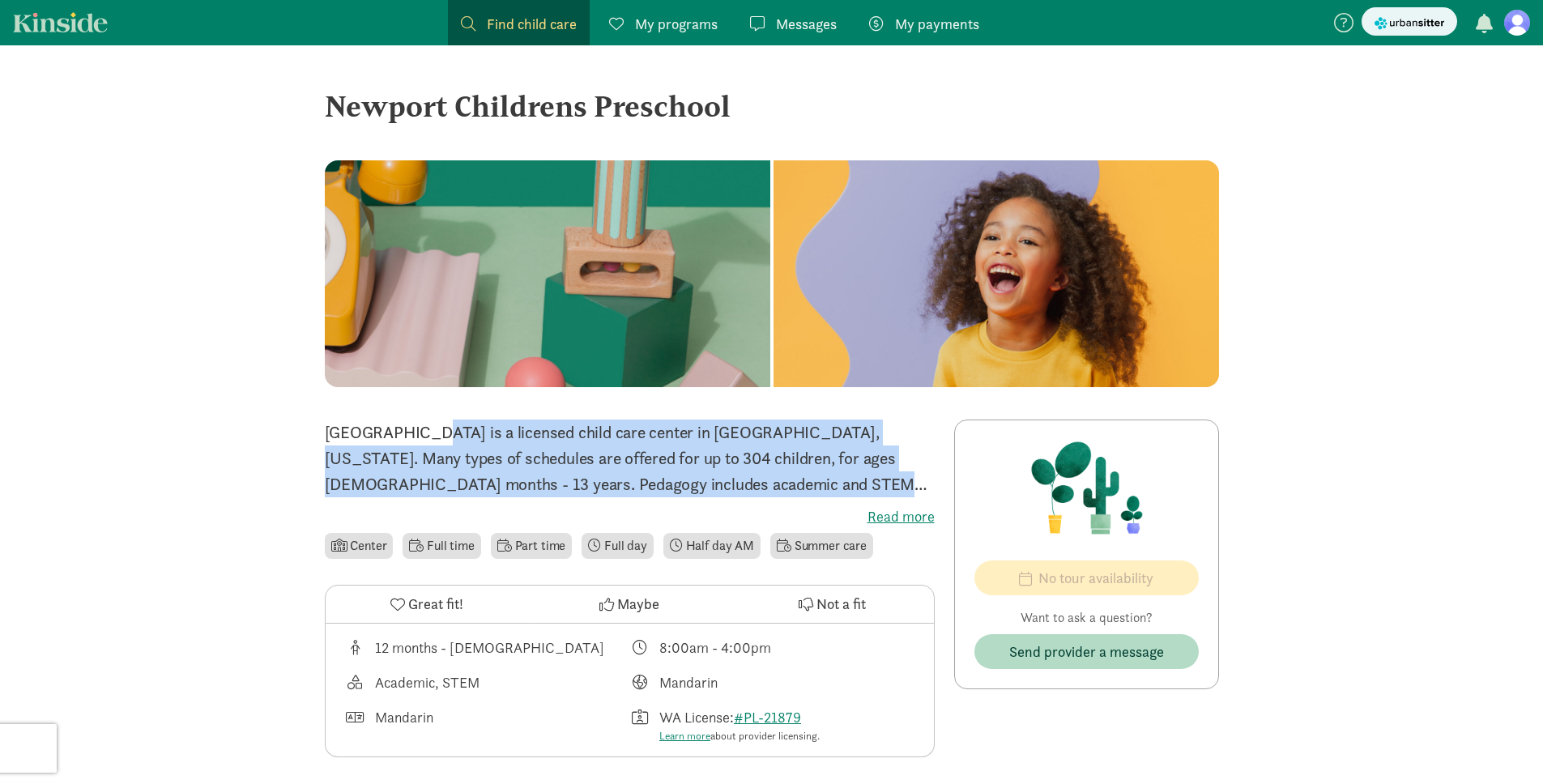
click at [730, 483] on p "Newport Childrens Preschool is a licensed child care center in Bellevue, Washin…" at bounding box center [630, 458] width 610 height 78
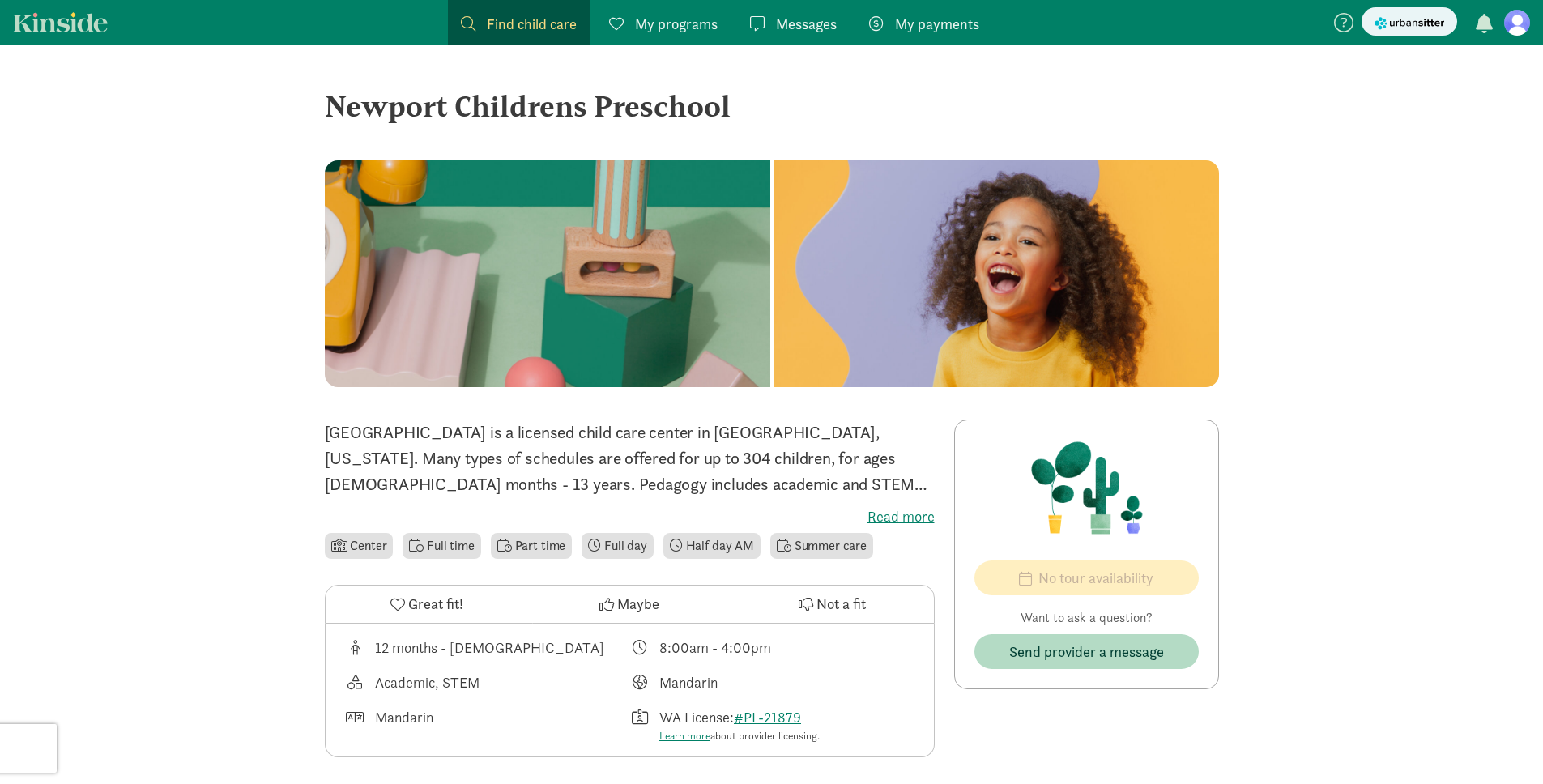
click at [873, 514] on label "Read more" at bounding box center [630, 516] width 610 height 19
click at [0, 0] on input "Read more" at bounding box center [0, 0] width 0 height 0
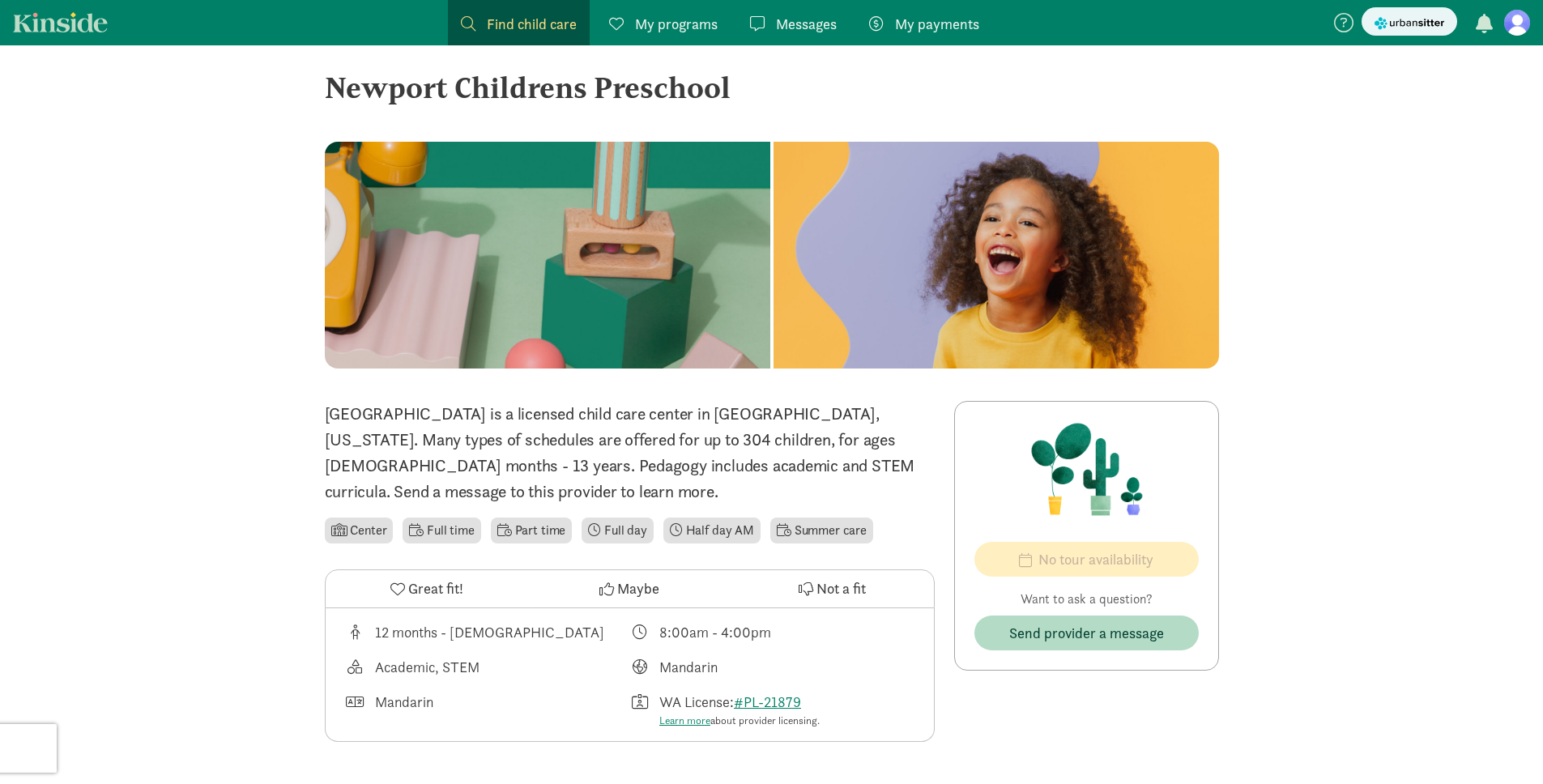
scroll to position [19, 0]
click at [1403, 20] on img "submit" at bounding box center [1409, 23] width 70 height 17
